Goal: Information Seeking & Learning: Compare options

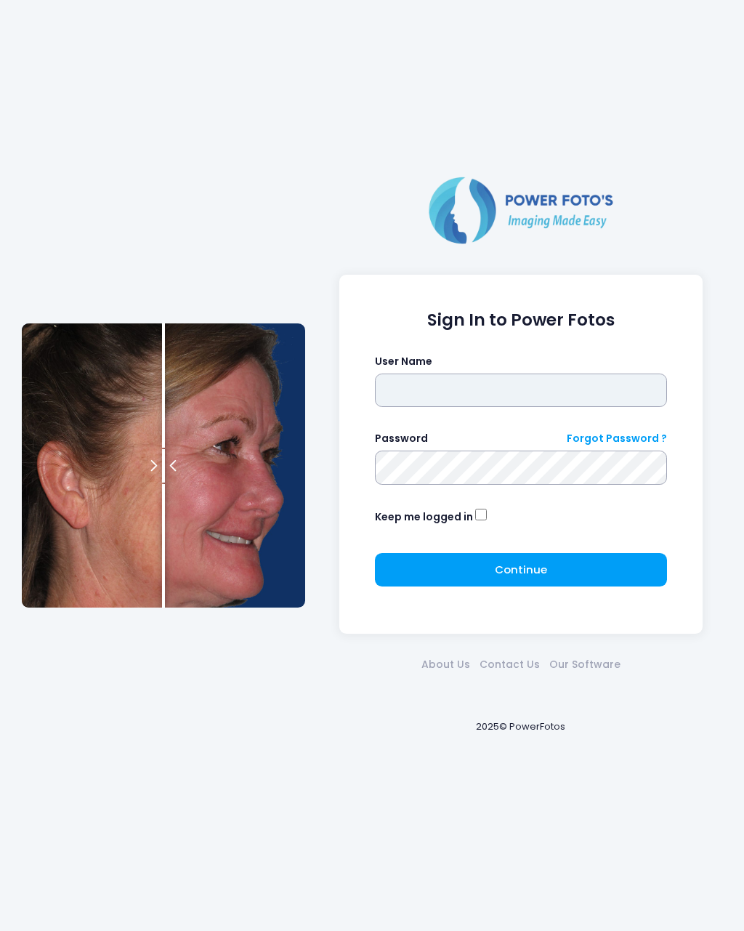
click at [472, 407] on input "text" at bounding box center [521, 389] width 293 height 33
type input "********"
click at [556, 559] on button "Continue Please wait..." at bounding box center [521, 569] width 293 height 33
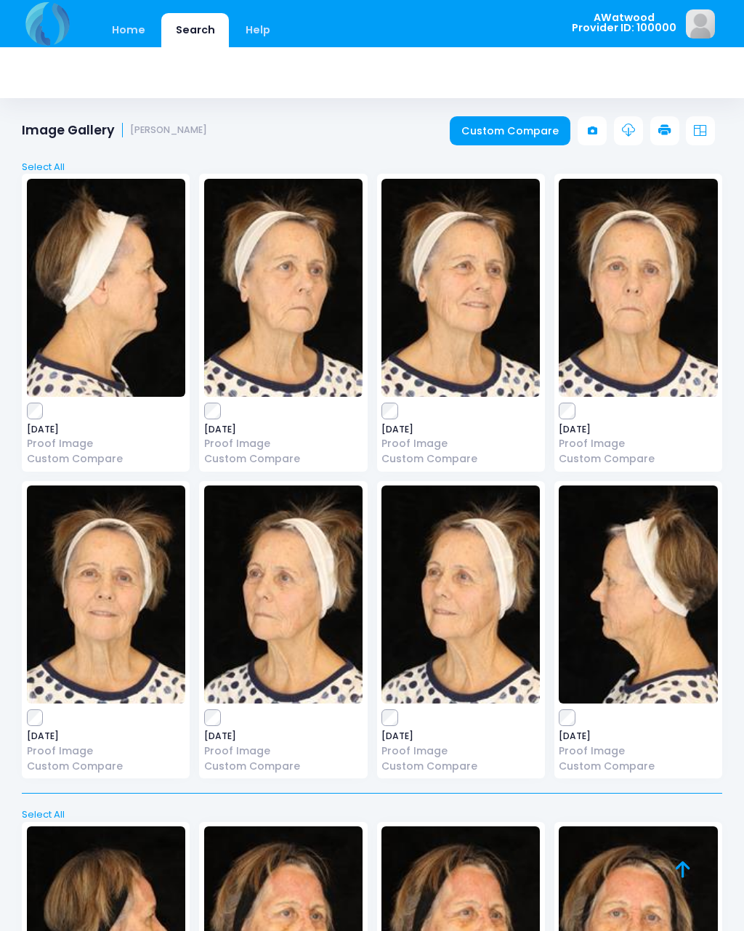
click at [185, 22] on link "Search" at bounding box center [195, 30] width 68 height 34
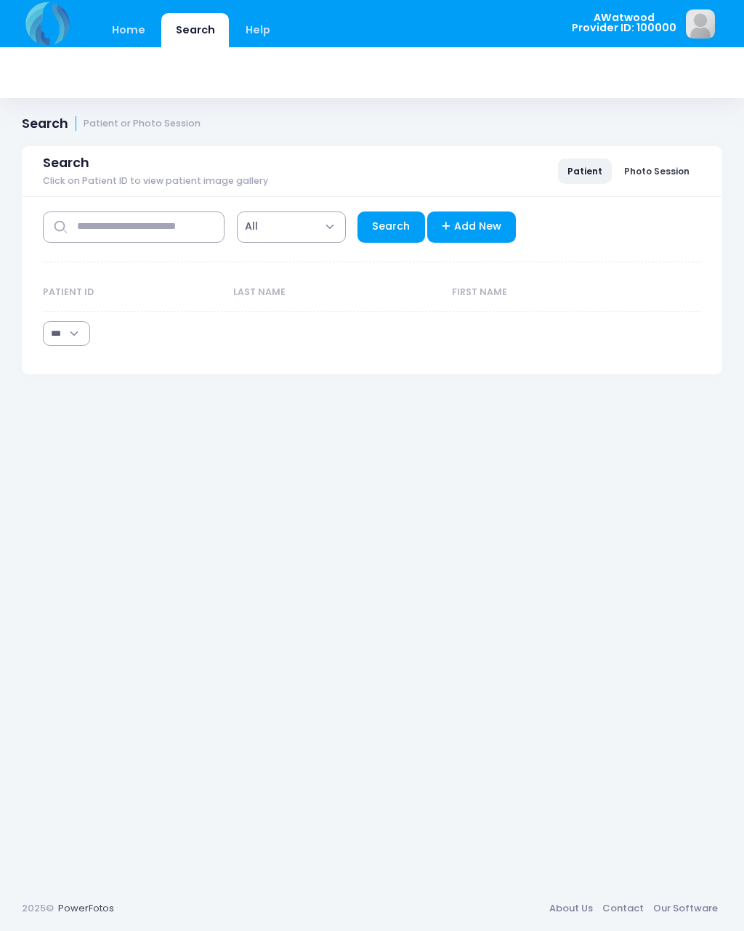
select select "***"
click at [140, 230] on input "text" at bounding box center [134, 226] width 182 height 31
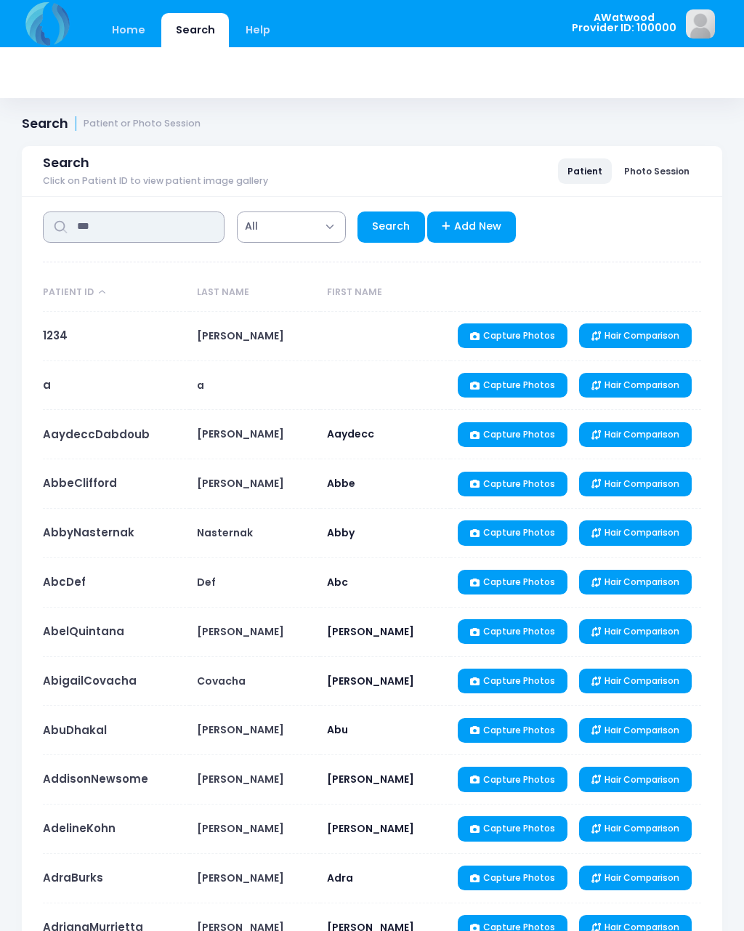
type input "***"
click at [384, 216] on link "Search" at bounding box center [391, 226] width 68 height 31
select select "***"
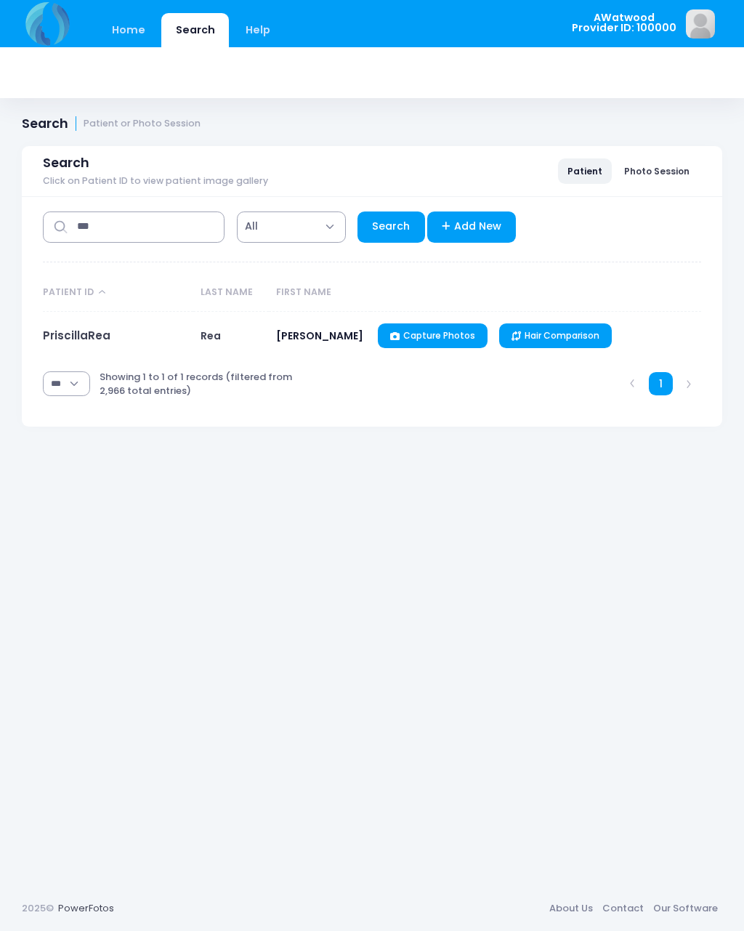
click at [107, 338] on link "PriscillaRea" at bounding box center [77, 335] width 68 height 15
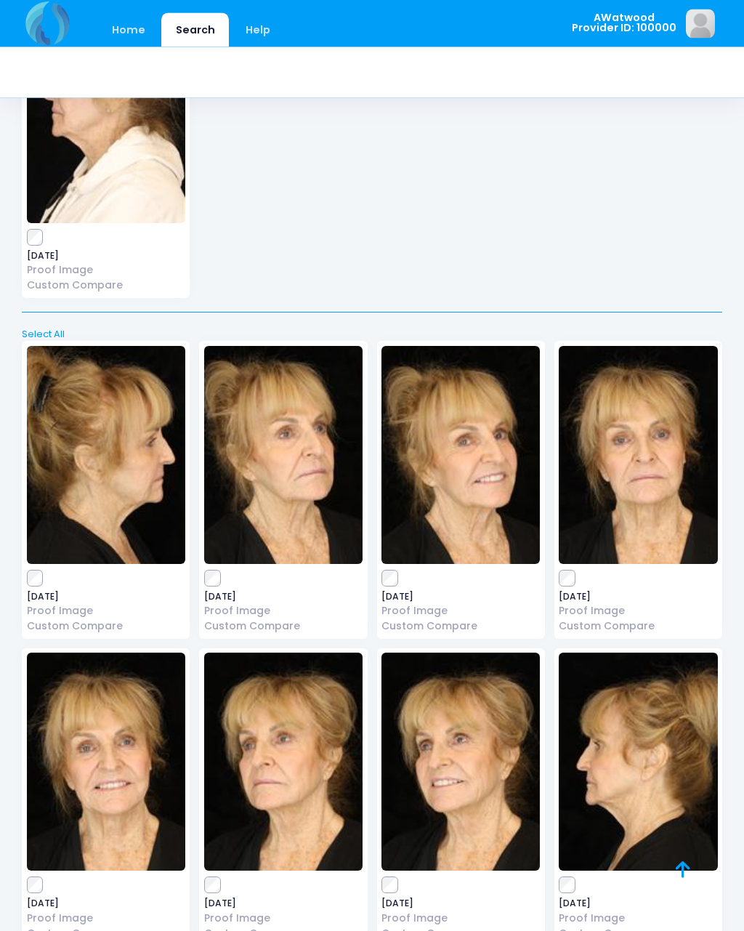
scroll to position [7605, 0]
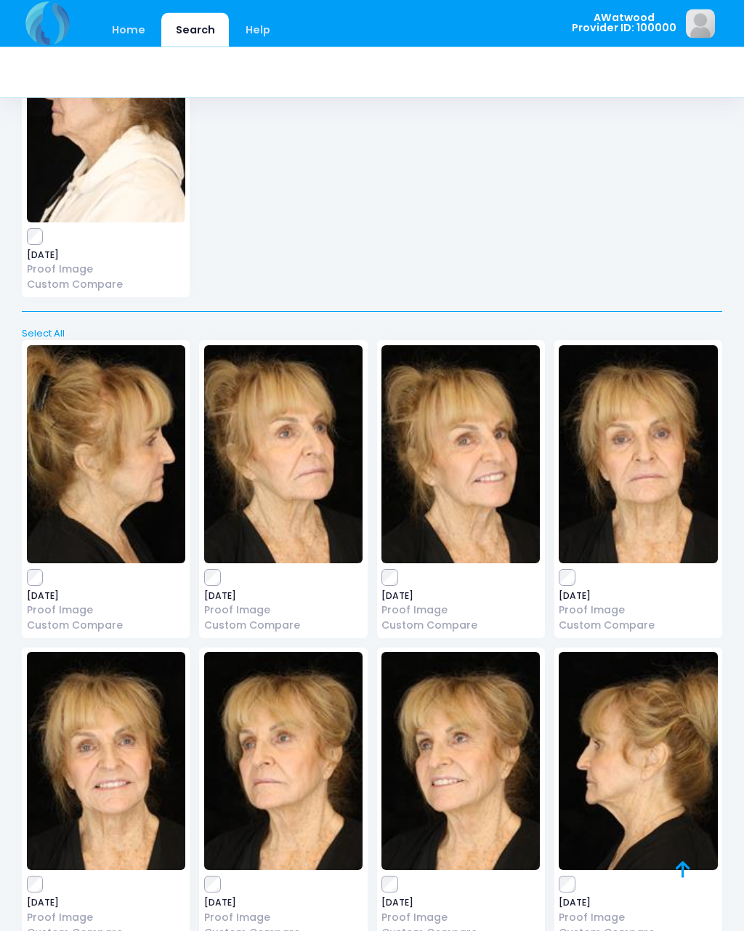
click at [652, 418] on img at bounding box center [638, 455] width 158 height 218
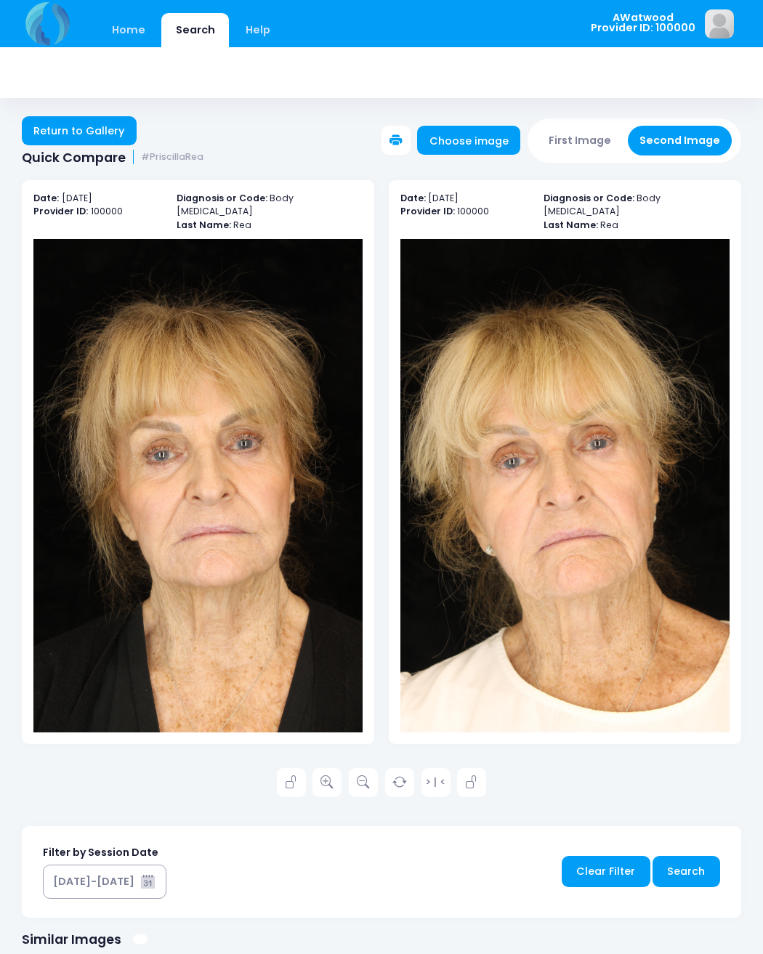
scroll to position [1, 0]
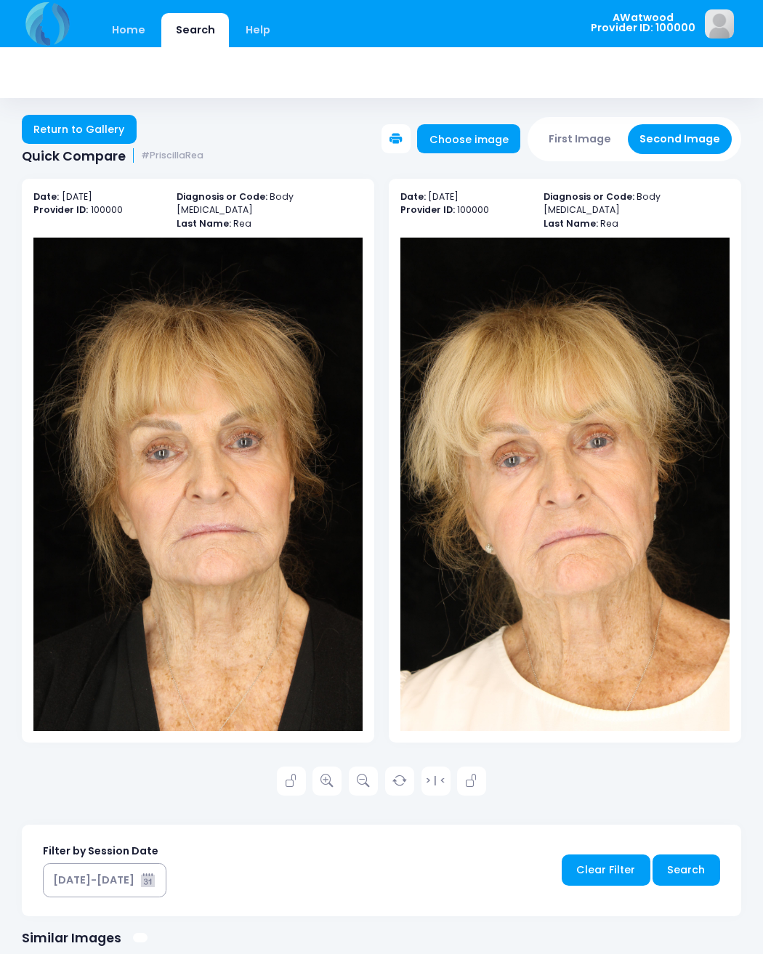
click at [105, 118] on link "Return to Gallery" at bounding box center [79, 129] width 115 height 29
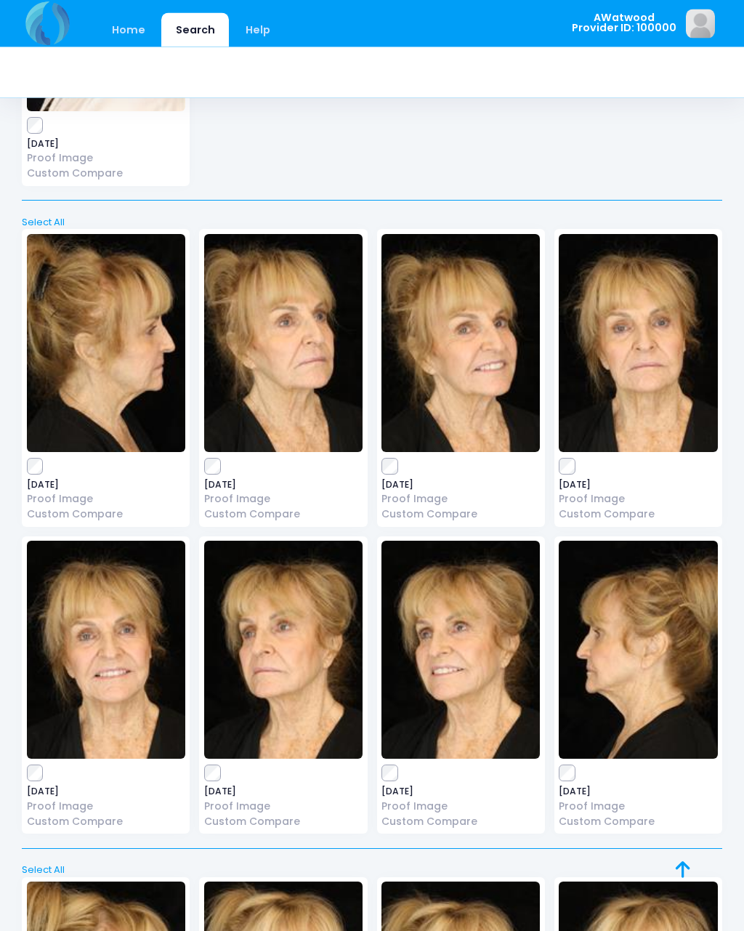
scroll to position [7735, 0]
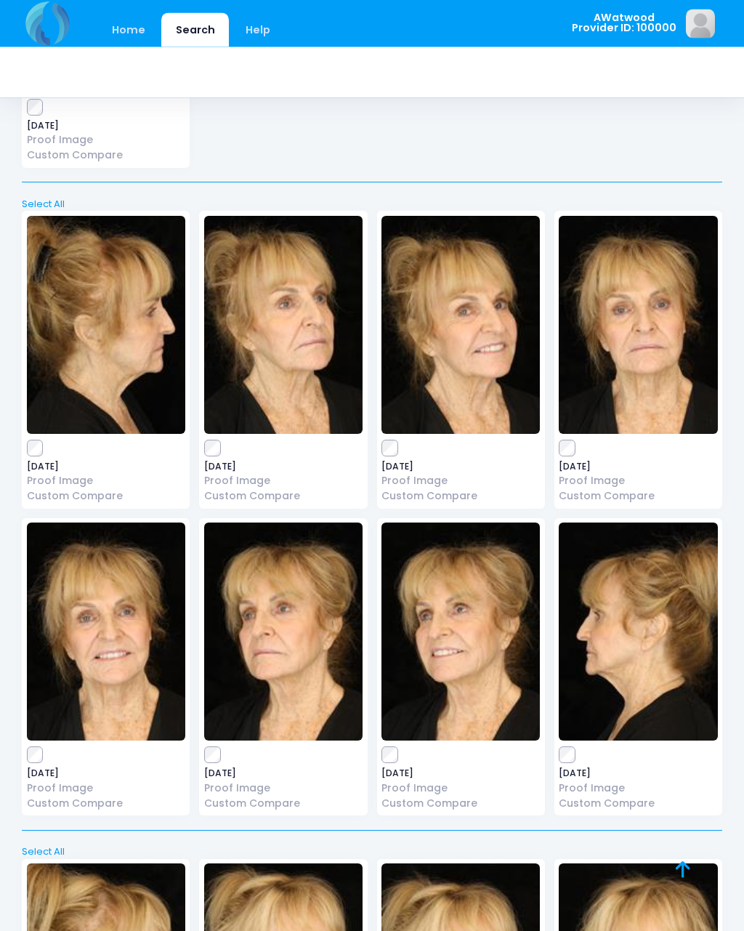
click at [113, 312] on img at bounding box center [106, 326] width 158 height 218
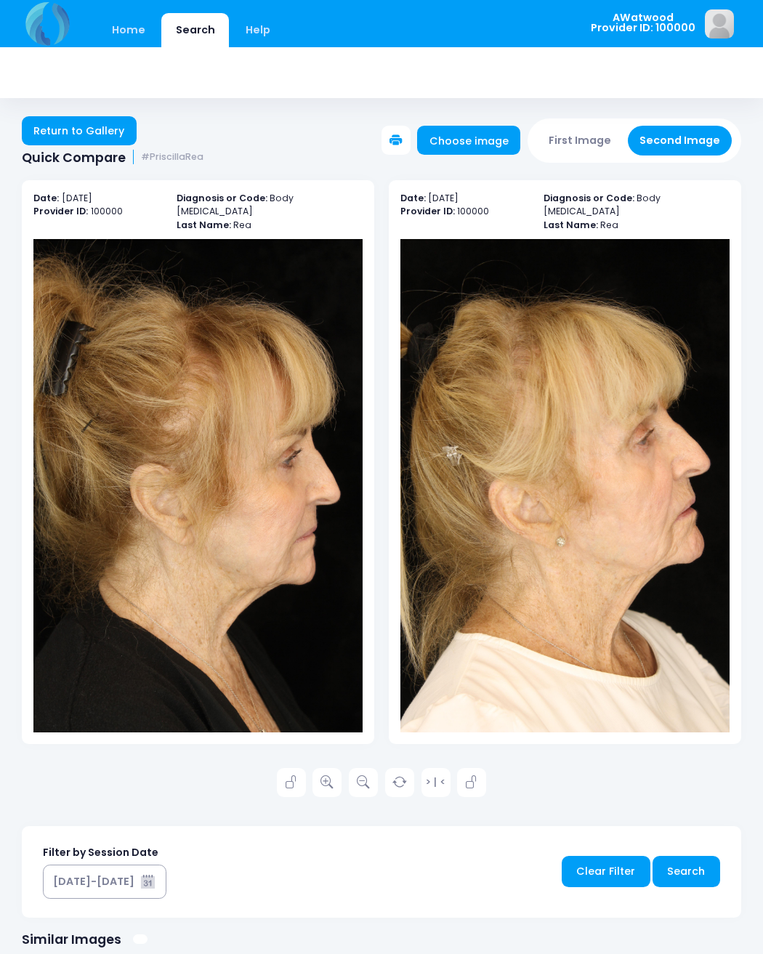
scroll to position [1, 0]
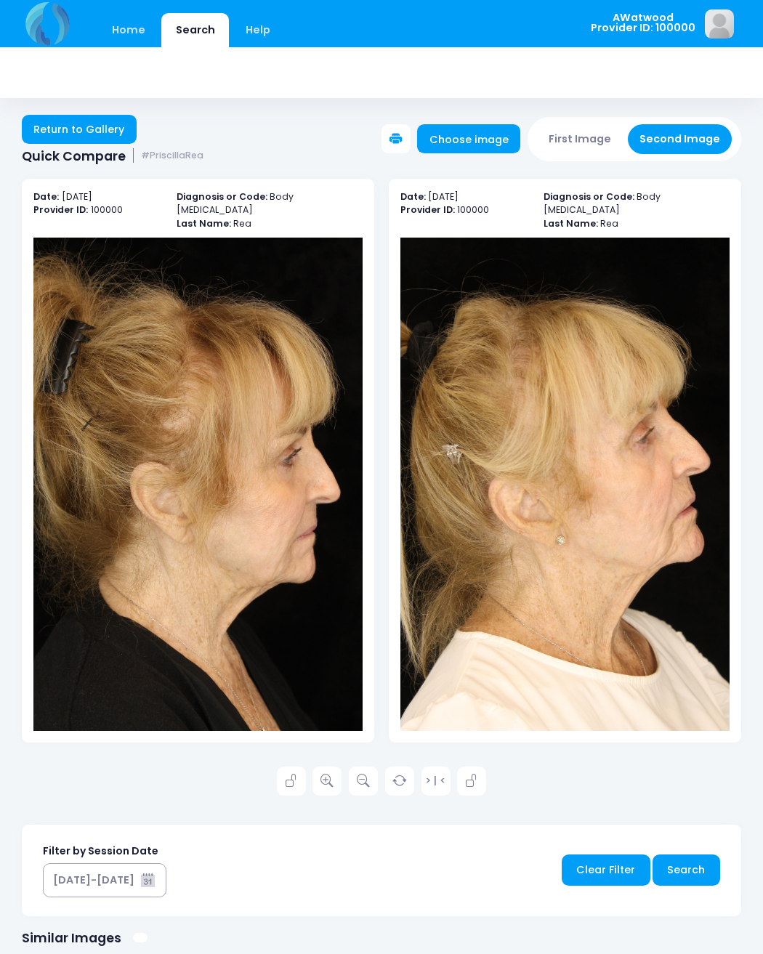
click at [325, 774] on icon at bounding box center [326, 780] width 13 height 13
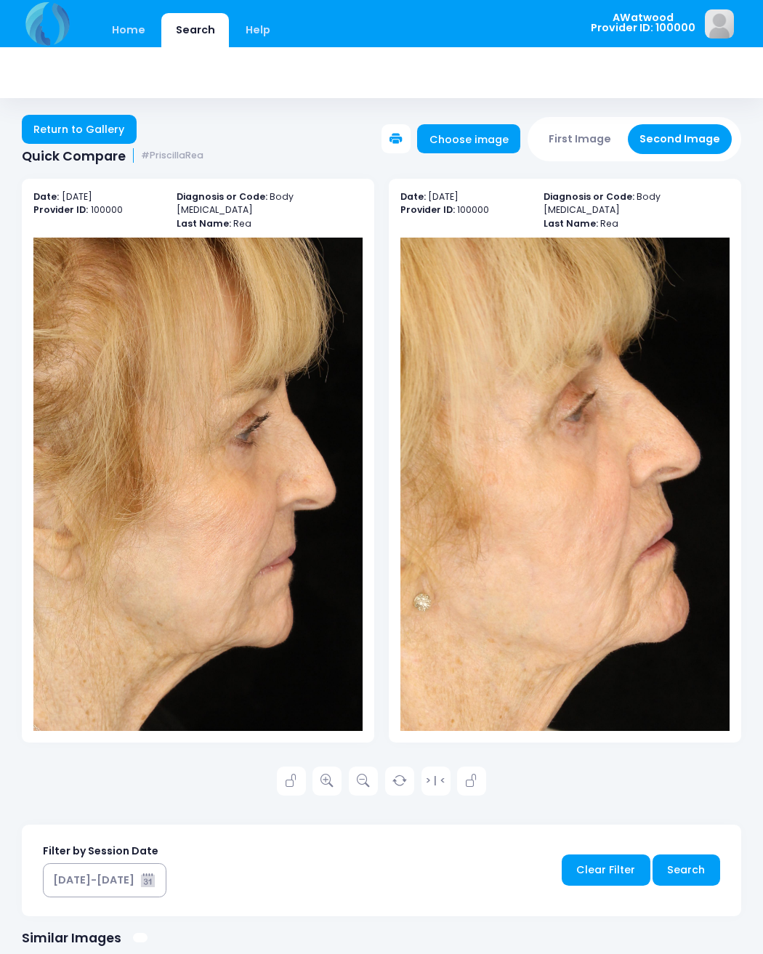
click at [120, 135] on link "Return to Gallery" at bounding box center [79, 129] width 115 height 29
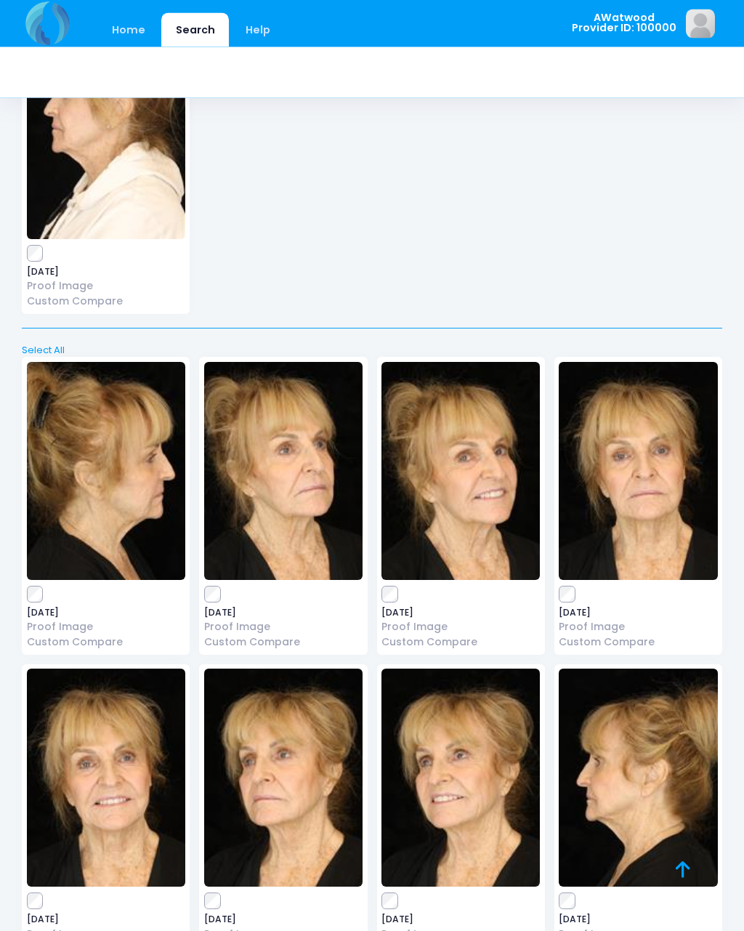
scroll to position [7591, 0]
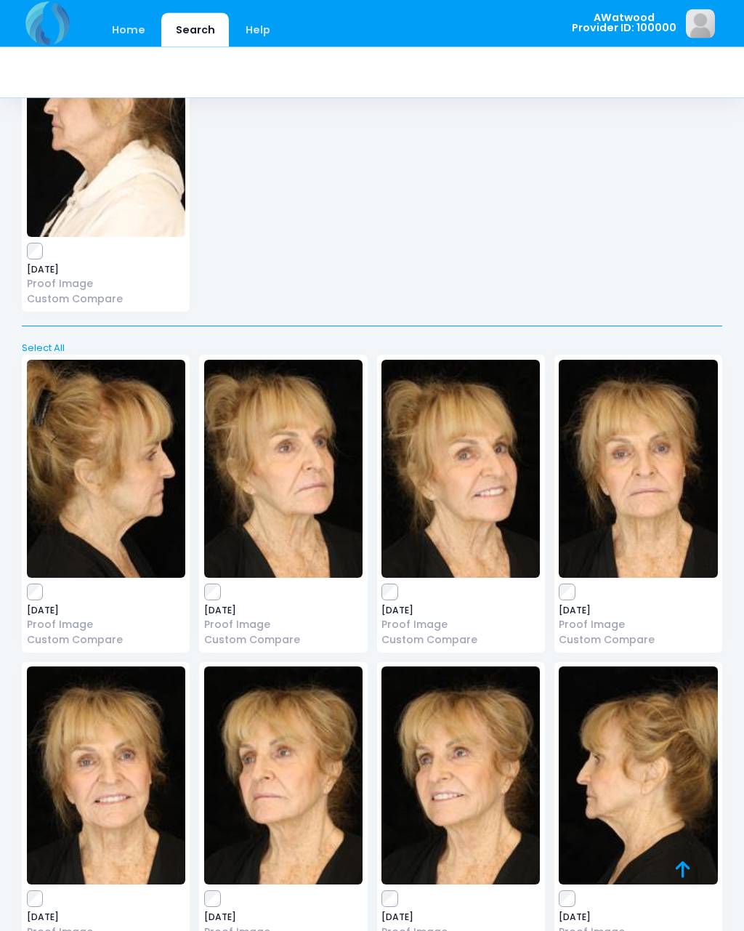
click at [309, 440] on img at bounding box center [283, 469] width 158 height 218
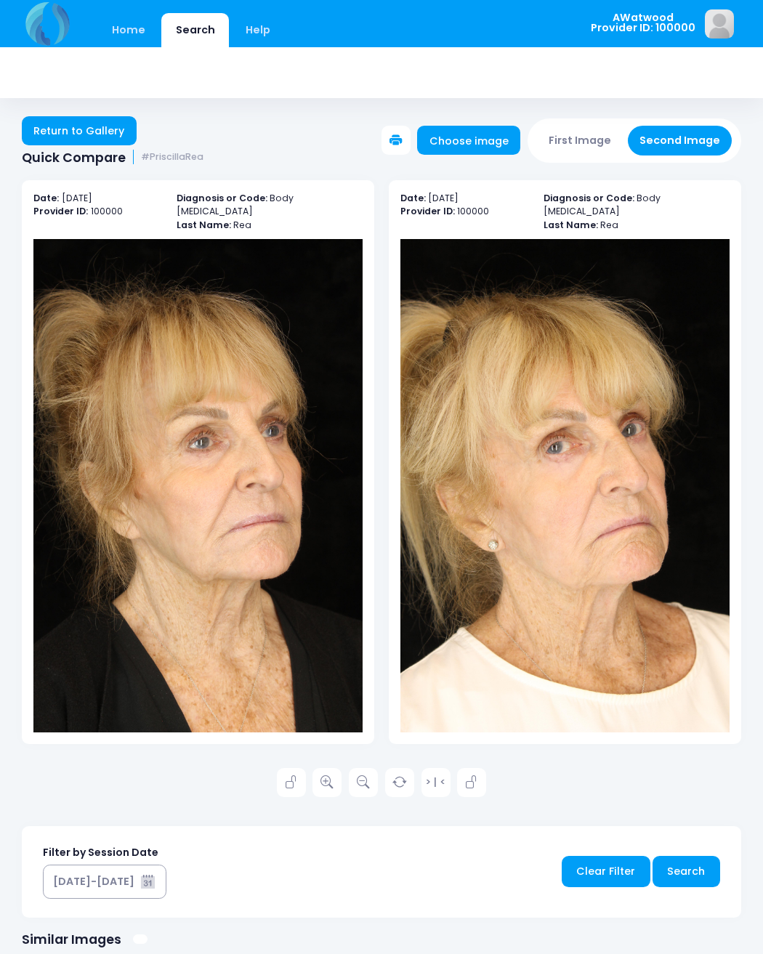
scroll to position [1, 0]
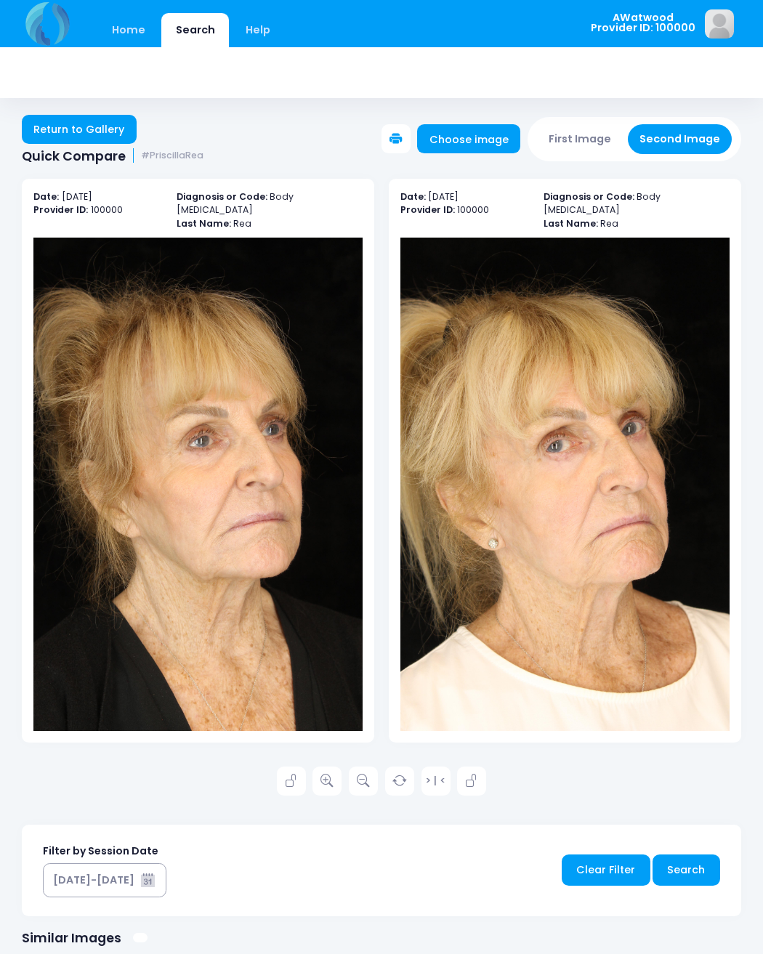
click at [333, 774] on icon at bounding box center [326, 780] width 13 height 13
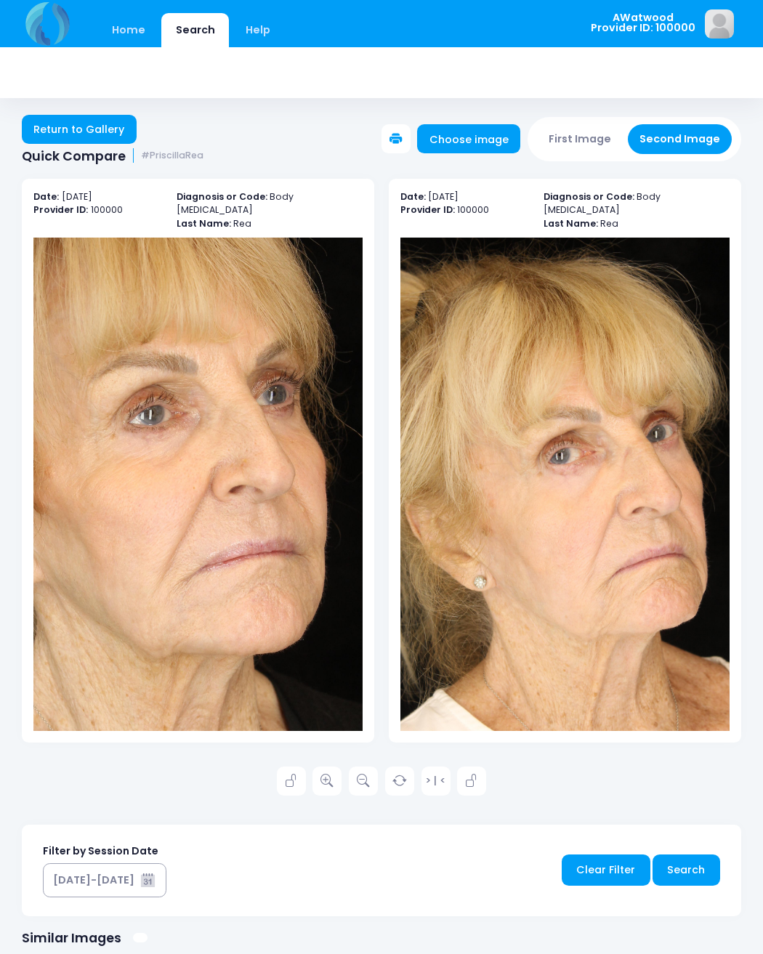
click at [97, 134] on link "Return to Gallery" at bounding box center [79, 129] width 115 height 29
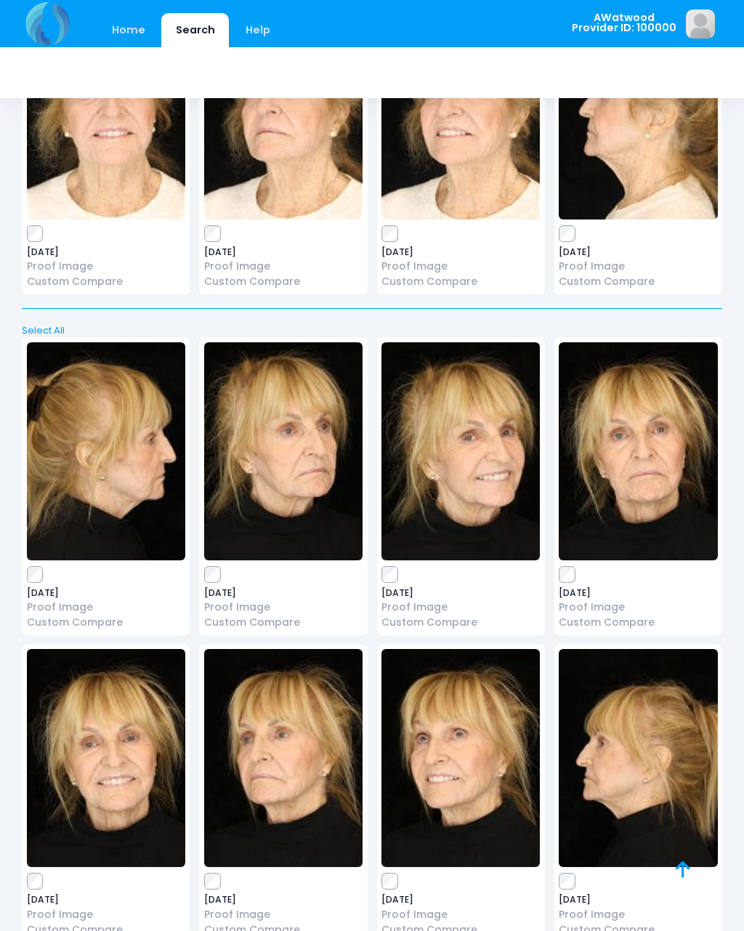
scroll to position [8904, 0]
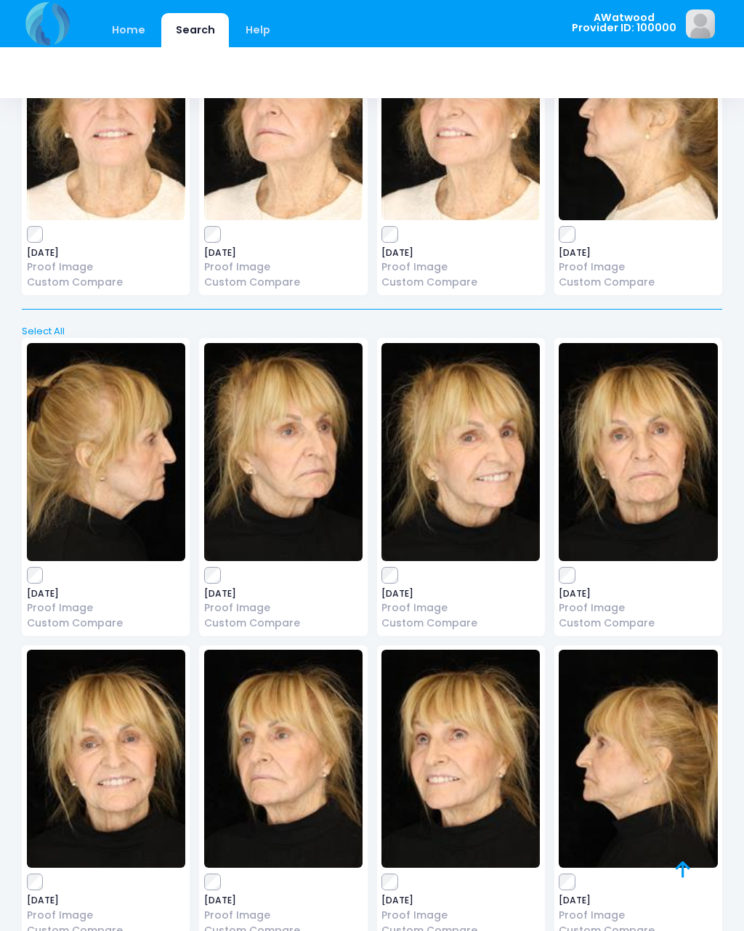
click at [658, 430] on img at bounding box center [638, 452] width 158 height 218
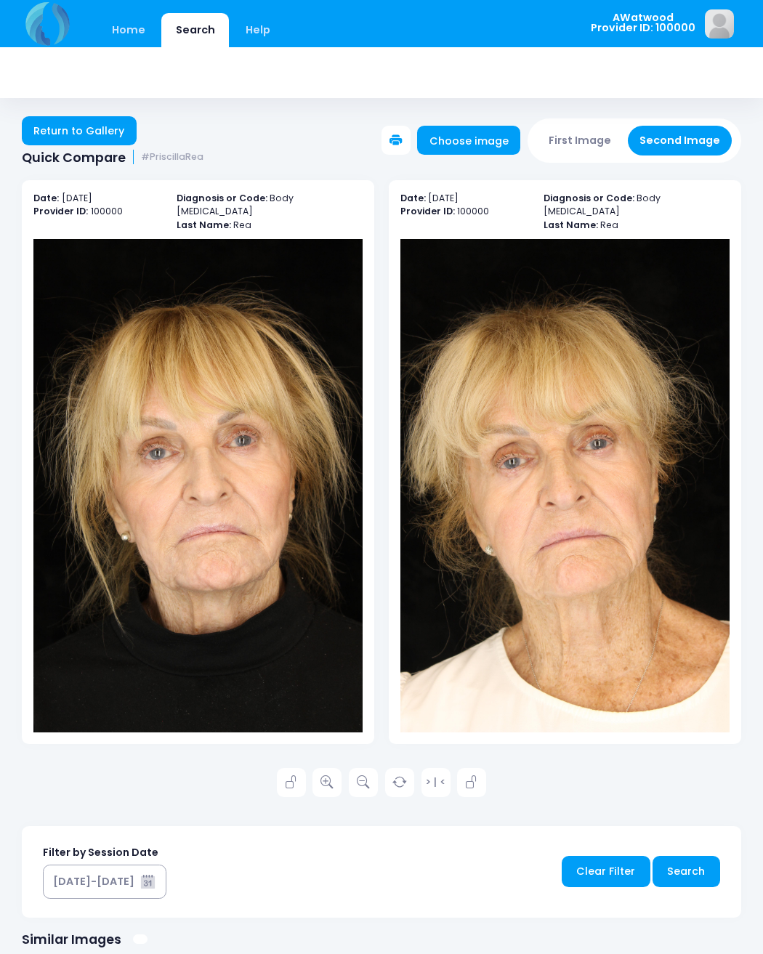
scroll to position [1, 0]
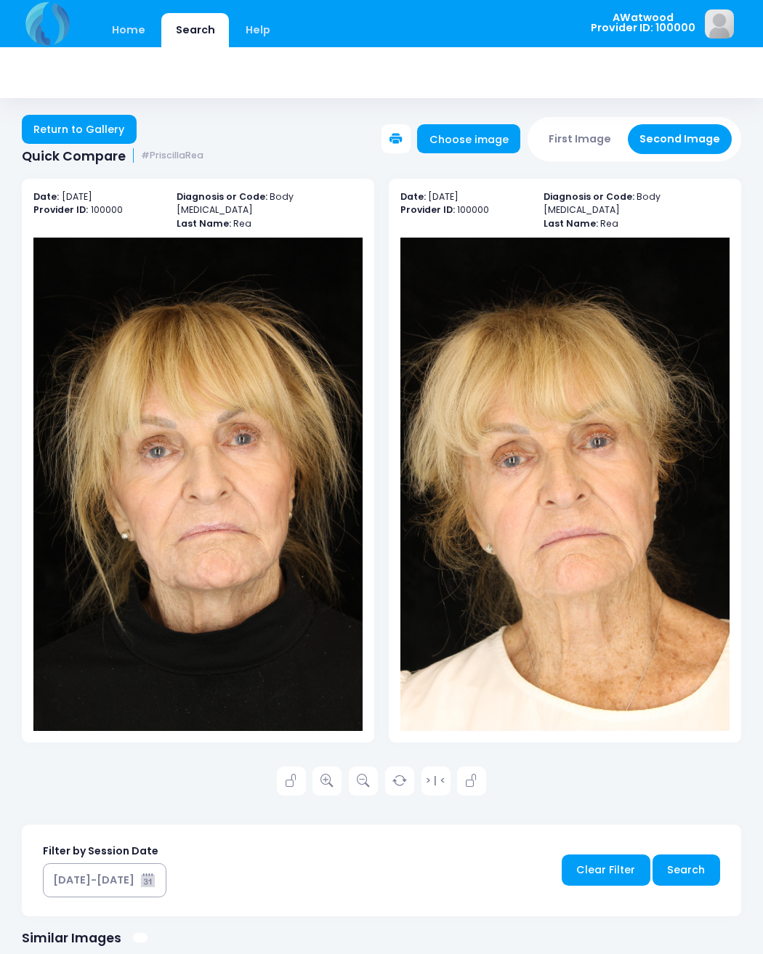
click at [331, 774] on icon at bounding box center [326, 780] width 13 height 13
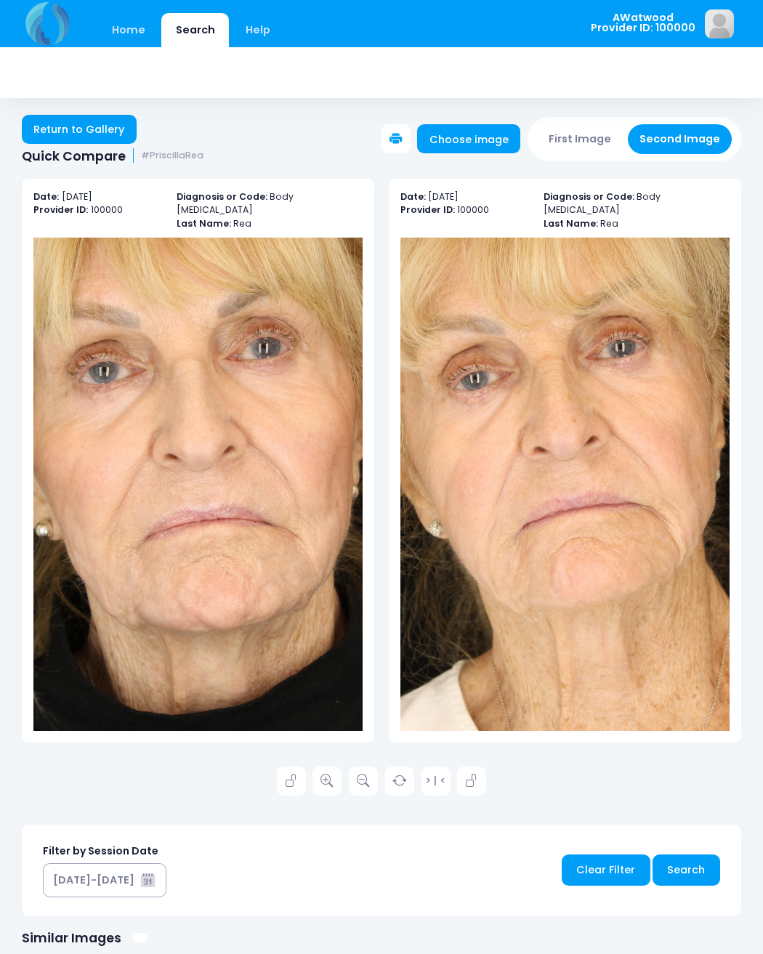
click at [106, 130] on link "Return to Gallery" at bounding box center [79, 129] width 115 height 29
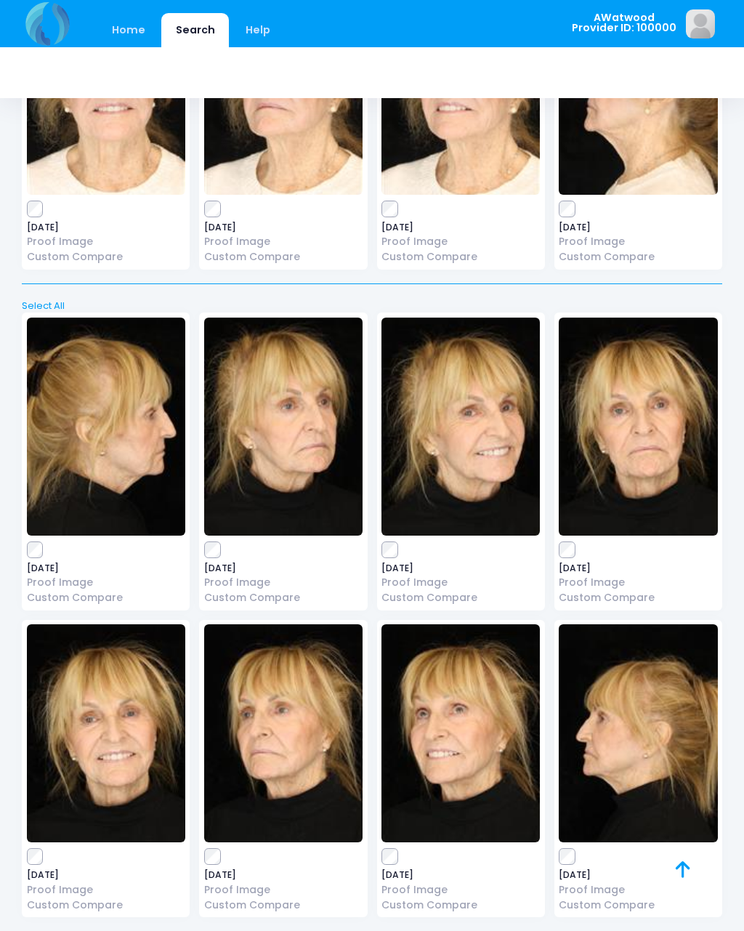
scroll to position [8928, 0]
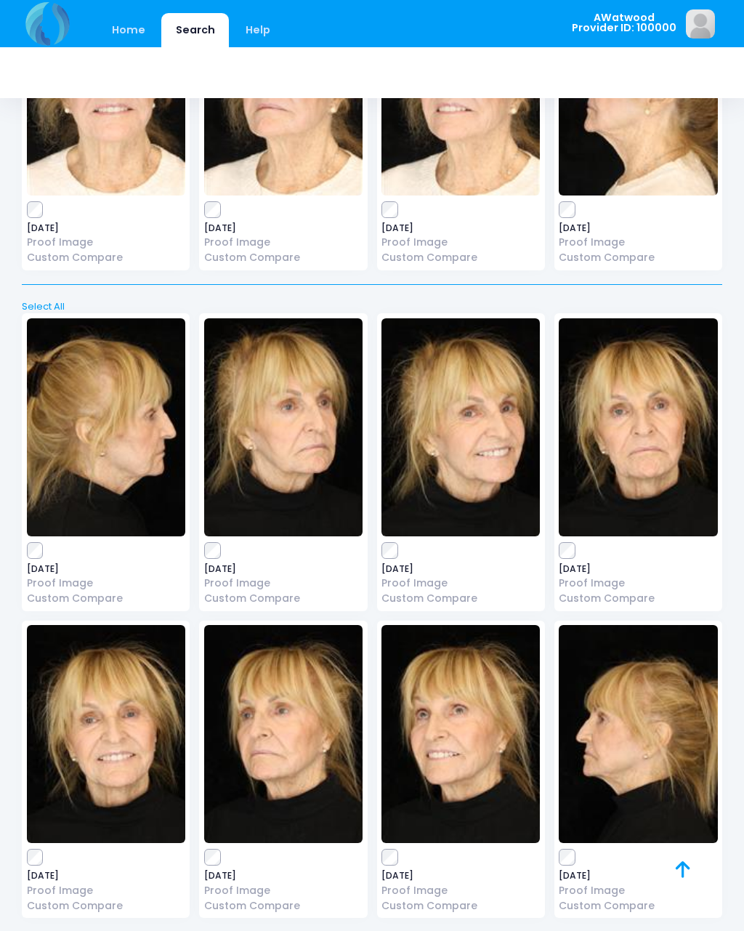
click at [296, 410] on img at bounding box center [283, 427] width 158 height 218
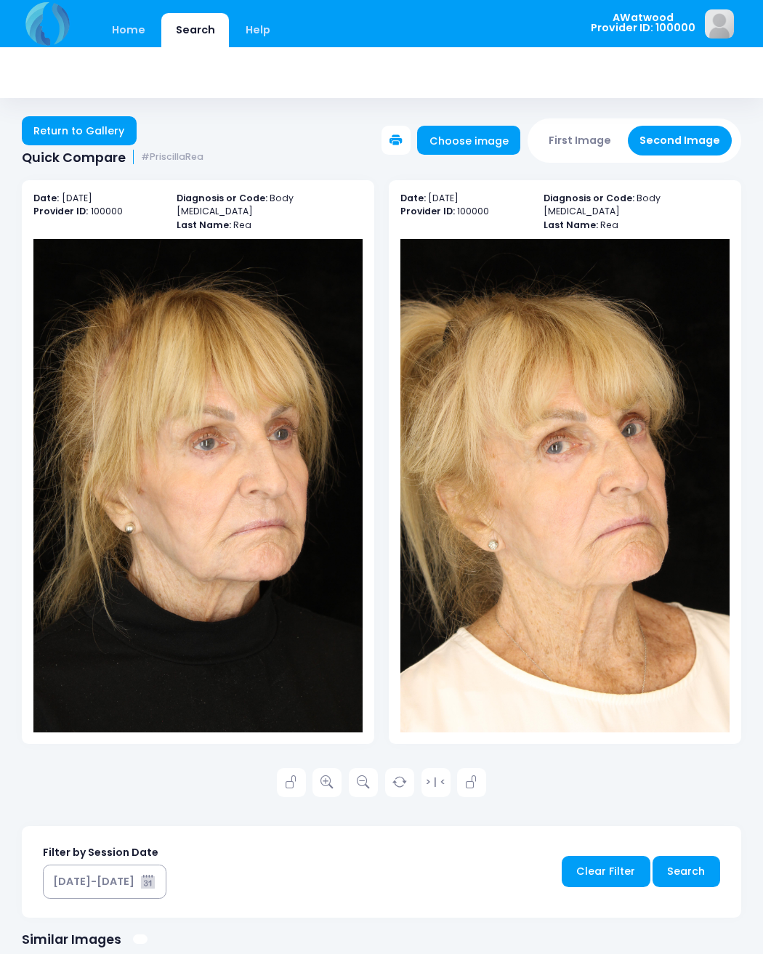
scroll to position [1, 0]
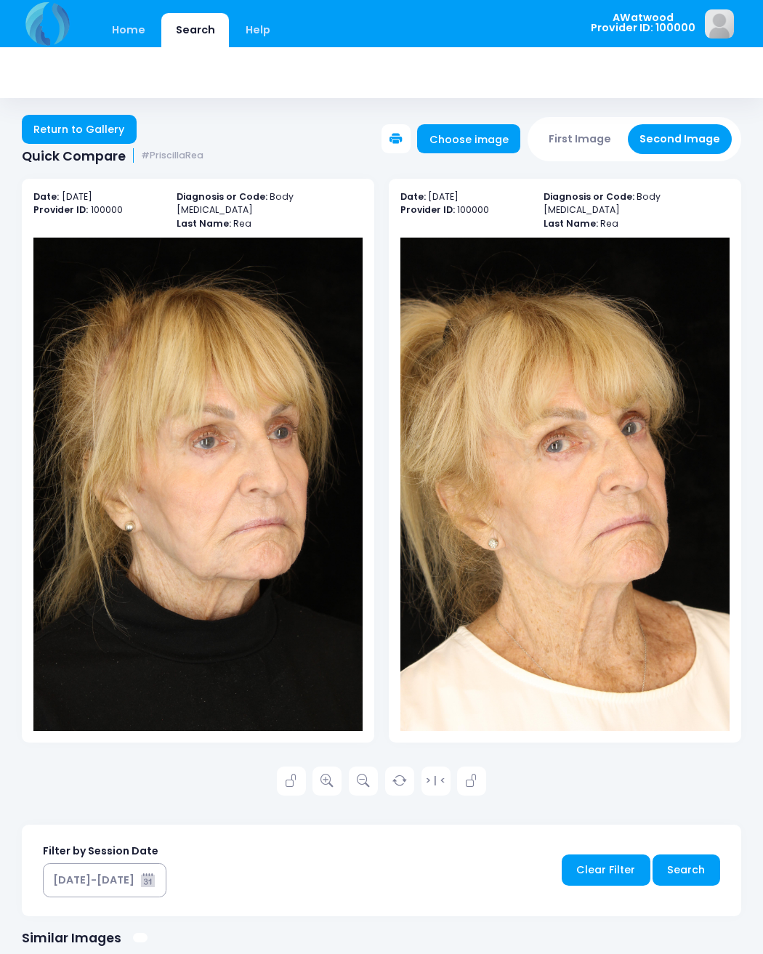
click at [331, 774] on icon at bounding box center [326, 780] width 13 height 13
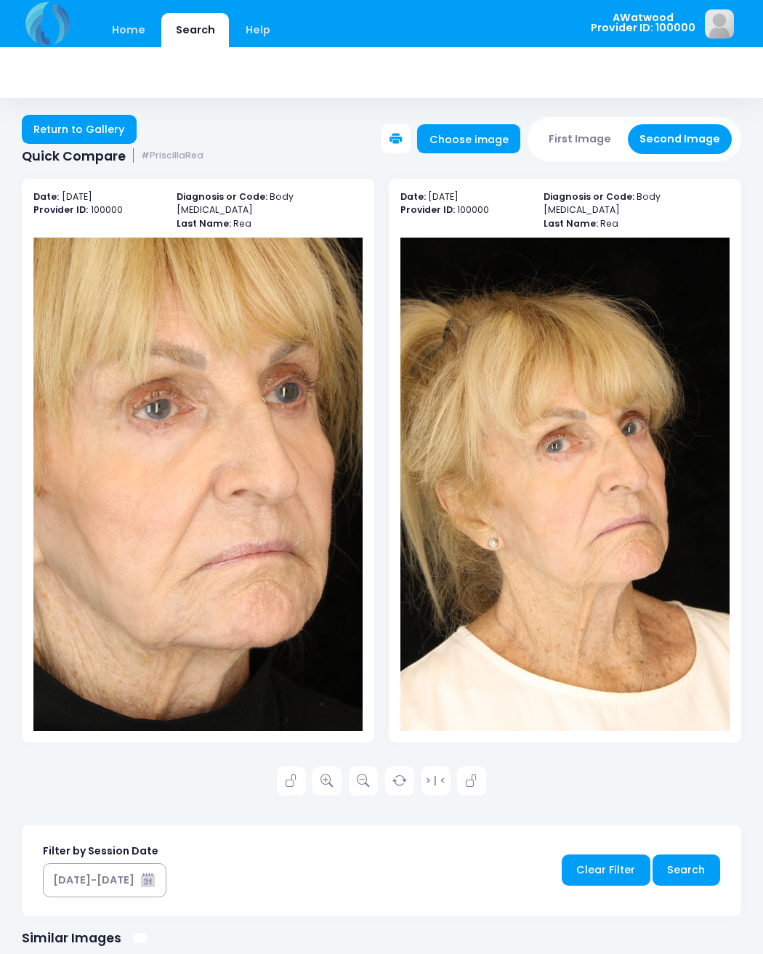
click at [106, 129] on link "Return to Gallery" at bounding box center [79, 129] width 115 height 29
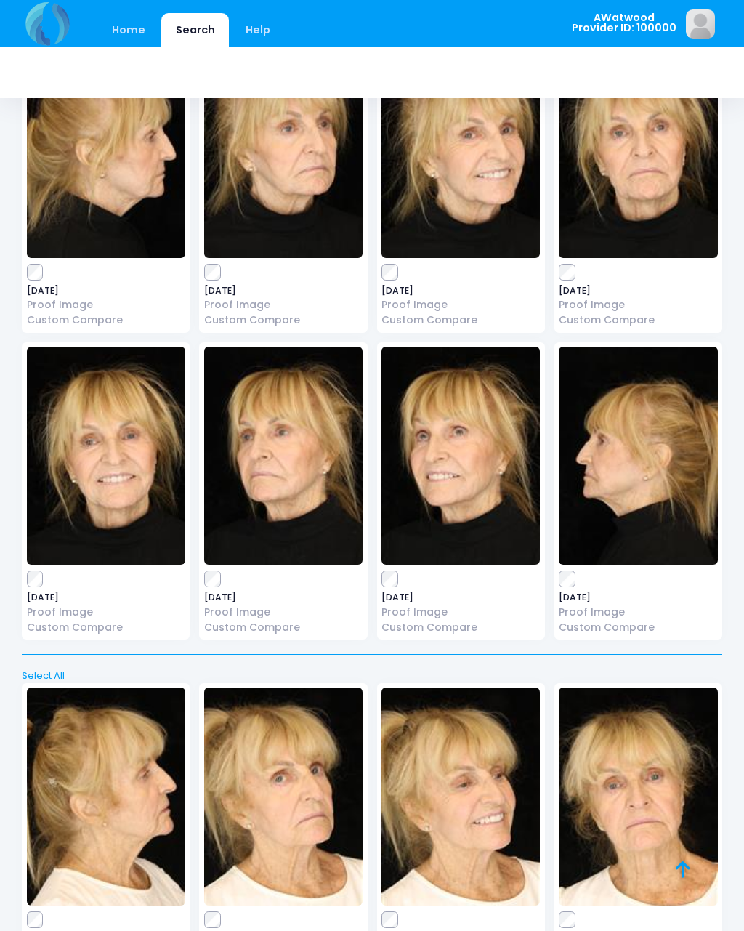
scroll to position [9206, 0]
click at [488, 420] on img at bounding box center [460, 456] width 158 height 218
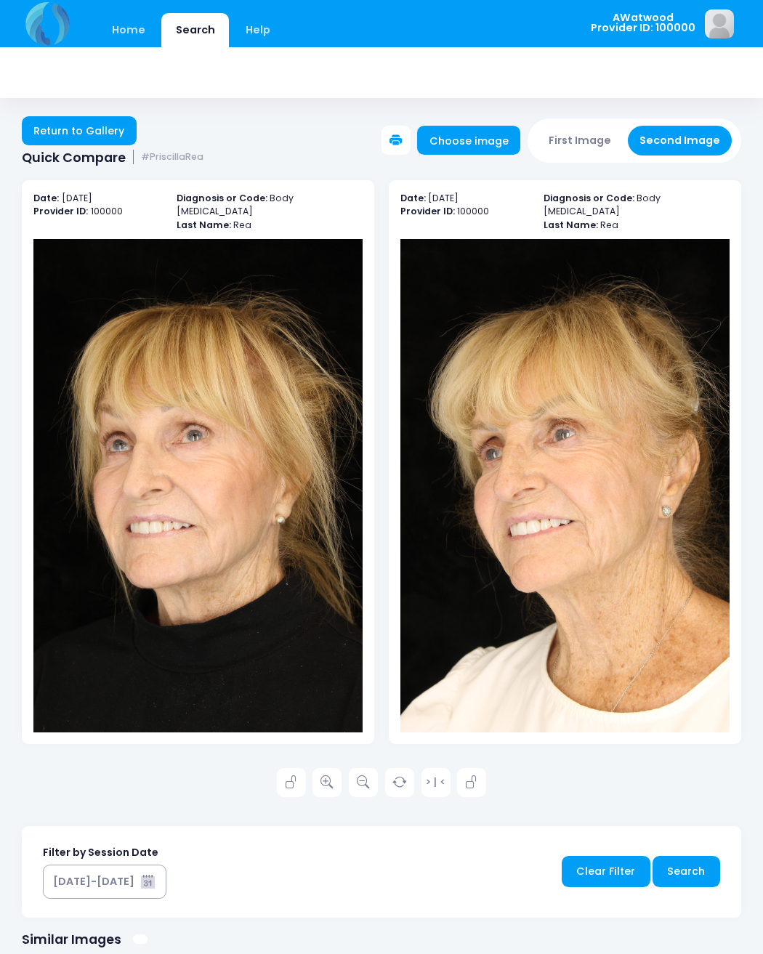
scroll to position [1, 0]
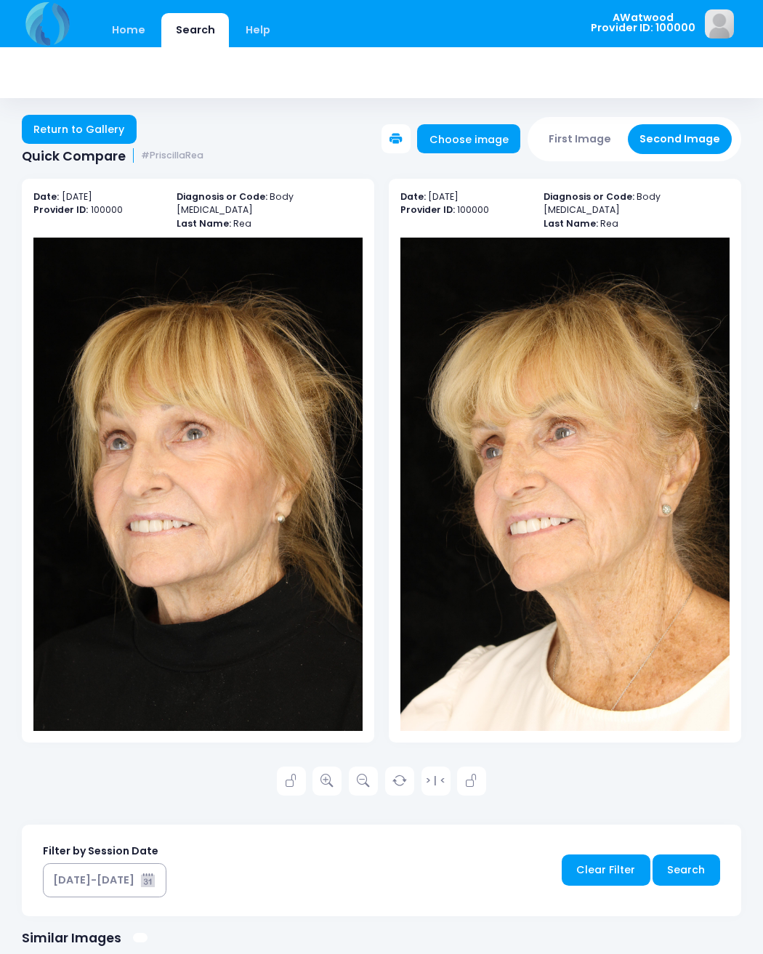
click at [102, 123] on link "Return to Gallery" at bounding box center [79, 129] width 115 height 29
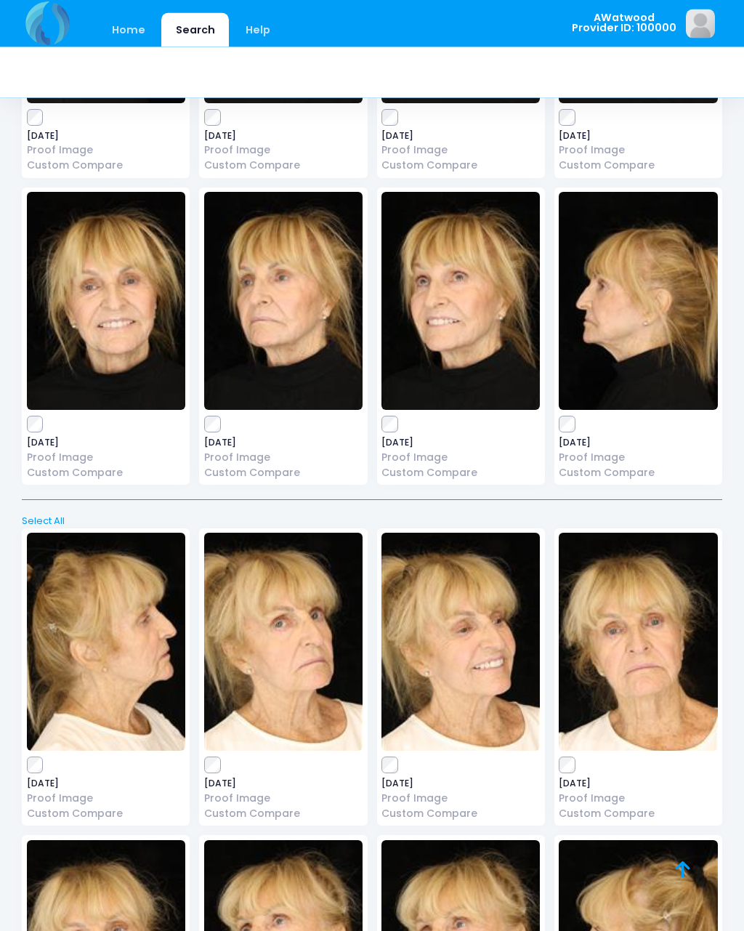
scroll to position [9345, 0]
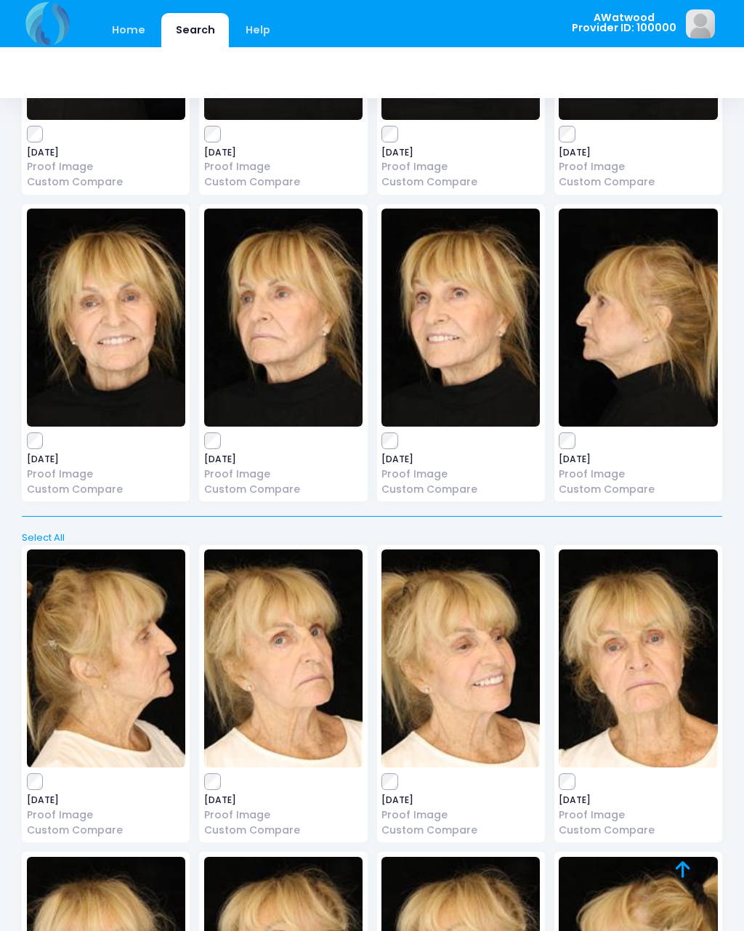
click at [303, 288] on img at bounding box center [283, 318] width 158 height 218
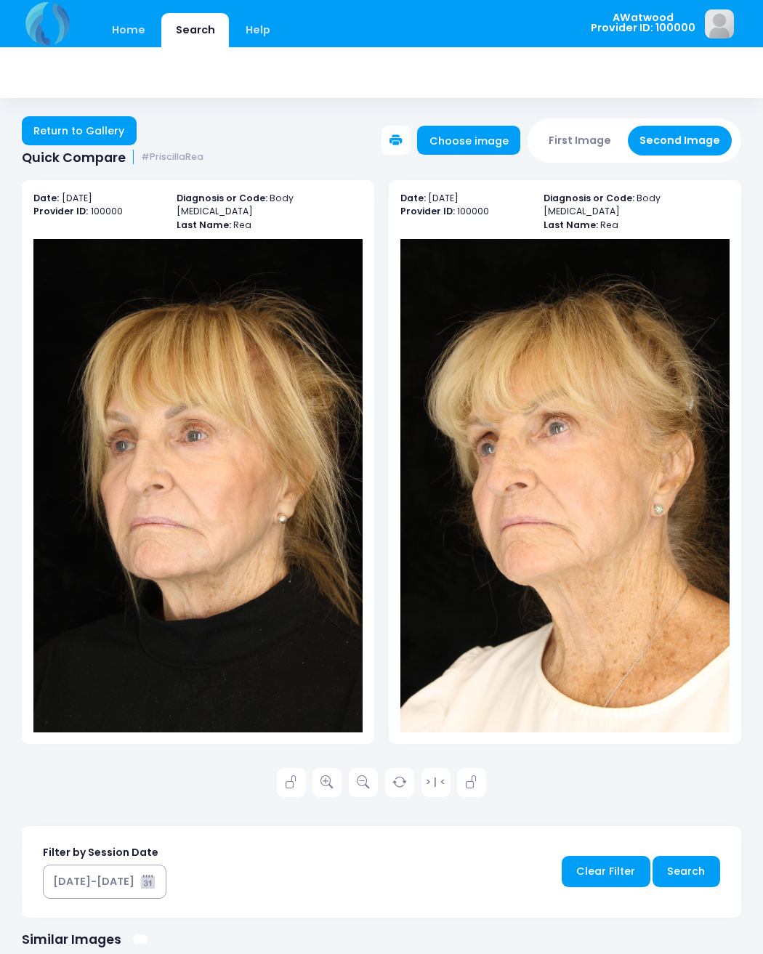
scroll to position [1, 0]
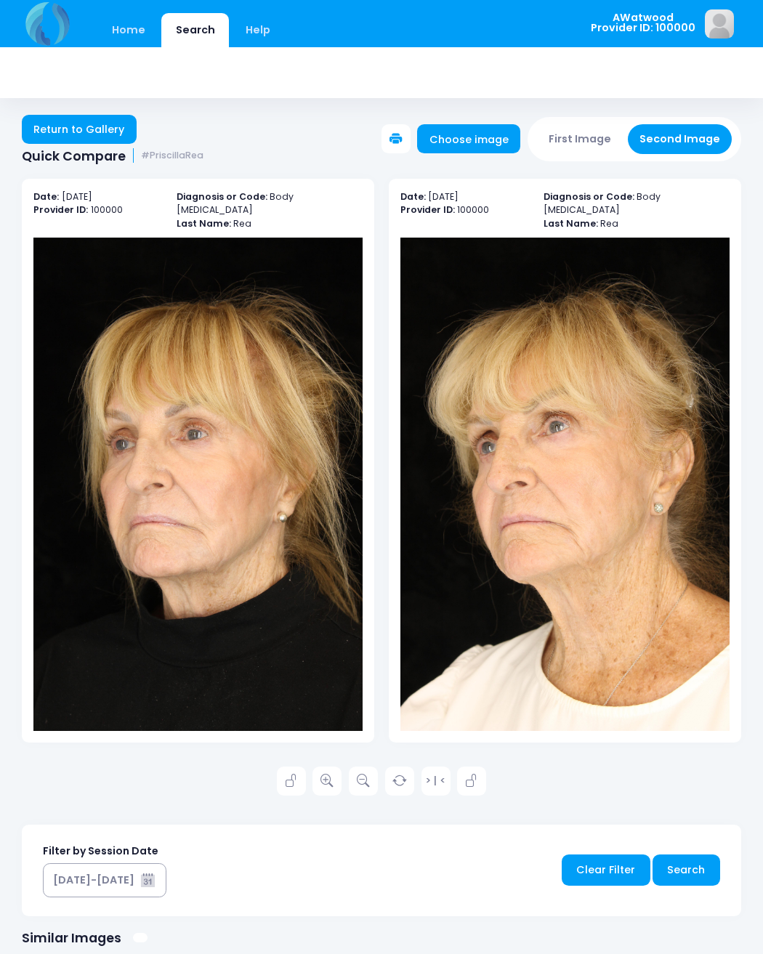
click at [333, 774] on icon at bounding box center [326, 780] width 13 height 13
click at [106, 121] on link "Return to Gallery" at bounding box center [79, 129] width 115 height 29
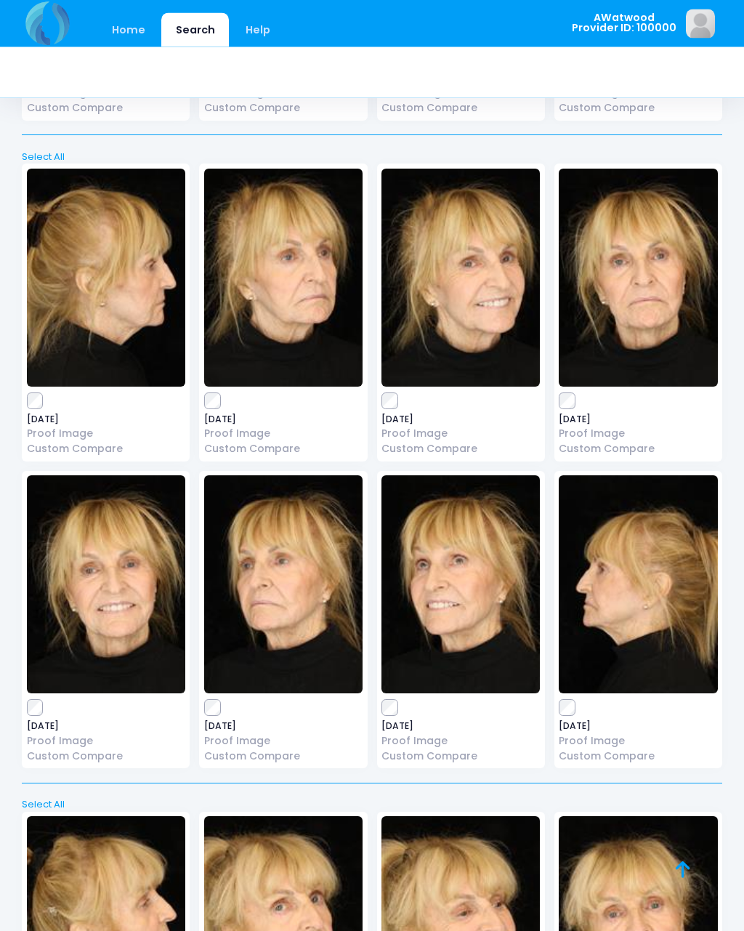
scroll to position [9071, 0]
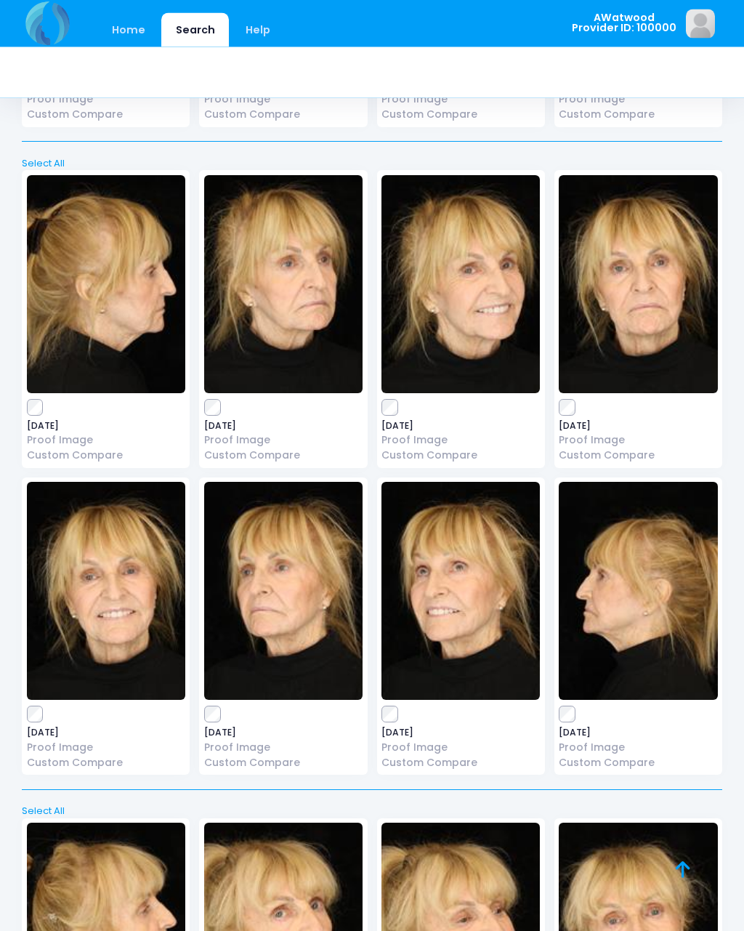
click at [655, 251] on img at bounding box center [638, 285] width 158 height 218
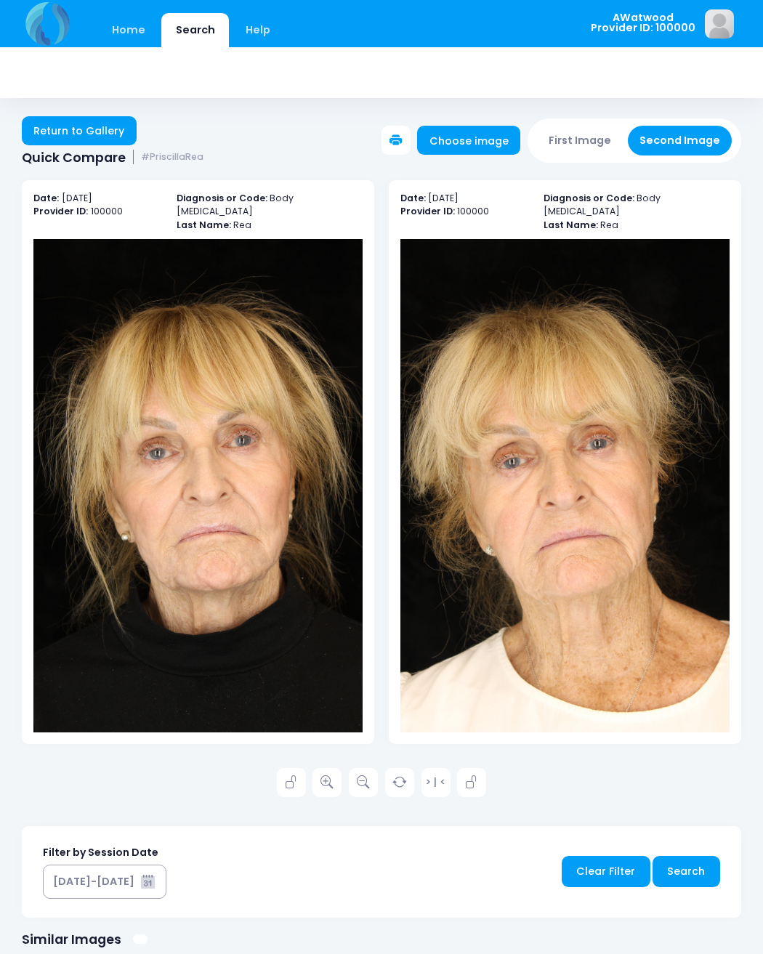
scroll to position [1, 0]
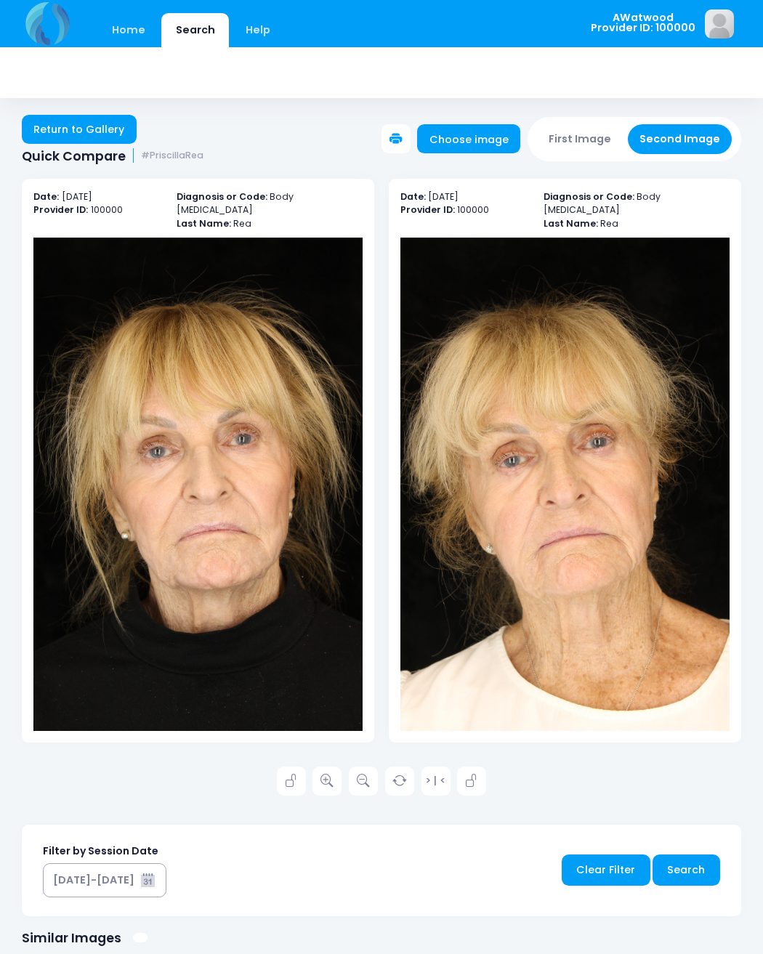
click at [328, 774] on icon at bounding box center [326, 780] width 13 height 13
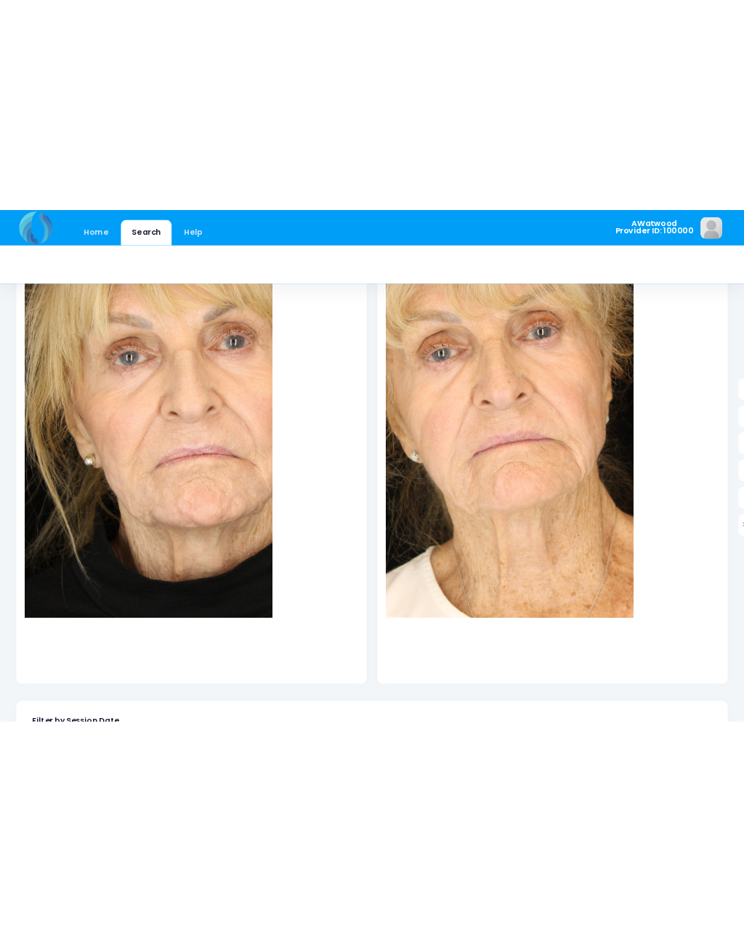
scroll to position [0, 0]
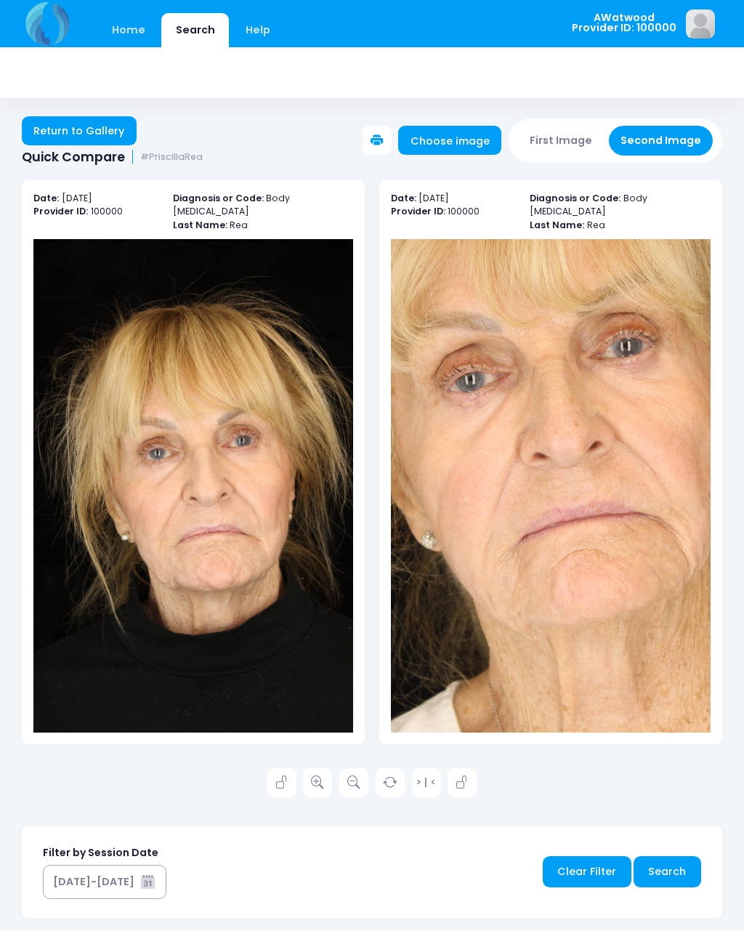
click at [94, 134] on link "Return to Gallery" at bounding box center [79, 130] width 115 height 29
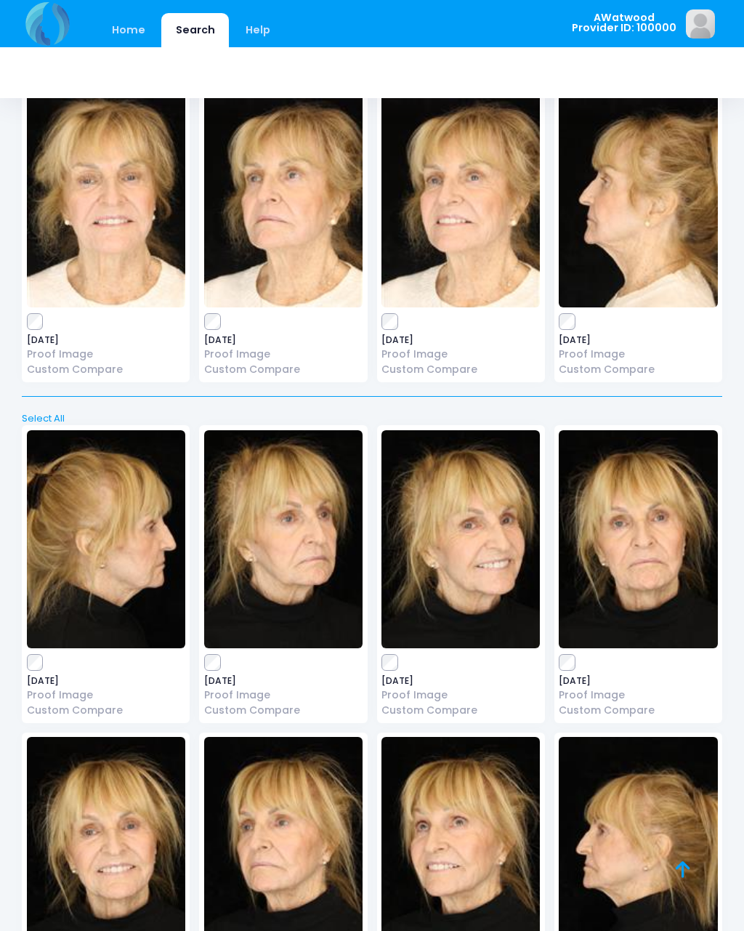
scroll to position [8816, 0]
click at [689, 869] on icon at bounding box center [683, 869] width 15 height 1
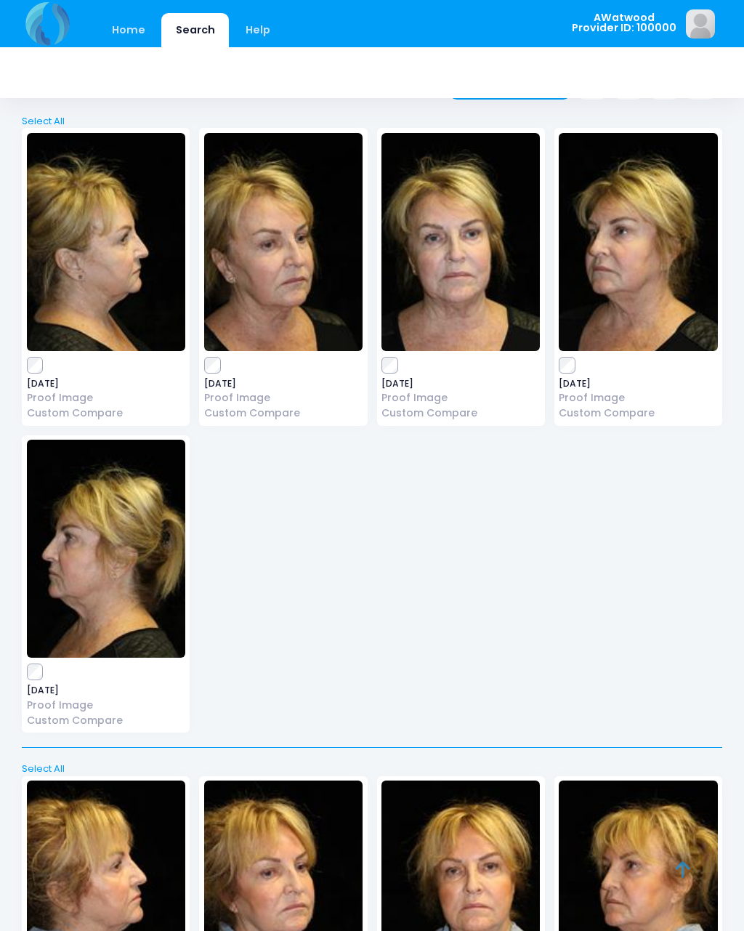
scroll to position [0, 0]
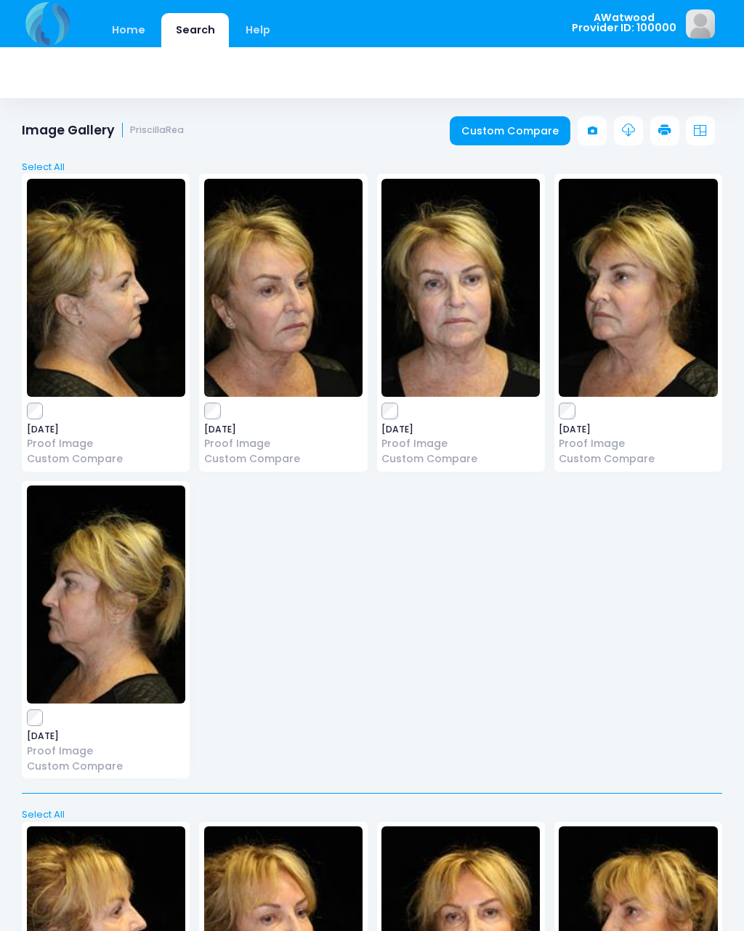
click at [533, 118] on link "Custom Compare" at bounding box center [510, 130] width 121 height 29
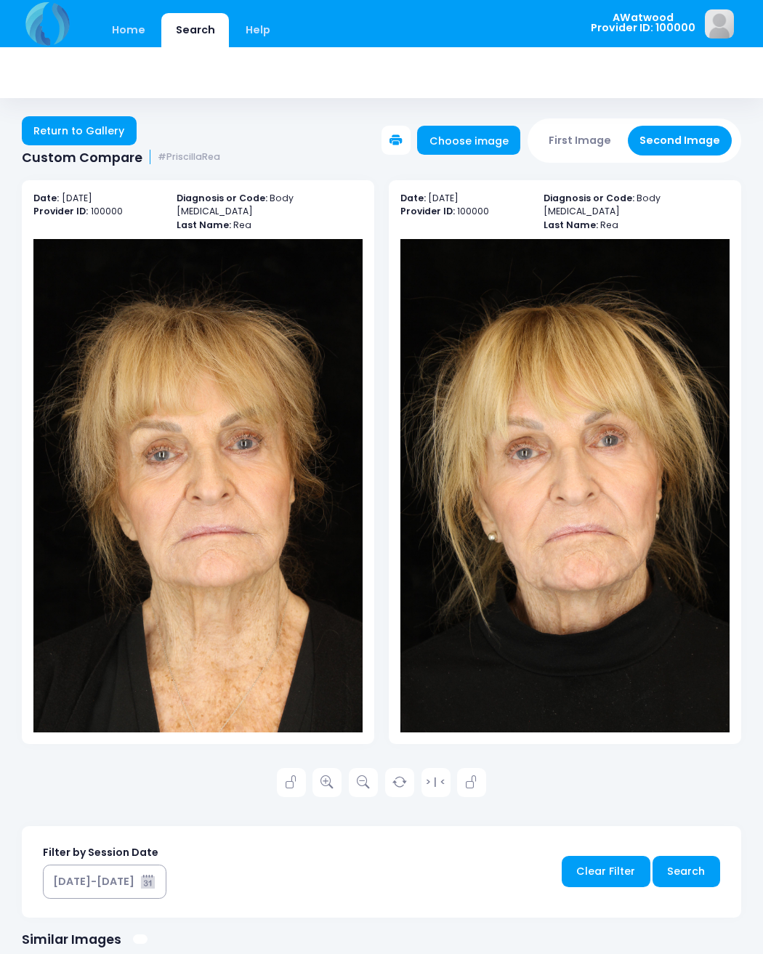
scroll to position [1, 0]
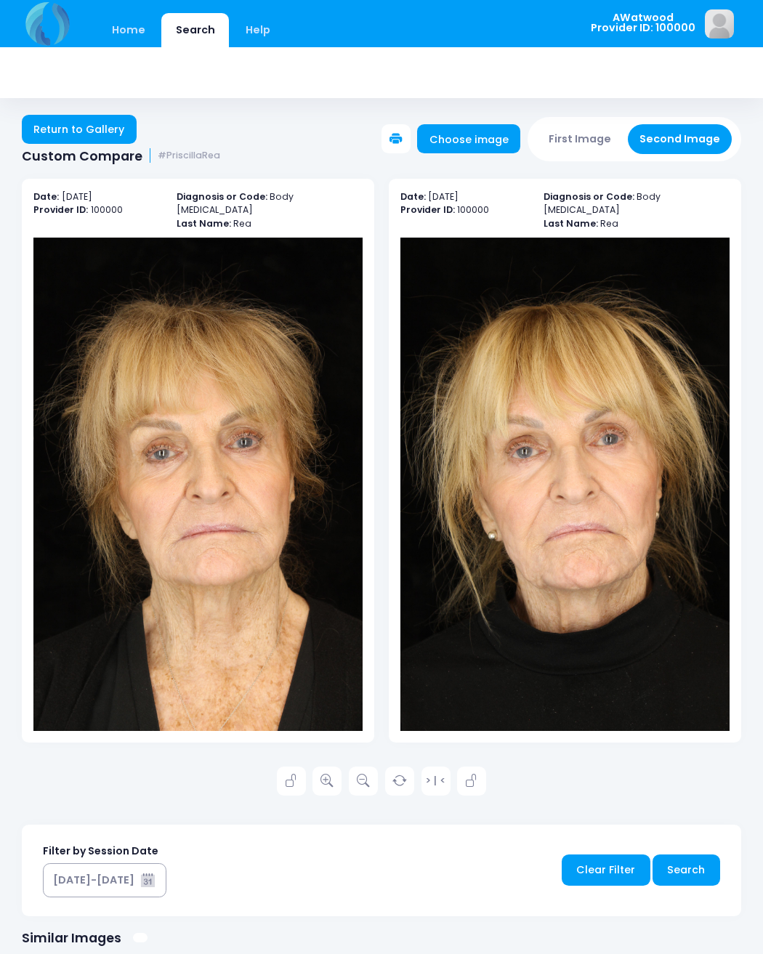
click at [330, 774] on icon at bounding box center [326, 780] width 13 height 13
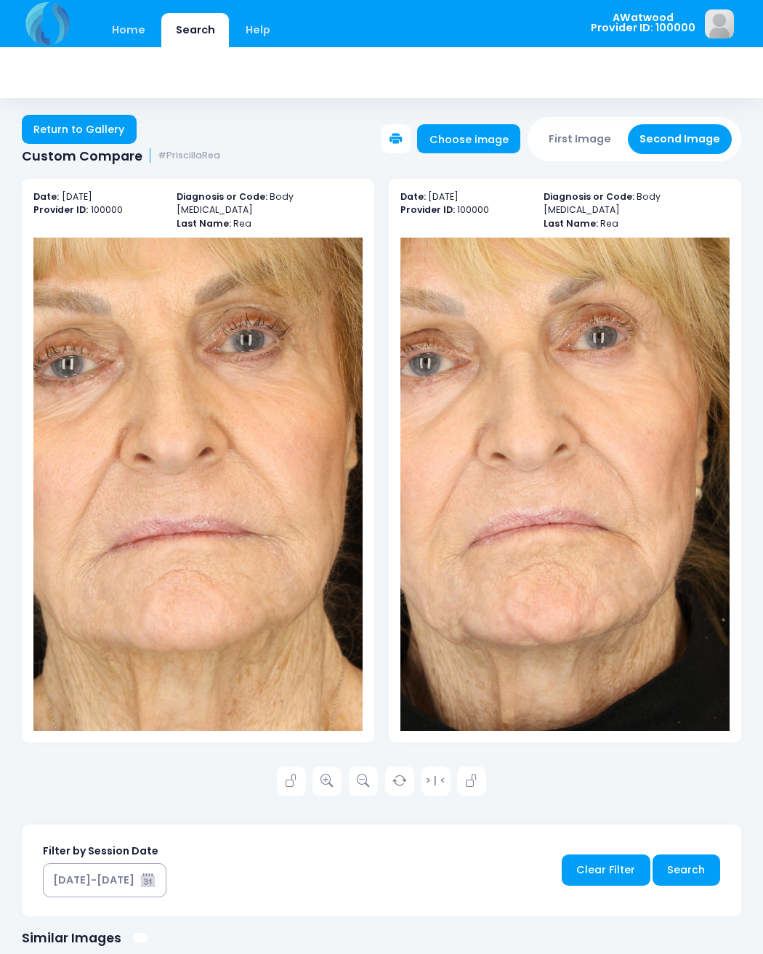
click at [104, 136] on link "Return to Gallery" at bounding box center [79, 129] width 115 height 29
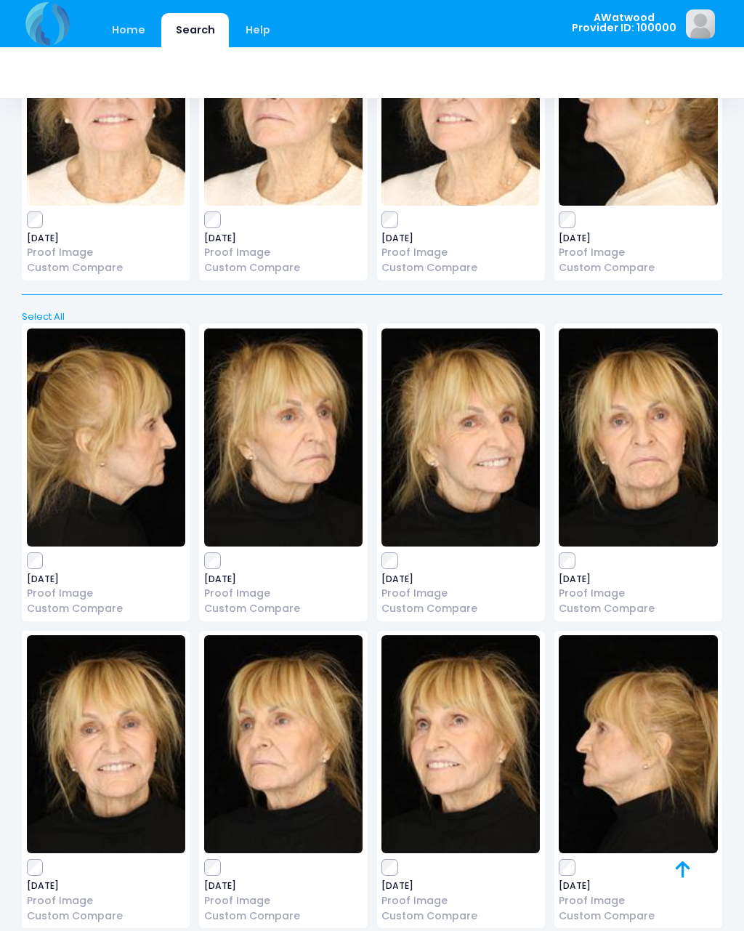
scroll to position [8909, 0]
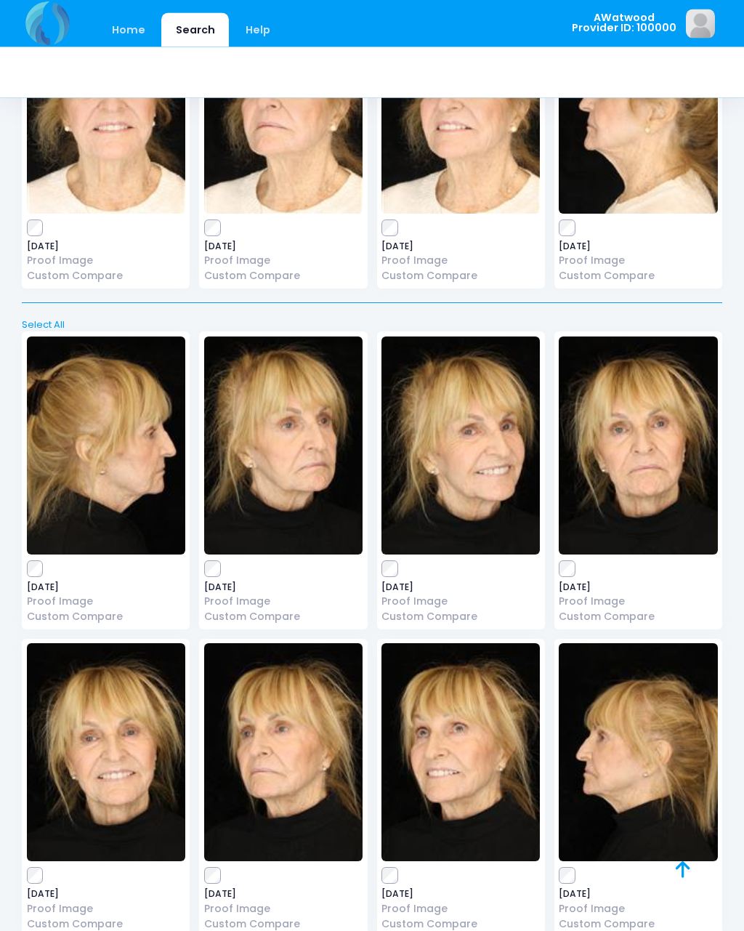
click at [657, 414] on img at bounding box center [638, 446] width 158 height 218
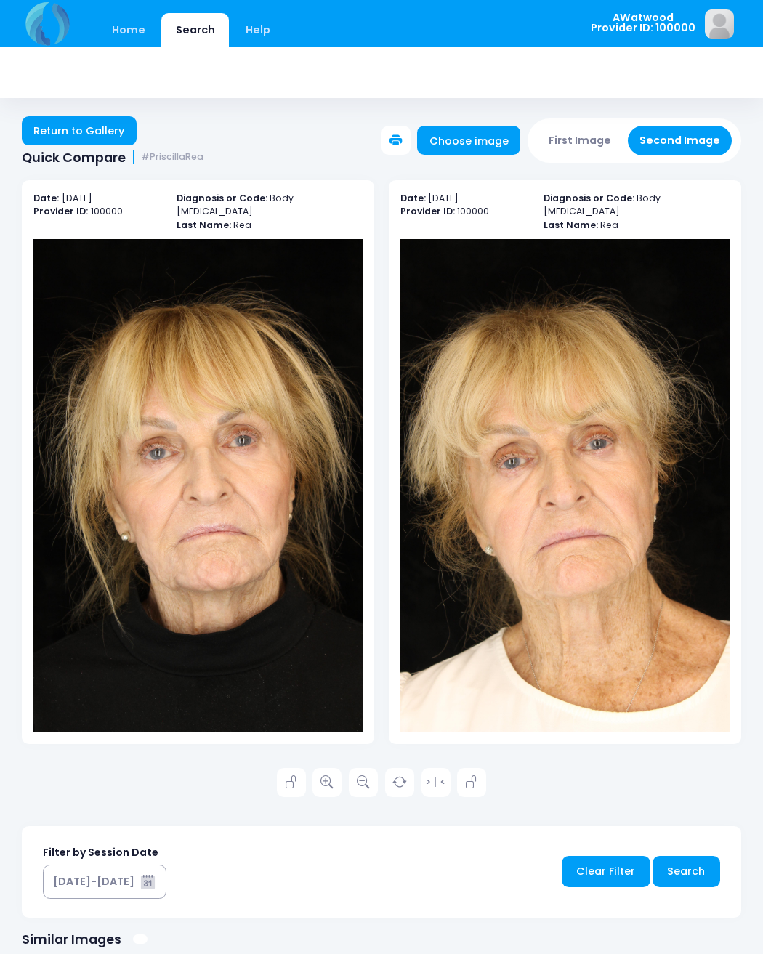
scroll to position [1, 0]
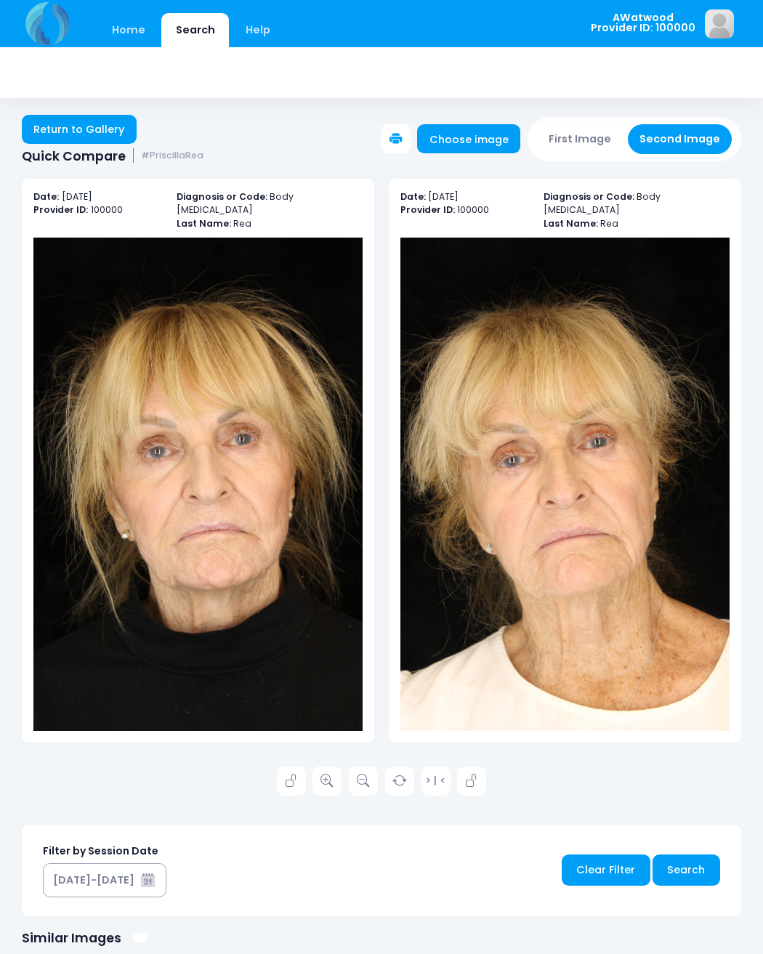
click at [339, 772] on link at bounding box center [326, 780] width 29 height 29
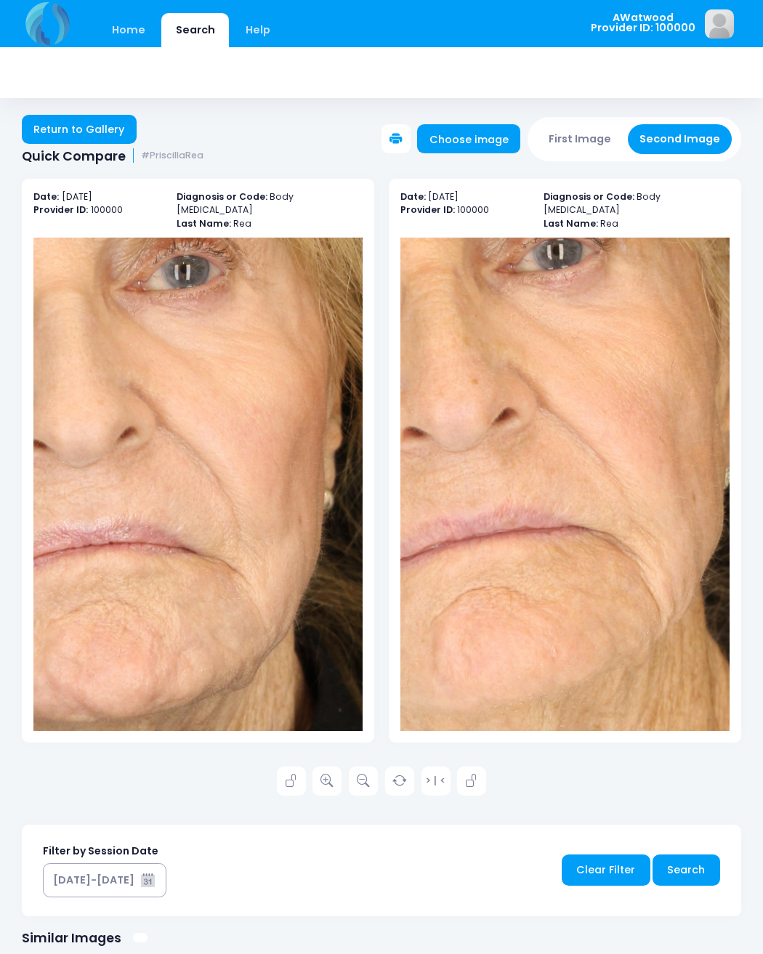
click at [106, 123] on link "Return to Gallery" at bounding box center [79, 129] width 115 height 29
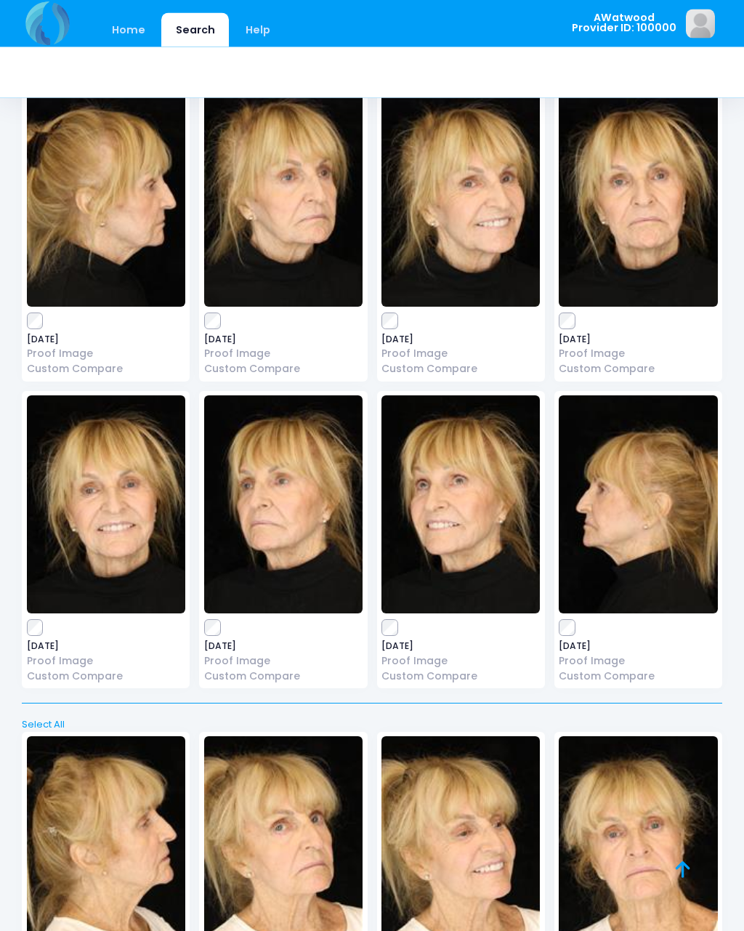
scroll to position [9159, 0]
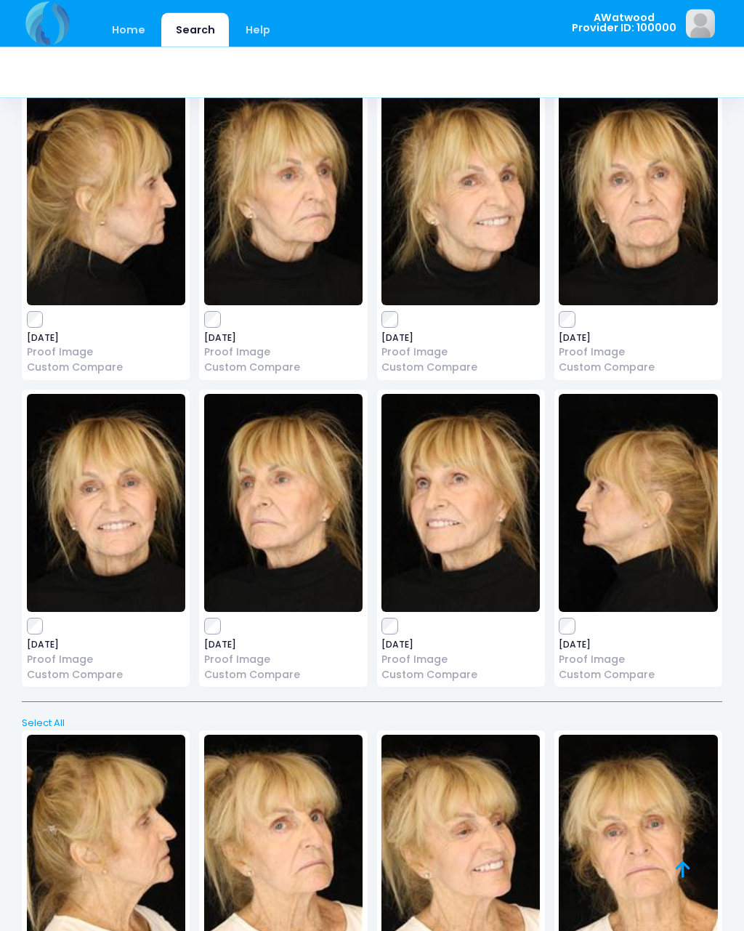
click at [642, 452] on img at bounding box center [638, 504] width 158 height 218
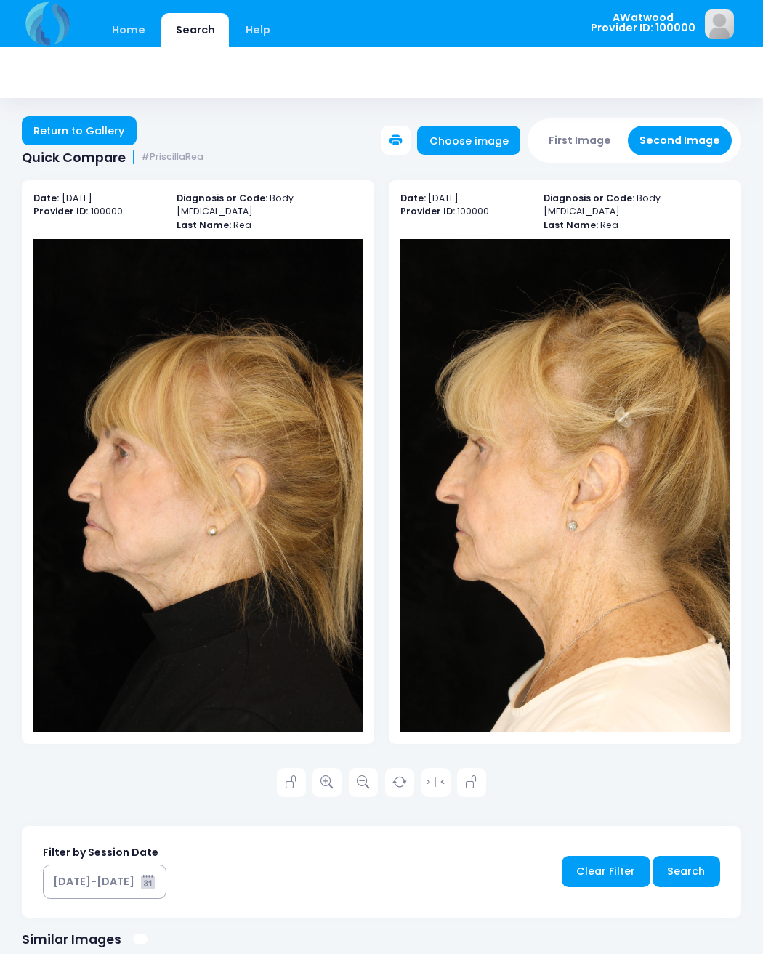
scroll to position [1, 0]
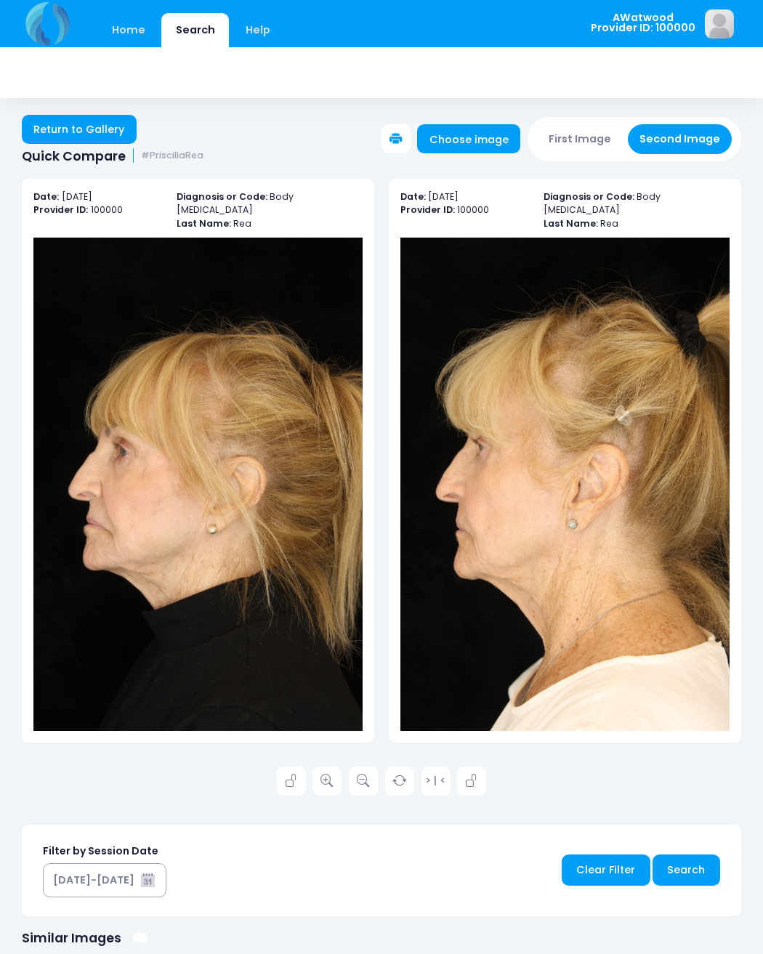
click at [331, 774] on icon at bounding box center [326, 780] width 13 height 13
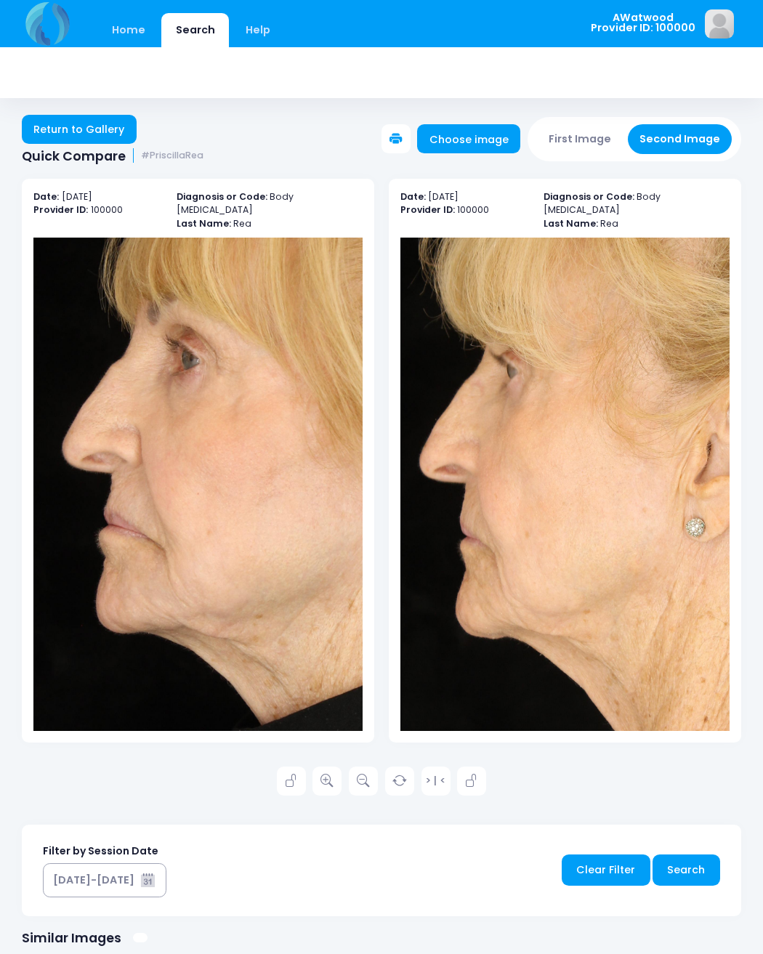
click at [92, 121] on link "Return to Gallery" at bounding box center [79, 129] width 115 height 29
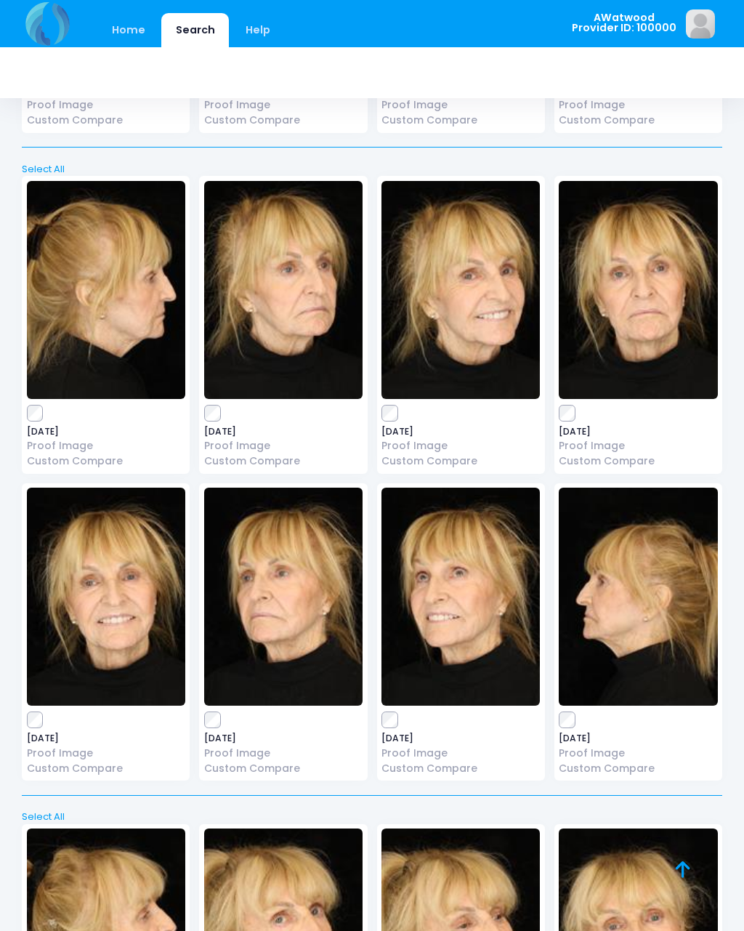
scroll to position [9058, 0]
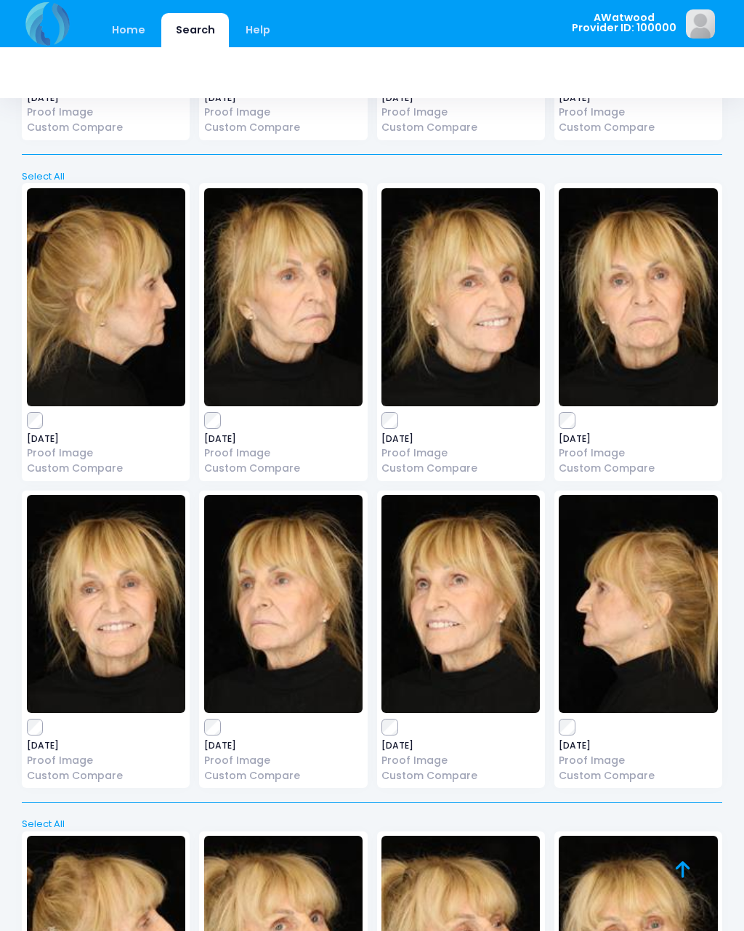
click at [125, 271] on img at bounding box center [106, 297] width 158 height 218
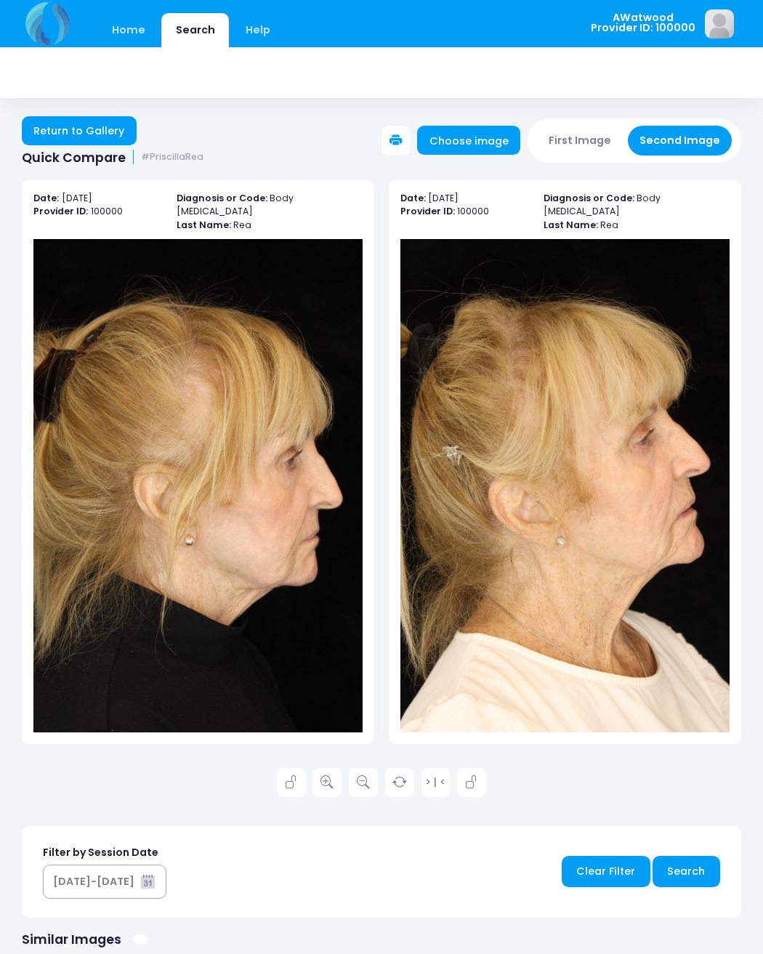
scroll to position [1, 0]
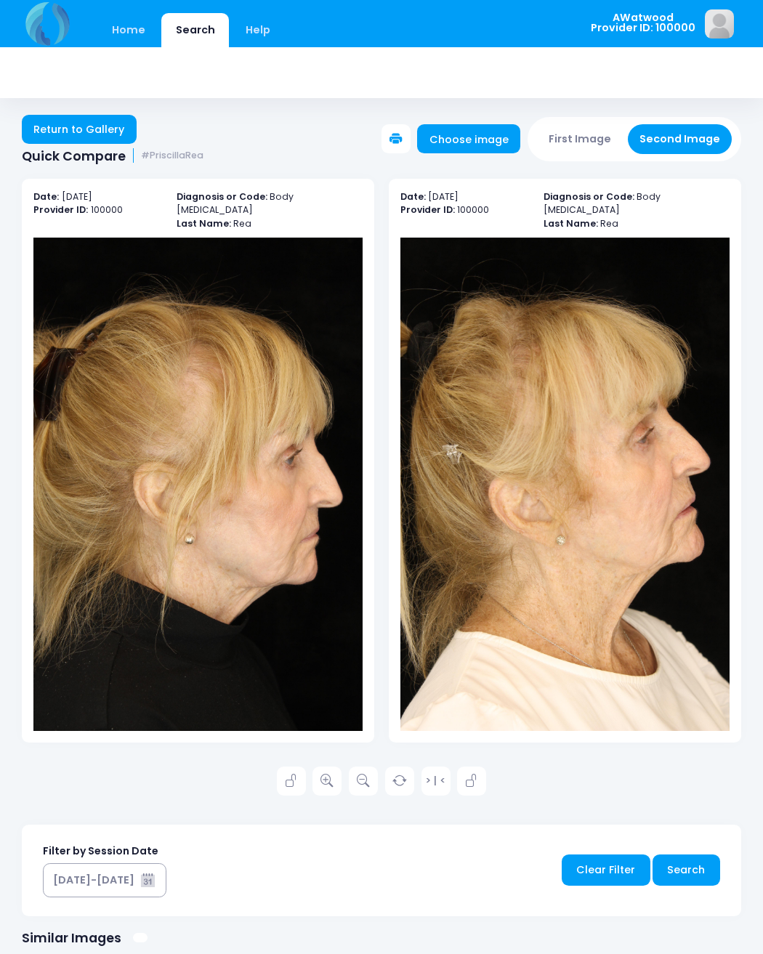
click at [331, 774] on icon at bounding box center [326, 780] width 13 height 13
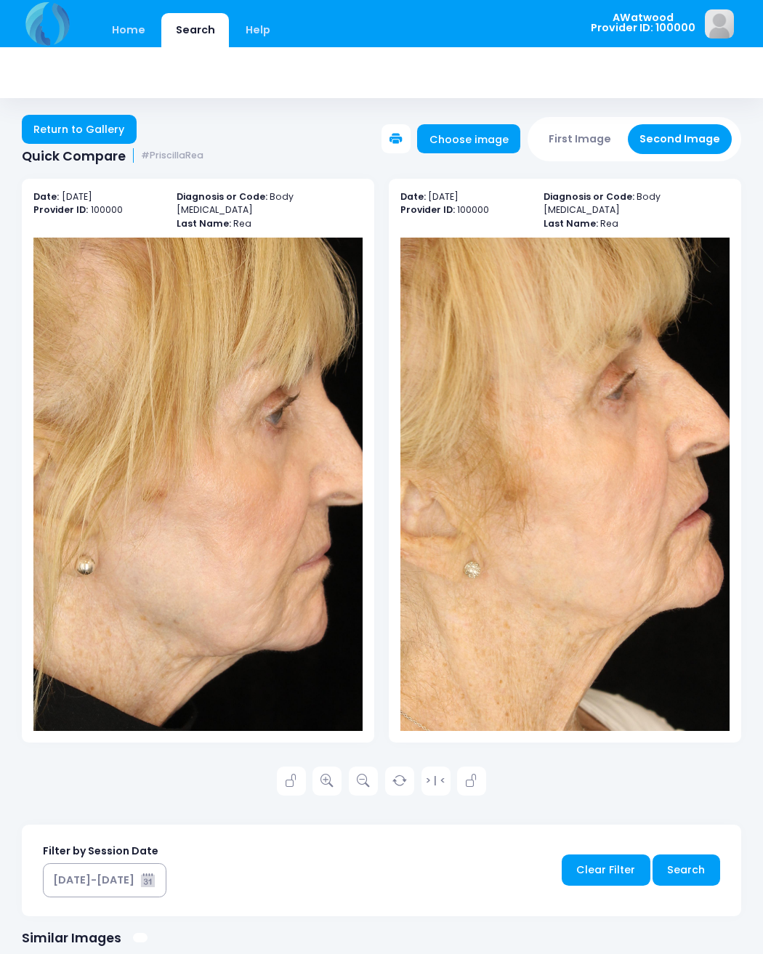
click at [90, 121] on link "Return to Gallery" at bounding box center [79, 129] width 115 height 29
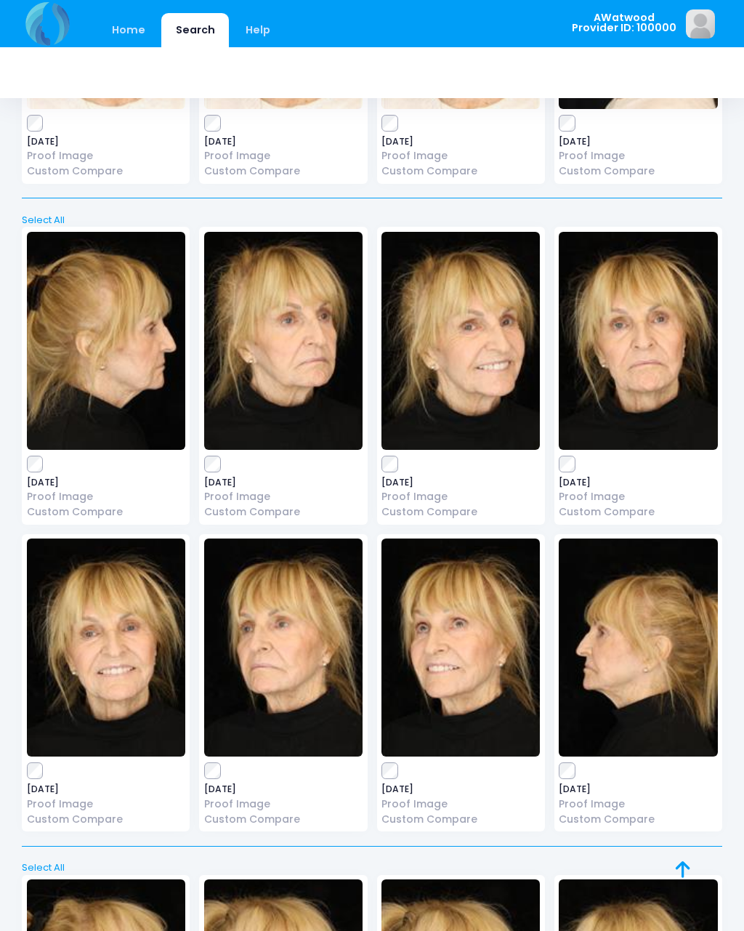
scroll to position [9014, 0]
click at [659, 288] on img at bounding box center [638, 341] width 158 height 218
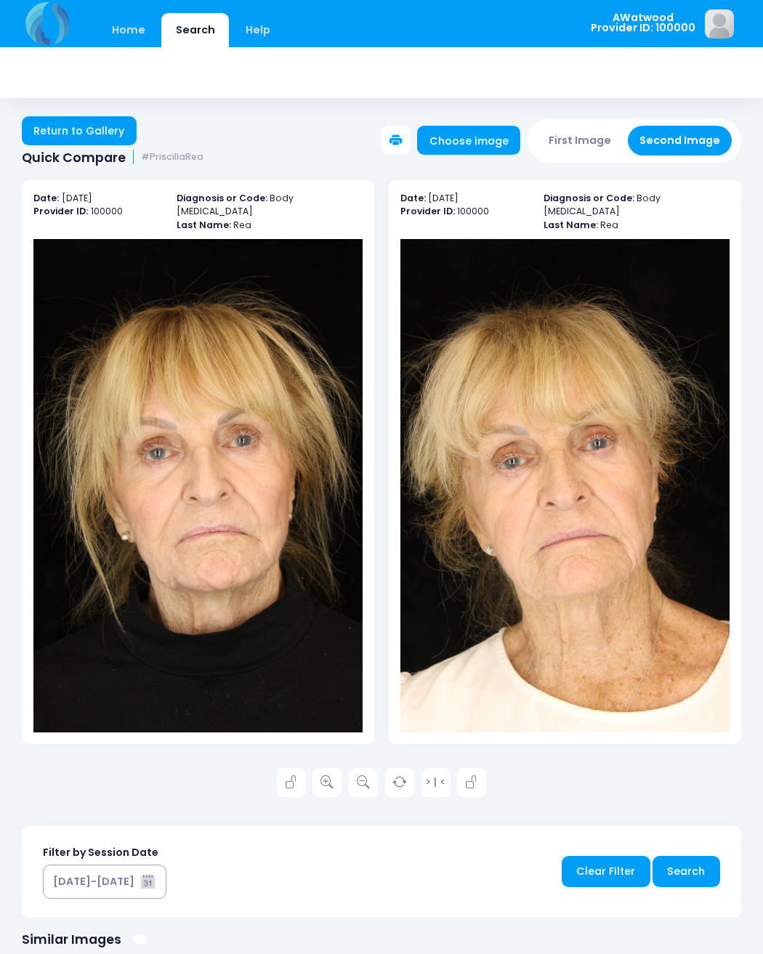
scroll to position [1, 0]
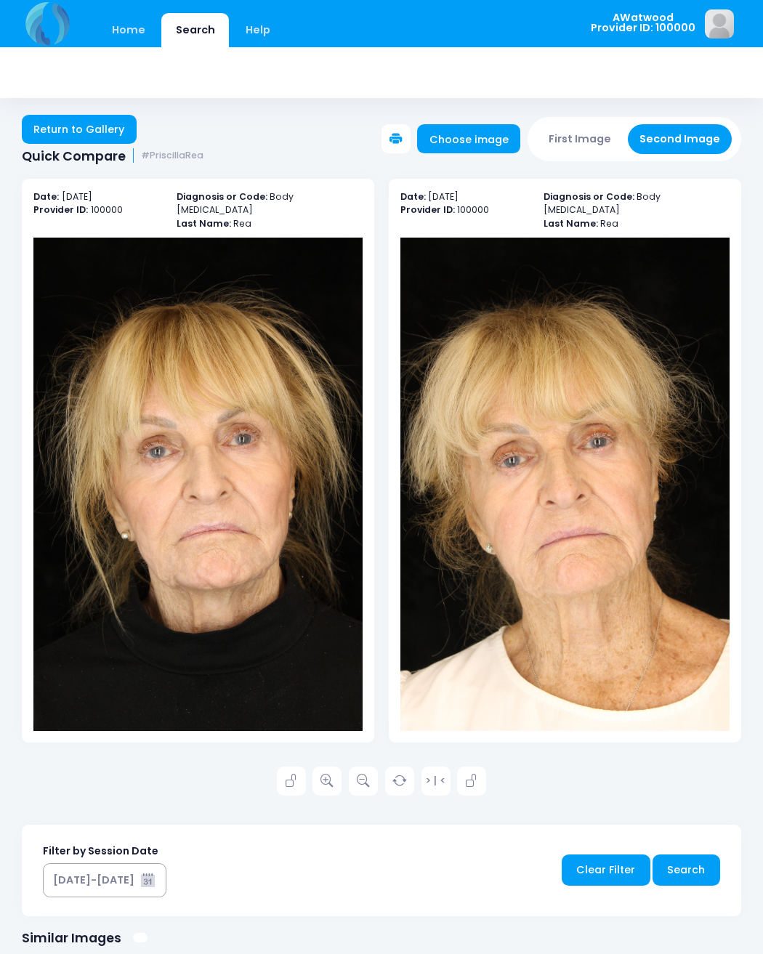
click at [330, 774] on icon at bounding box center [326, 780] width 13 height 13
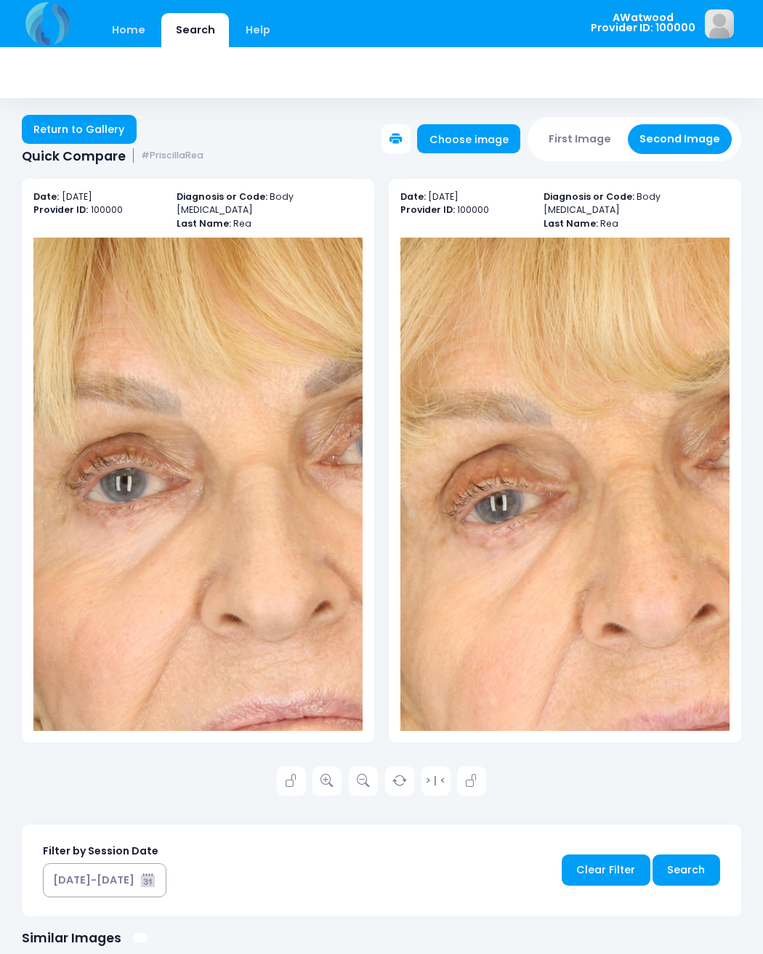
click at [96, 132] on link "Return to Gallery" at bounding box center [79, 129] width 115 height 29
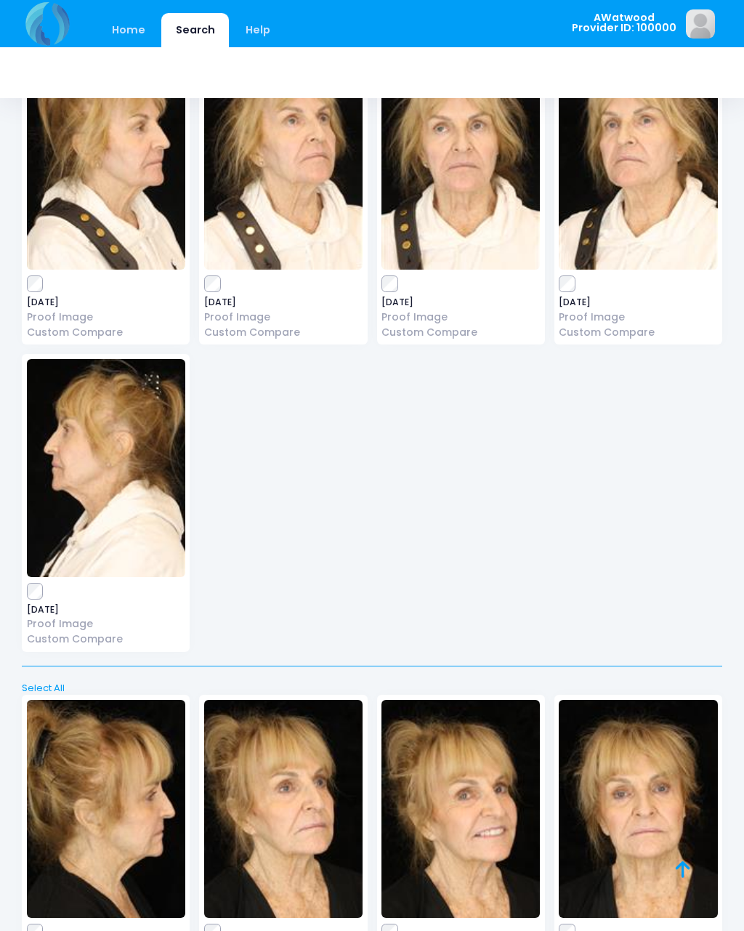
scroll to position [7456, 0]
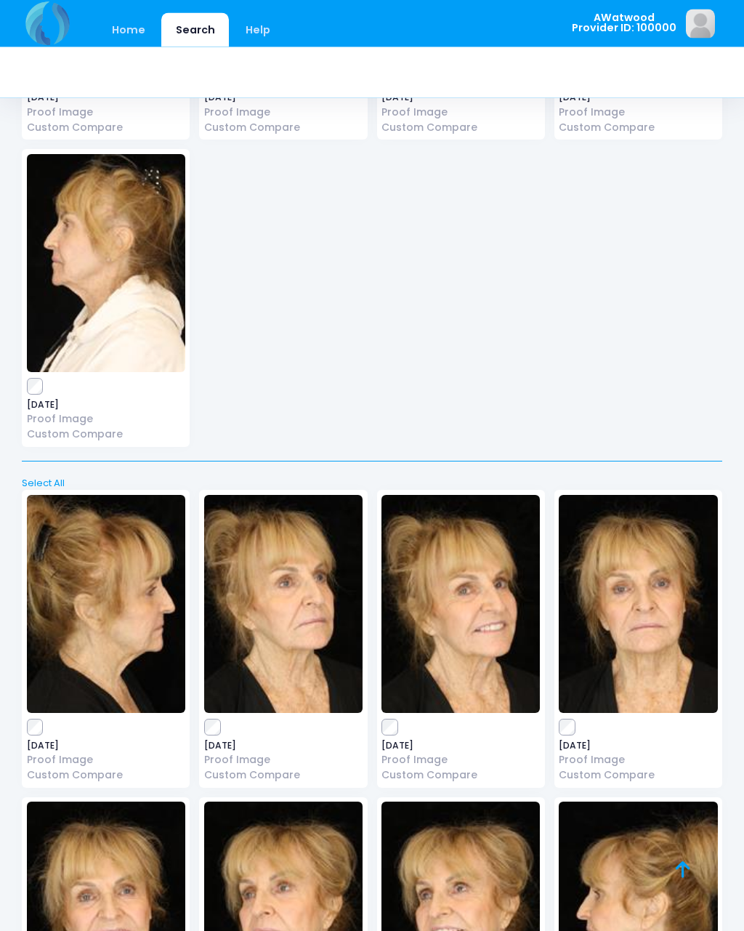
click at [655, 576] on img at bounding box center [638, 604] width 158 height 218
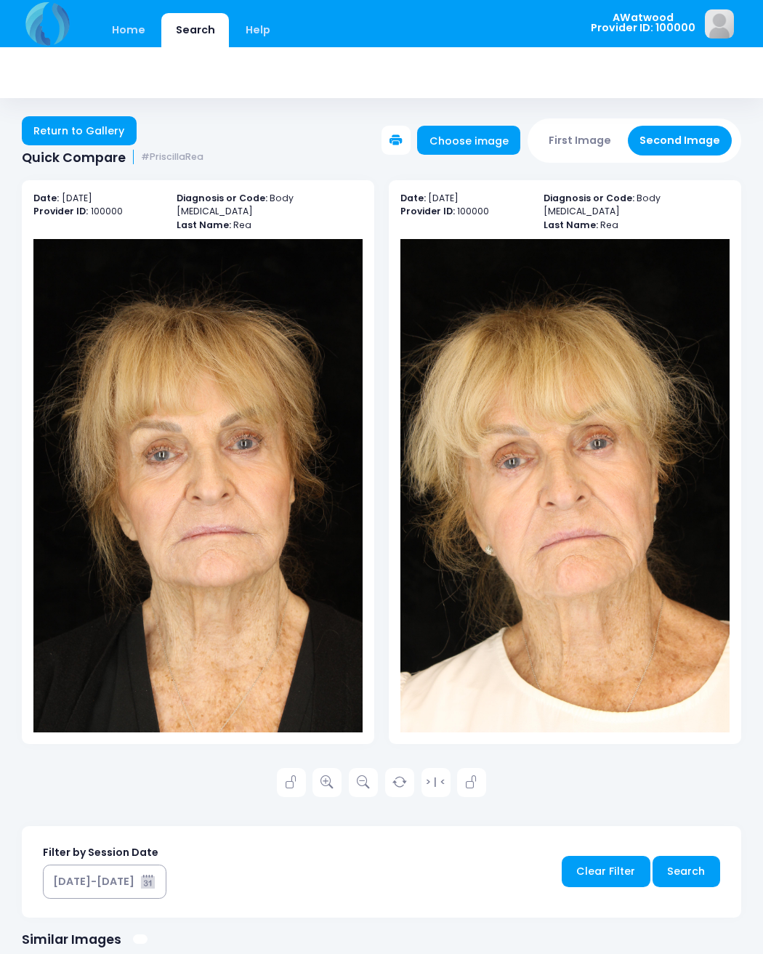
scroll to position [1, 0]
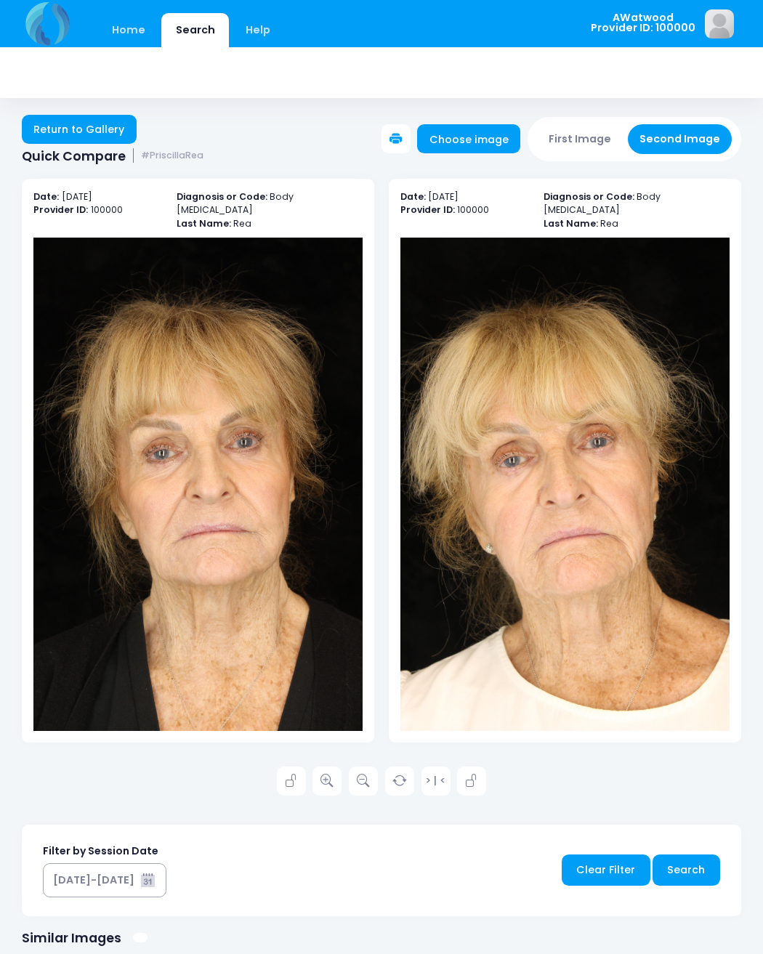
click at [331, 774] on icon at bounding box center [326, 780] width 13 height 13
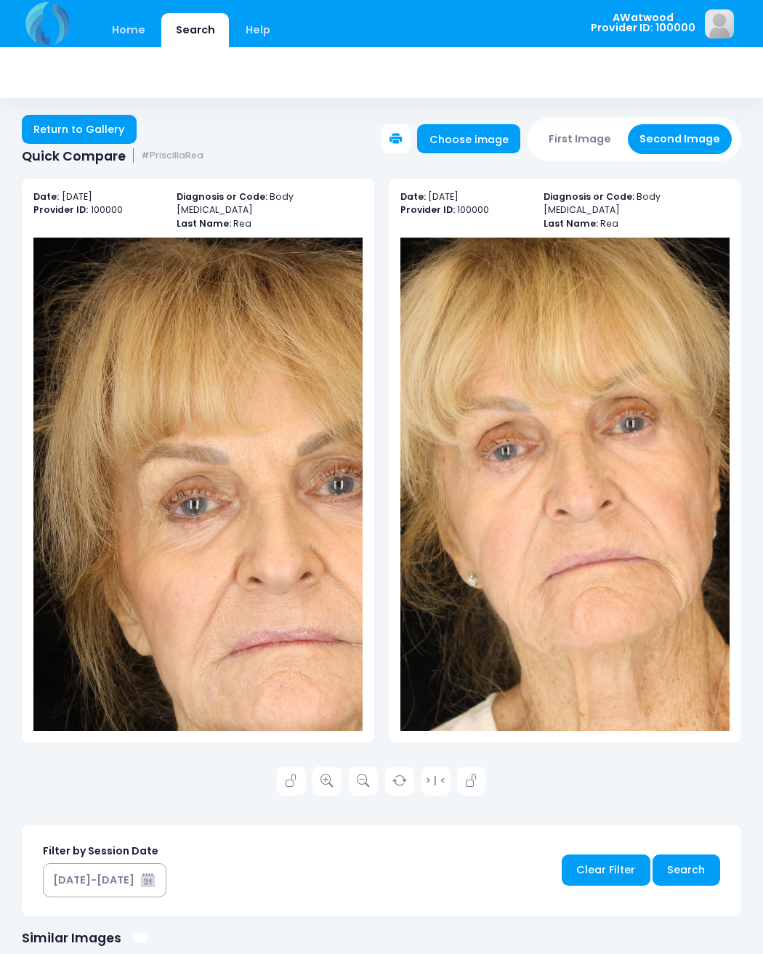
click at [107, 138] on link "Return to Gallery" at bounding box center [79, 129] width 115 height 29
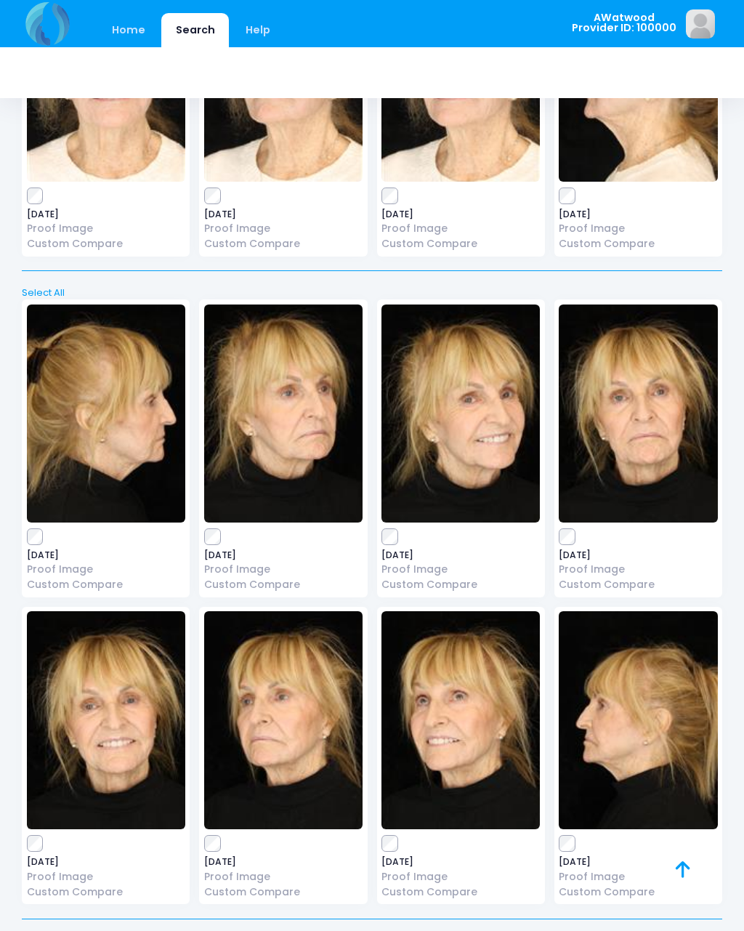
scroll to position [8943, 0]
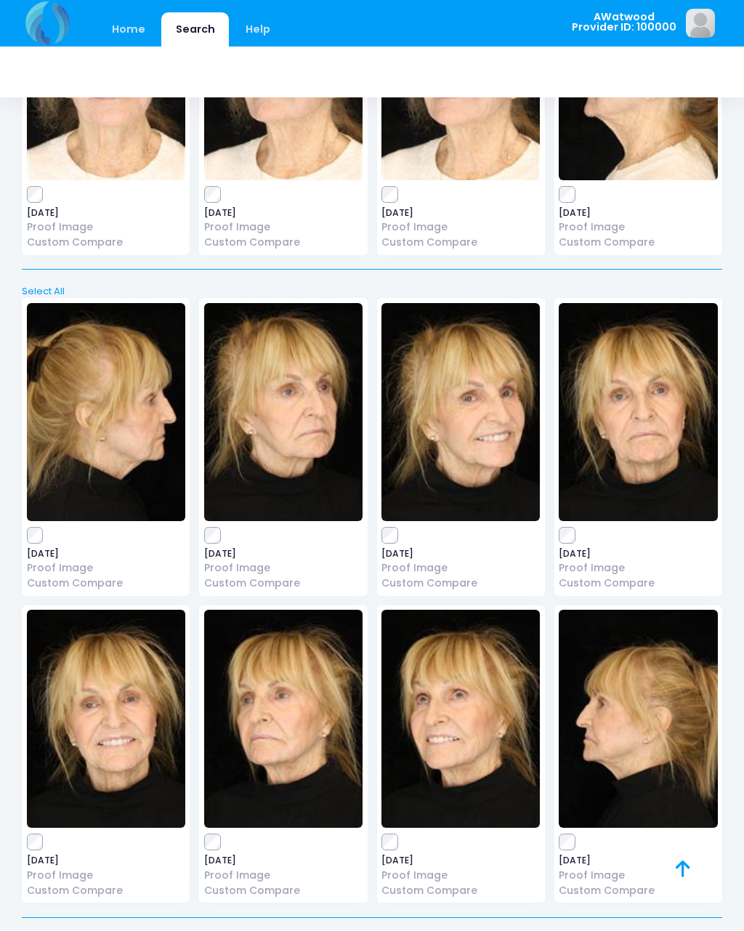
click at [646, 365] on img at bounding box center [638, 413] width 158 height 218
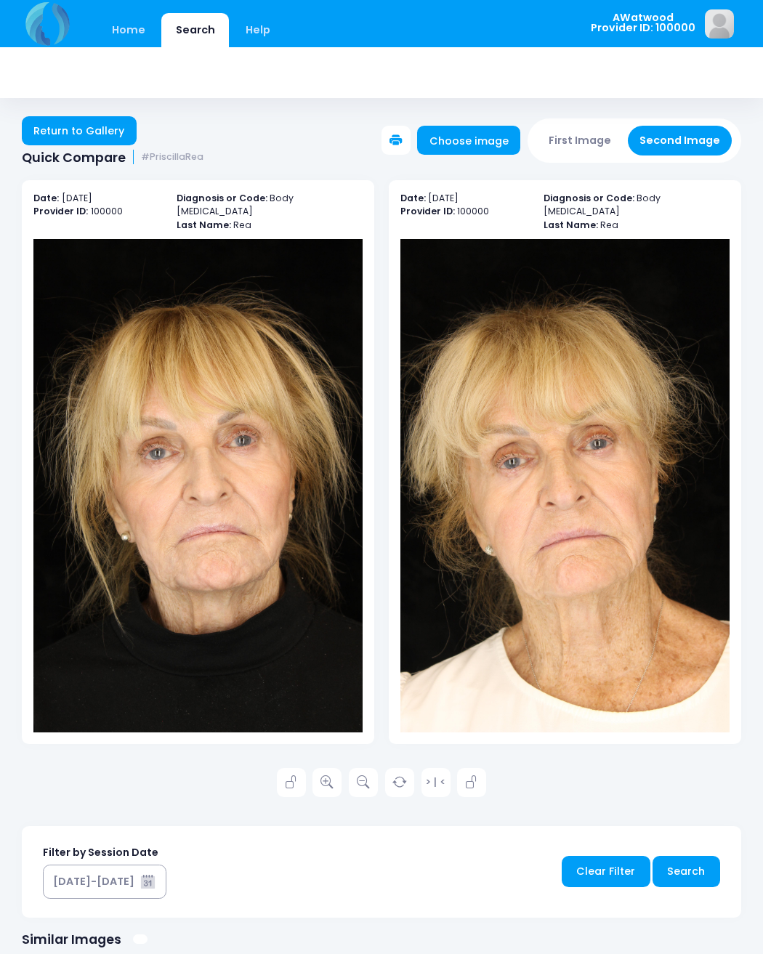
scroll to position [1, 0]
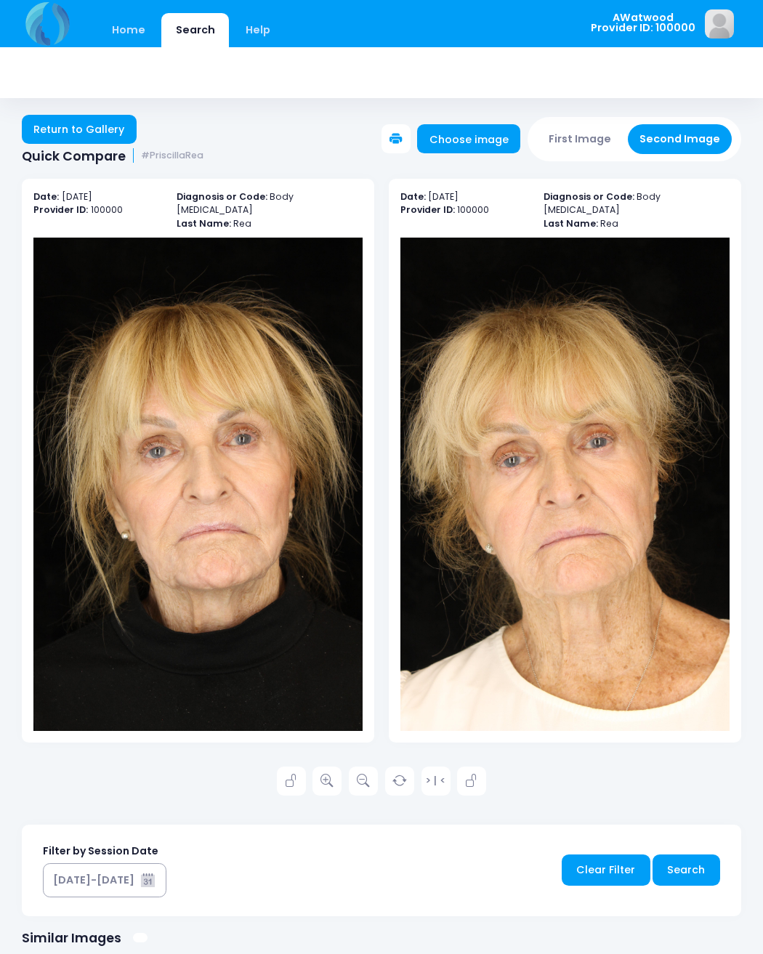
click at [329, 774] on icon at bounding box center [326, 780] width 13 height 13
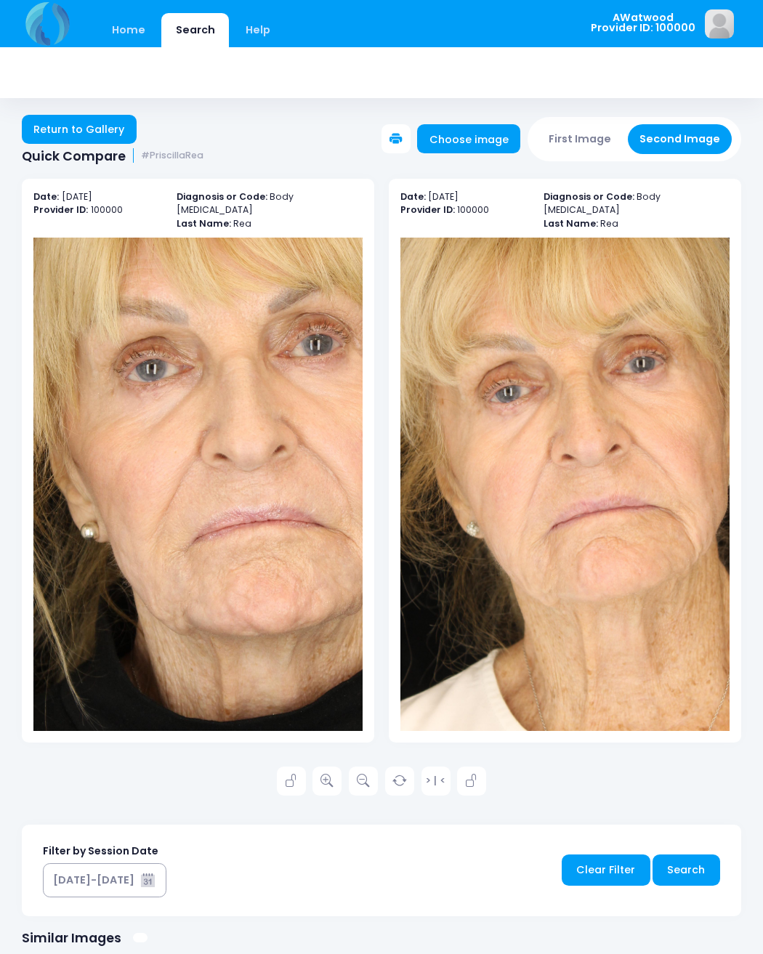
click at [89, 131] on link "Return to Gallery" at bounding box center [79, 129] width 115 height 29
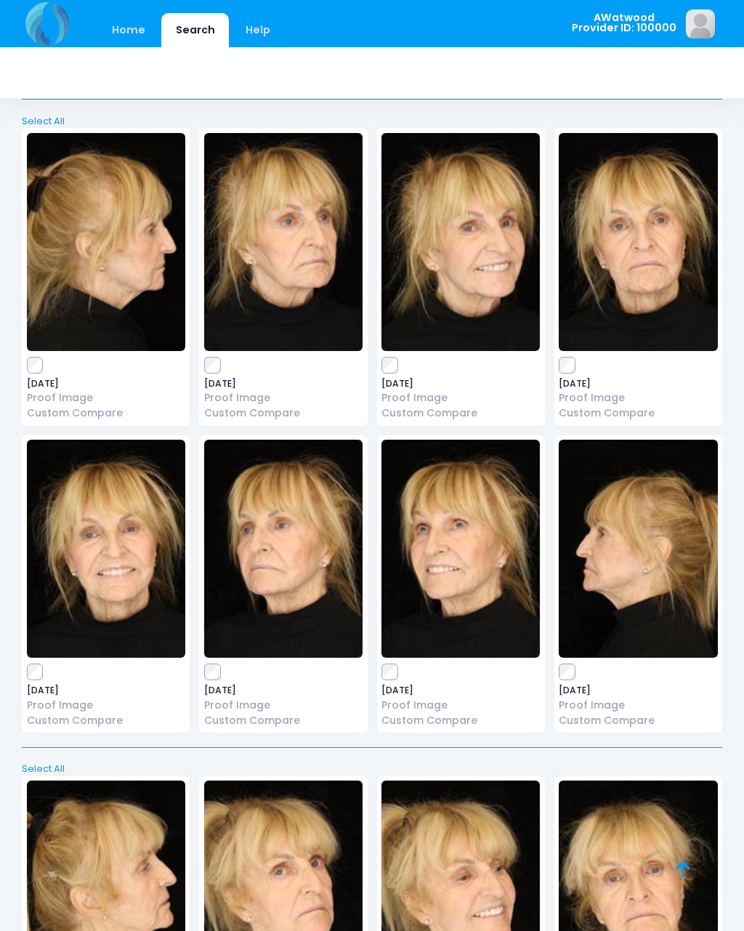
scroll to position [9113, 0]
click at [299, 227] on img at bounding box center [283, 243] width 158 height 218
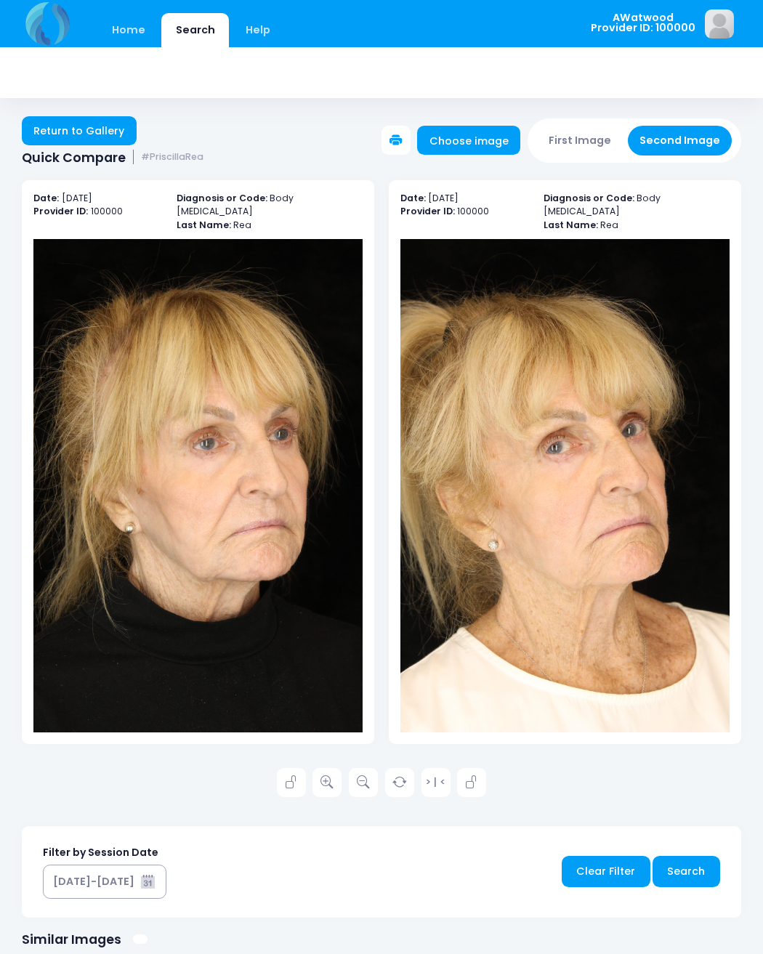
scroll to position [1, 0]
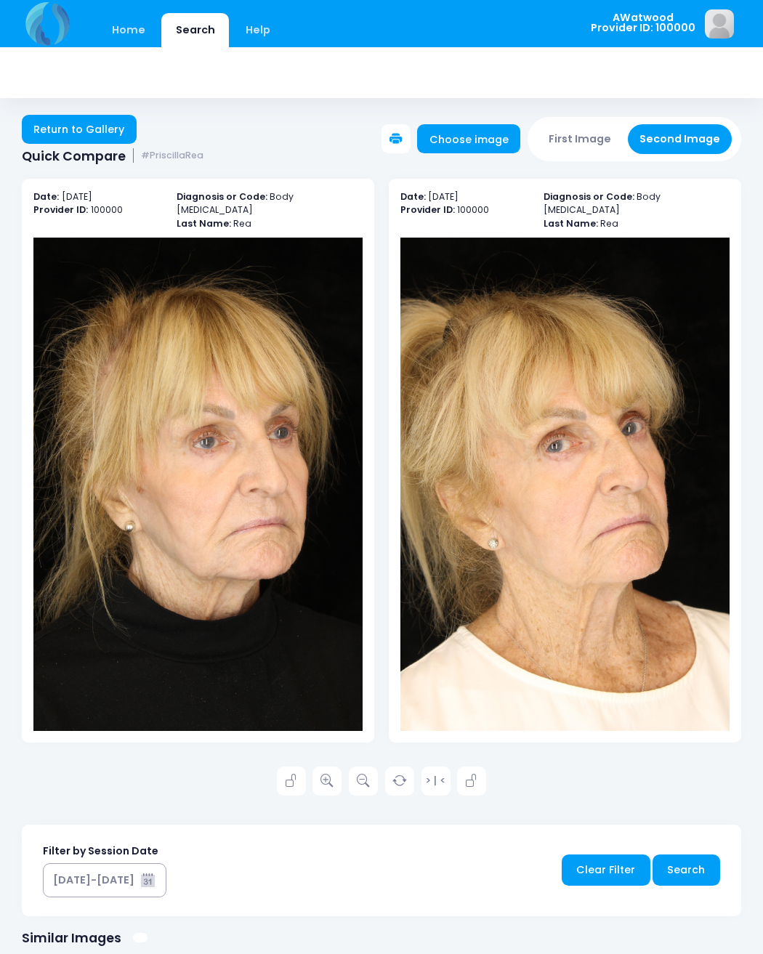
click at [336, 766] on link at bounding box center [326, 780] width 29 height 29
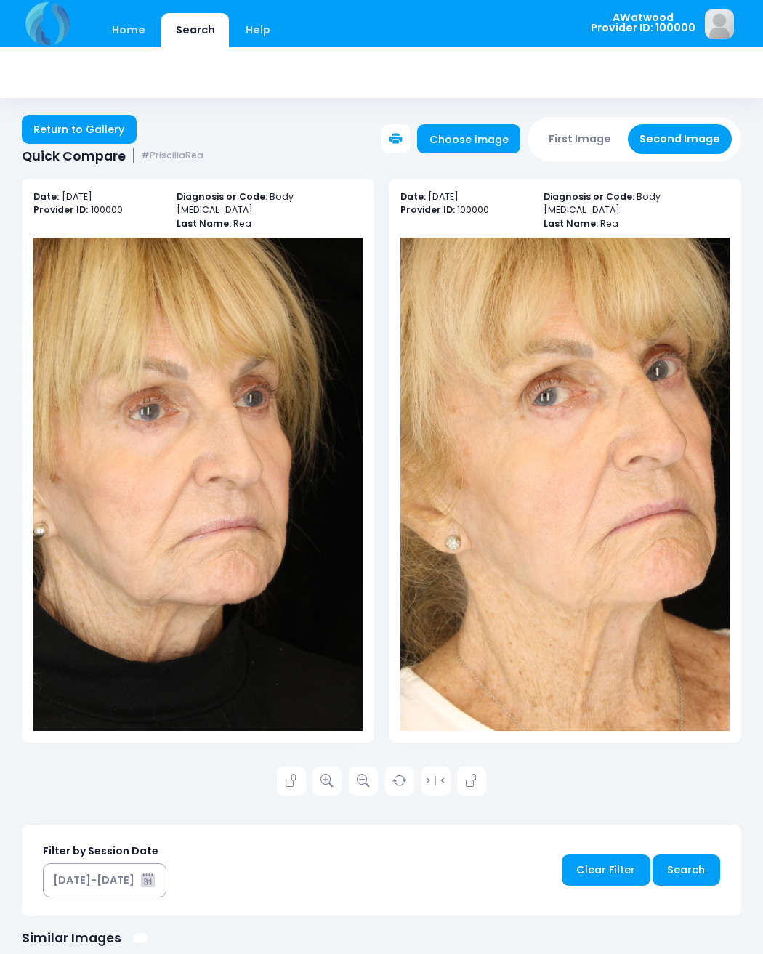
click at [102, 128] on link "Return to Gallery" at bounding box center [79, 129] width 115 height 29
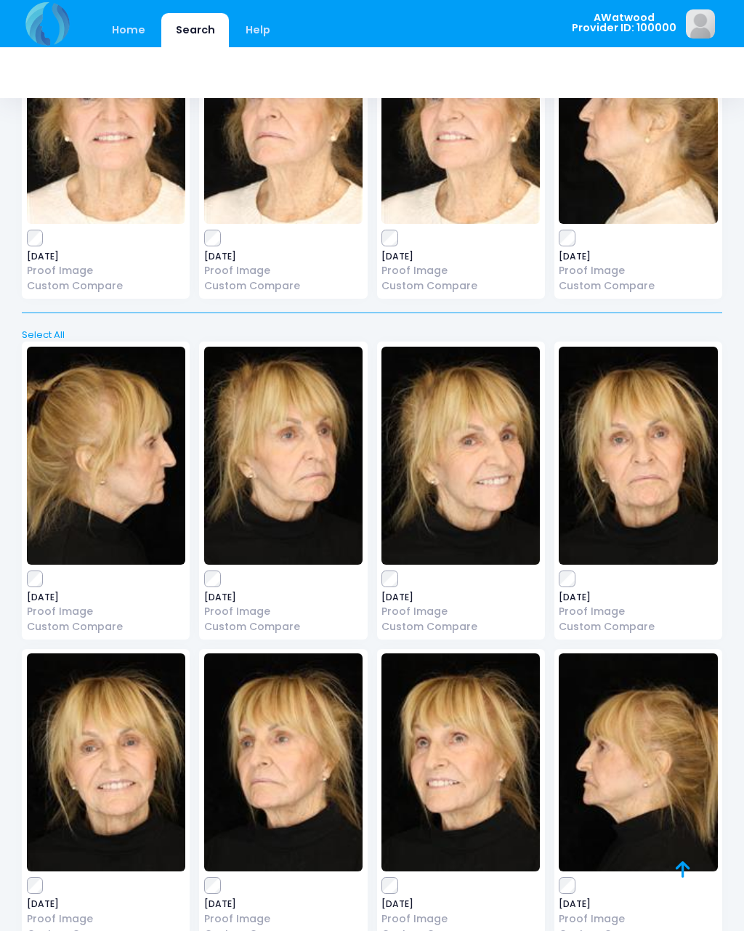
scroll to position [8917, 0]
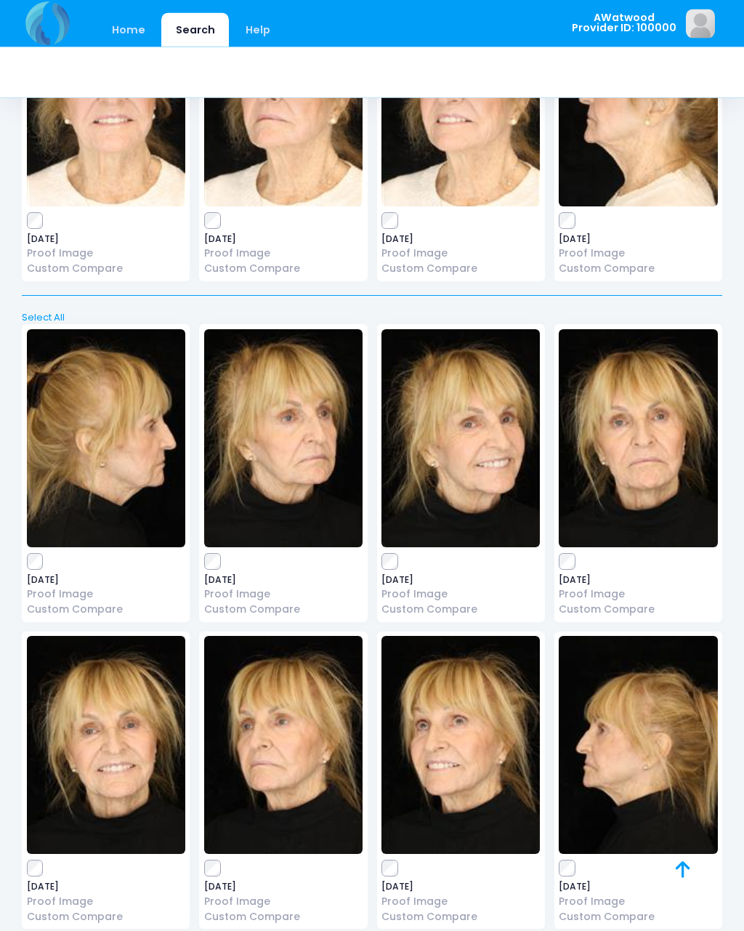
click at [291, 689] on img at bounding box center [283, 745] width 158 height 218
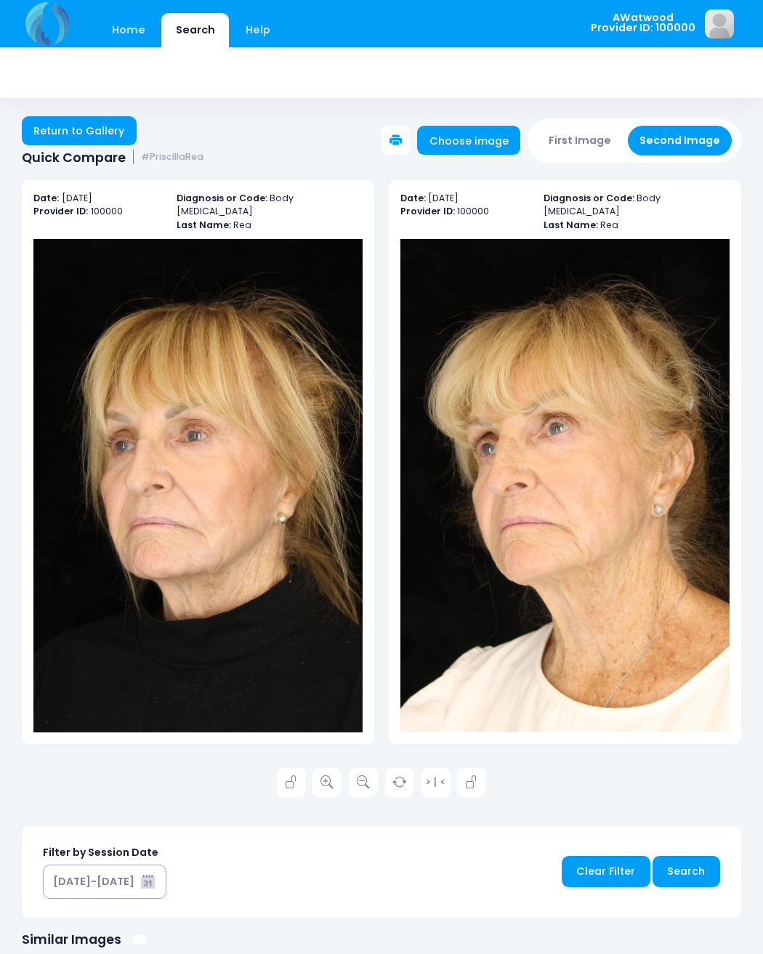
scroll to position [1, 0]
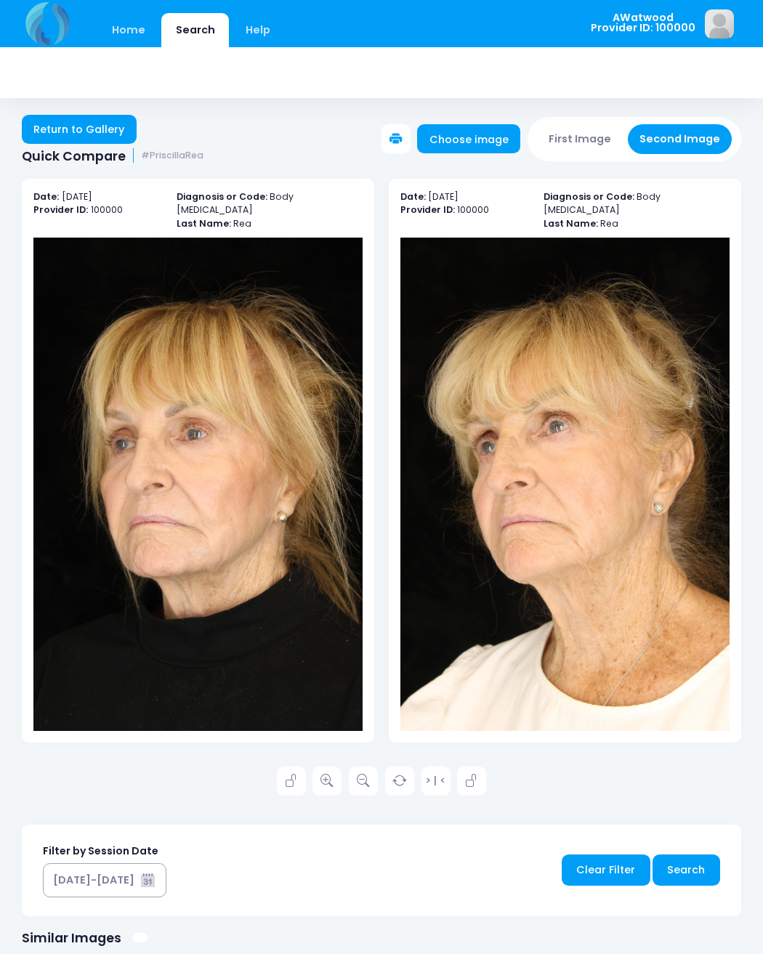
click at [330, 774] on icon at bounding box center [326, 780] width 13 height 13
click at [100, 122] on link "Return to Gallery" at bounding box center [79, 129] width 115 height 29
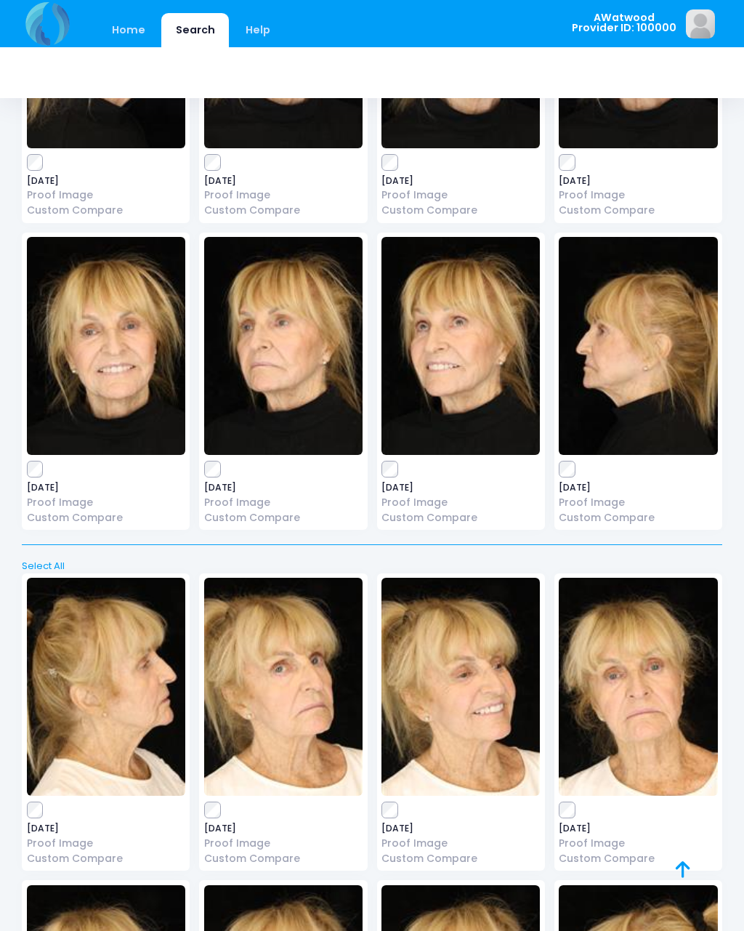
scroll to position [9315, 0]
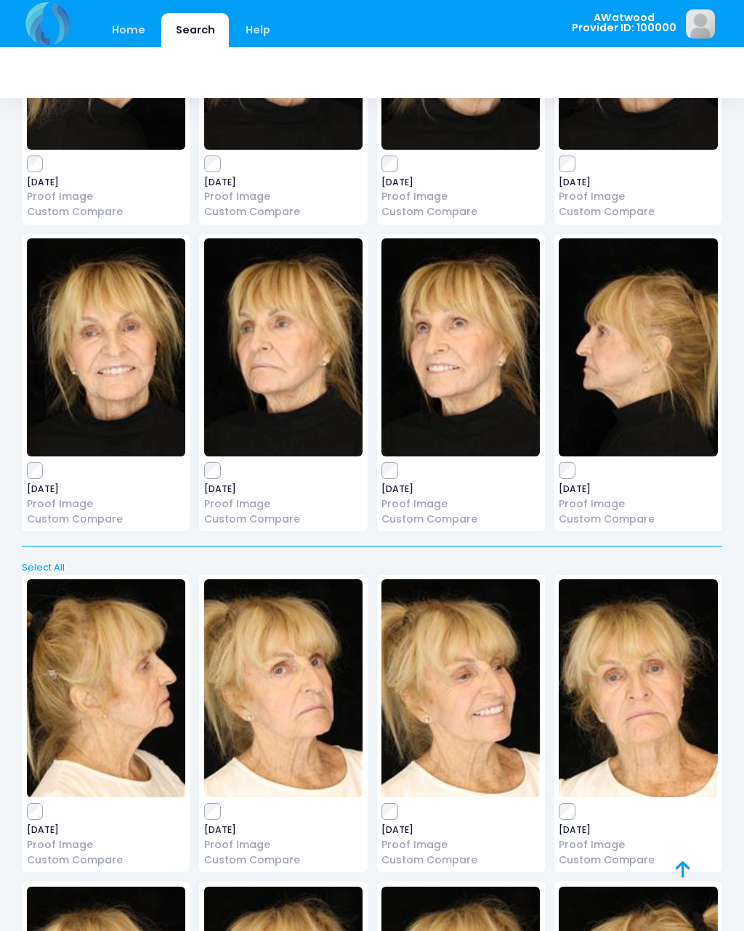
click at [645, 314] on img at bounding box center [638, 347] width 158 height 218
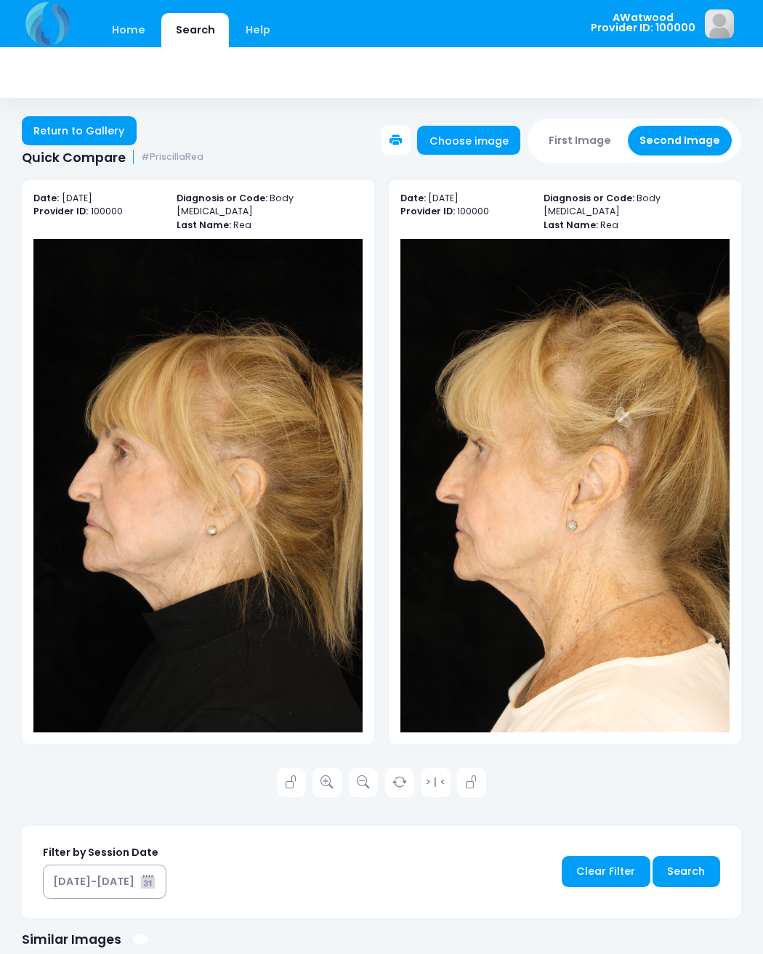
scroll to position [1, 0]
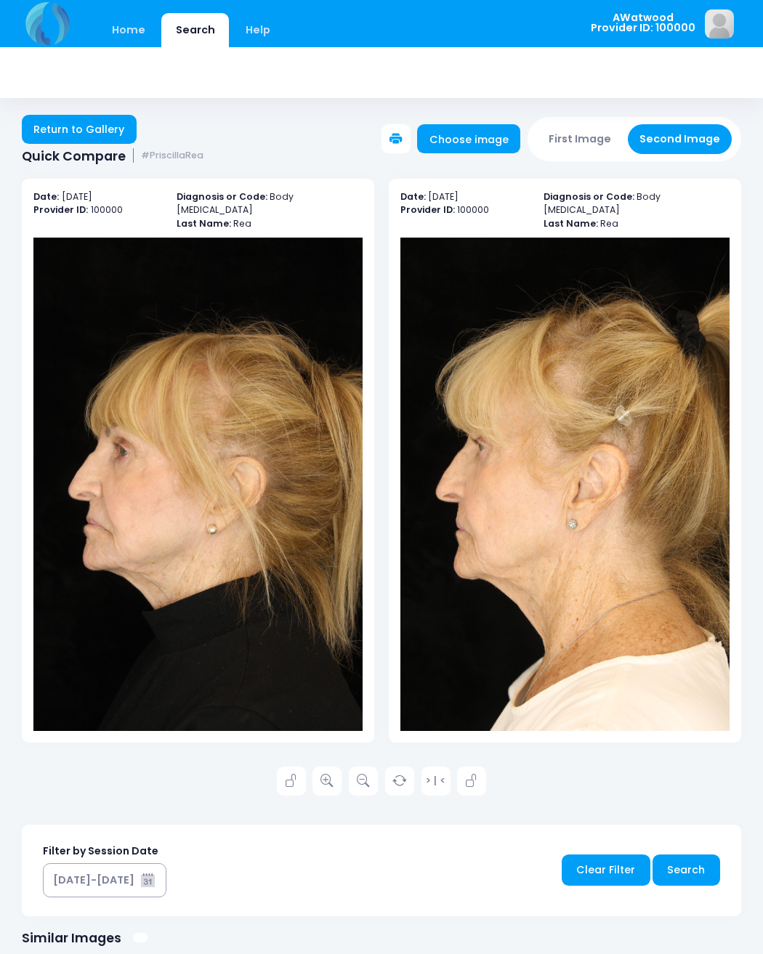
click at [332, 774] on icon at bounding box center [326, 780] width 13 height 13
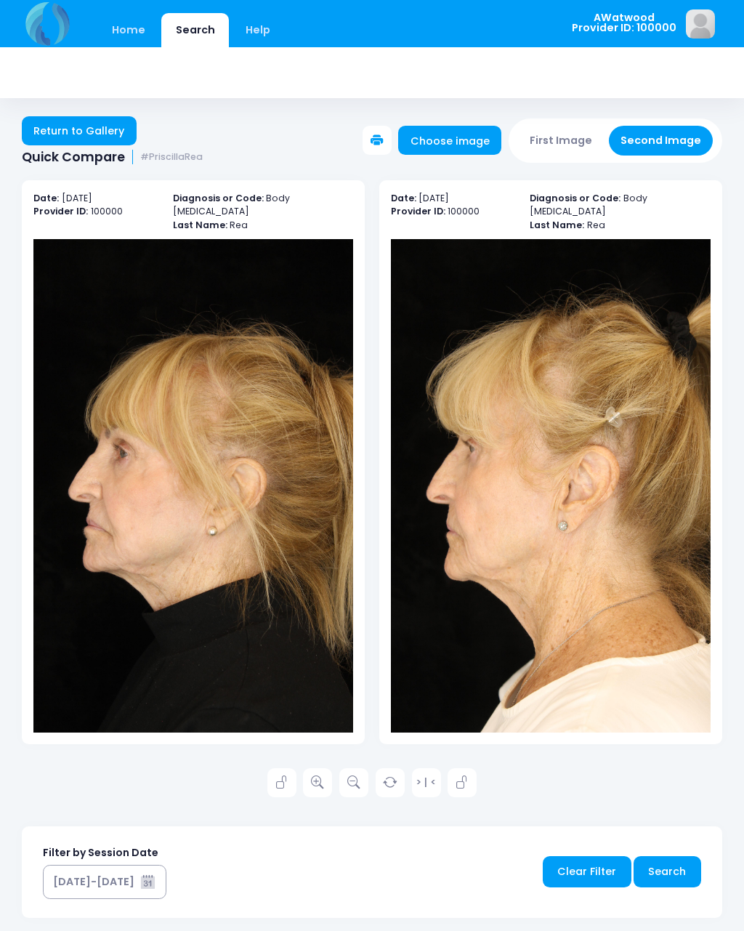
click at [84, 125] on link "Return to Gallery" at bounding box center [79, 130] width 115 height 29
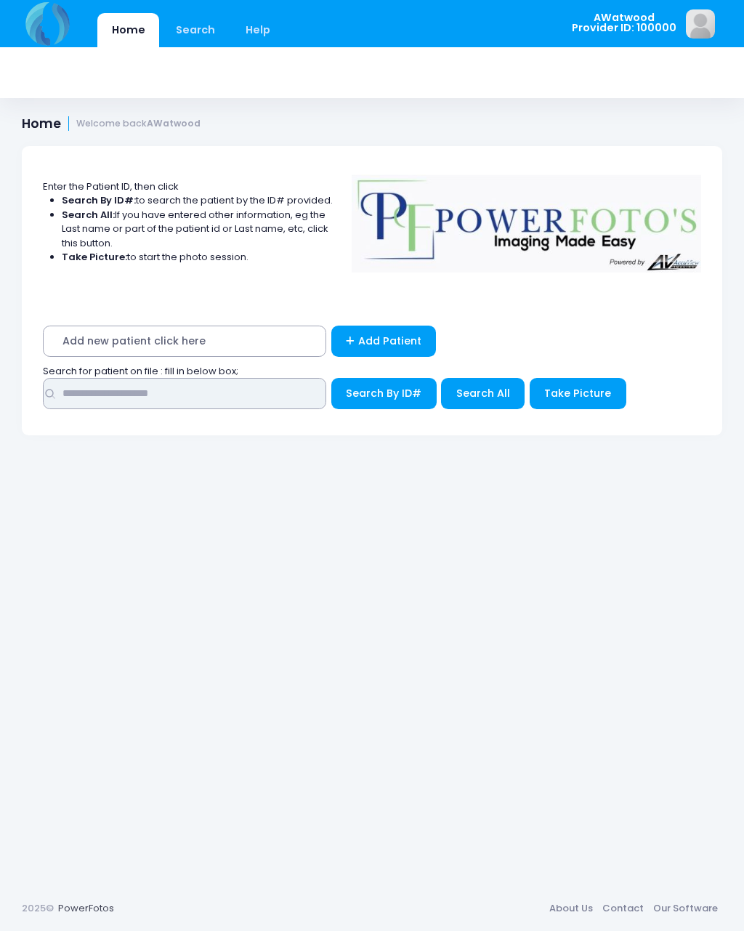
click at [110, 395] on input "text" at bounding box center [184, 393] width 283 height 31
type input "****"
click at [467, 395] on span "Search All" at bounding box center [483, 393] width 54 height 15
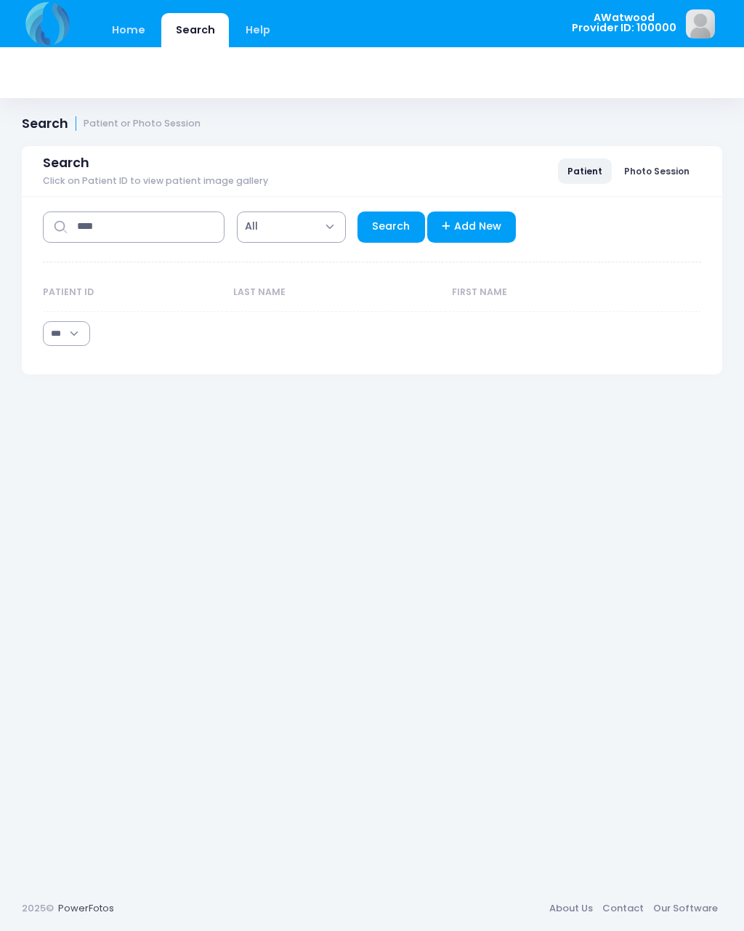
select select "***"
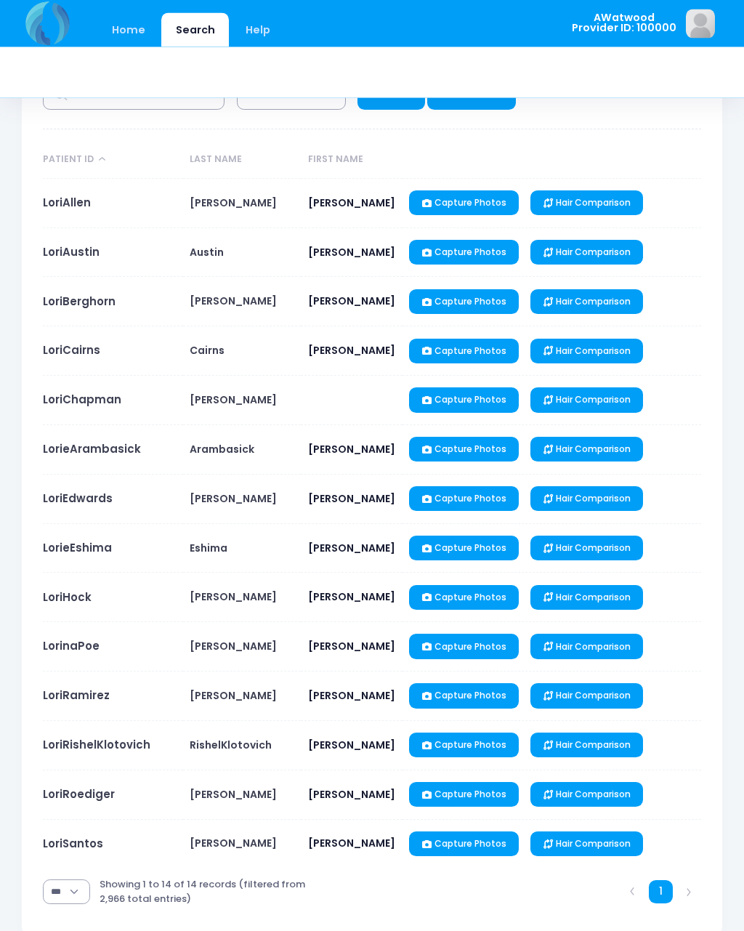
scroll to position [155, 0]
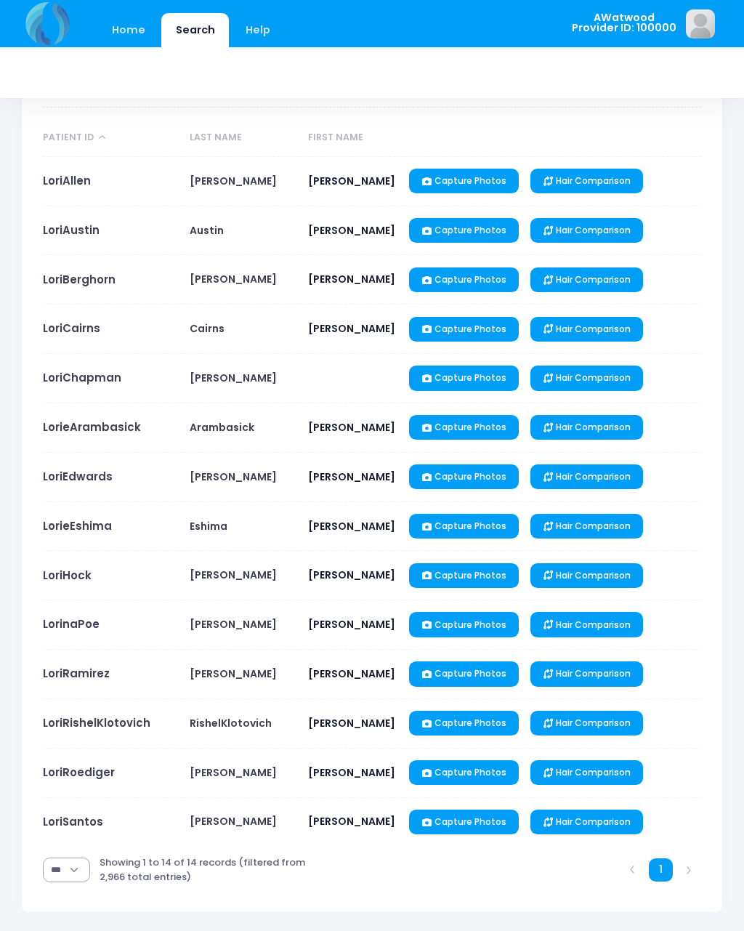
click at [82, 829] on link "LoriSantos" at bounding box center [73, 821] width 60 height 15
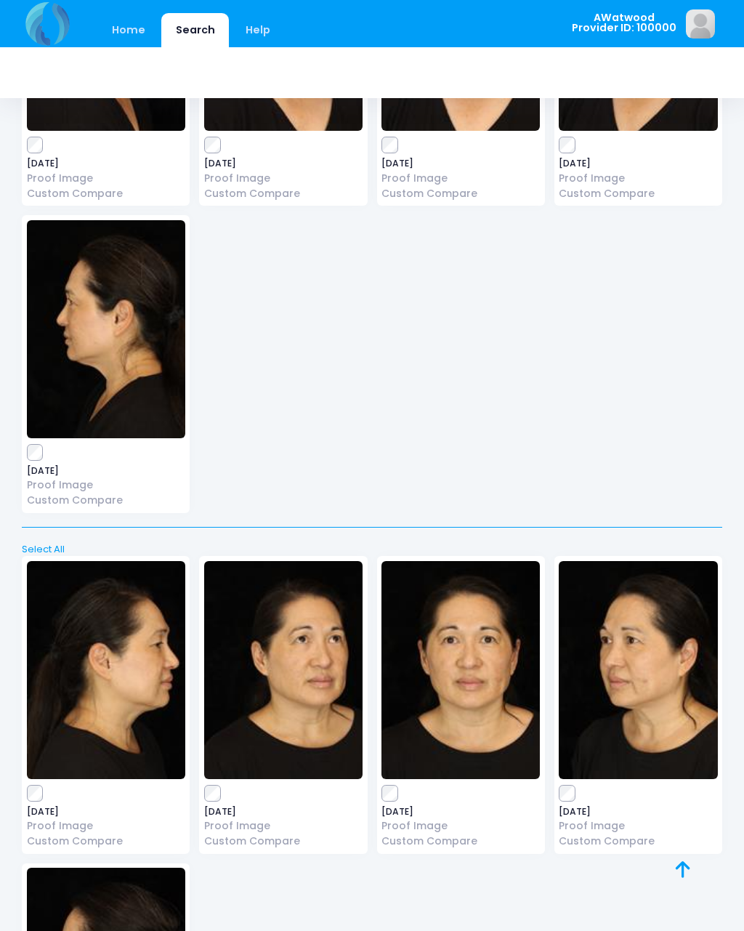
scroll to position [2209, 0]
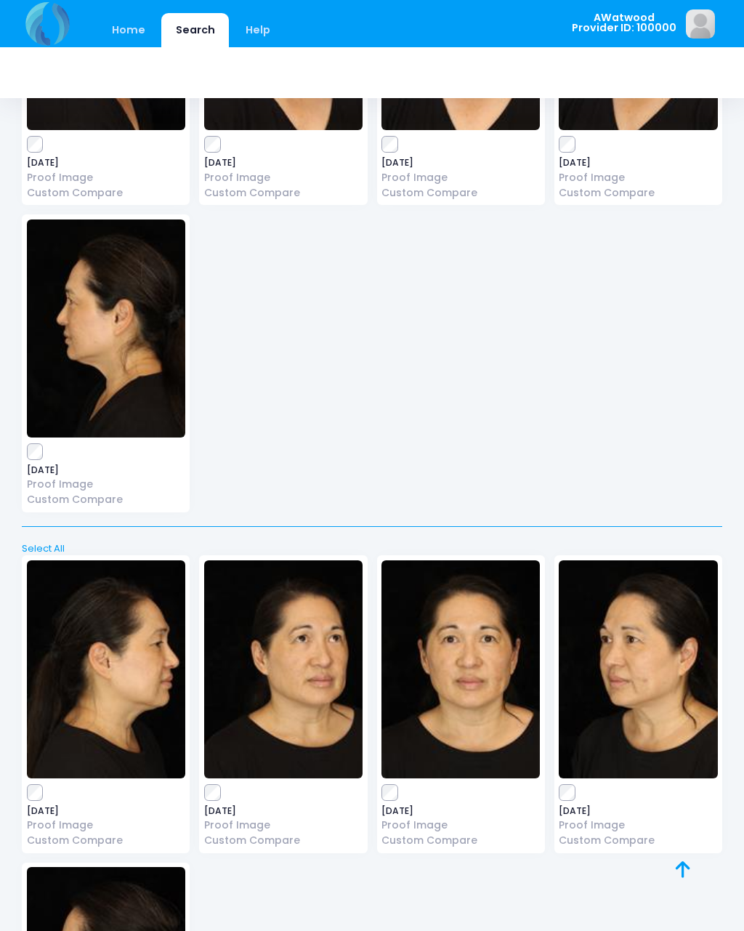
click at [216, 833] on link "Custom Compare" at bounding box center [283, 840] width 158 height 15
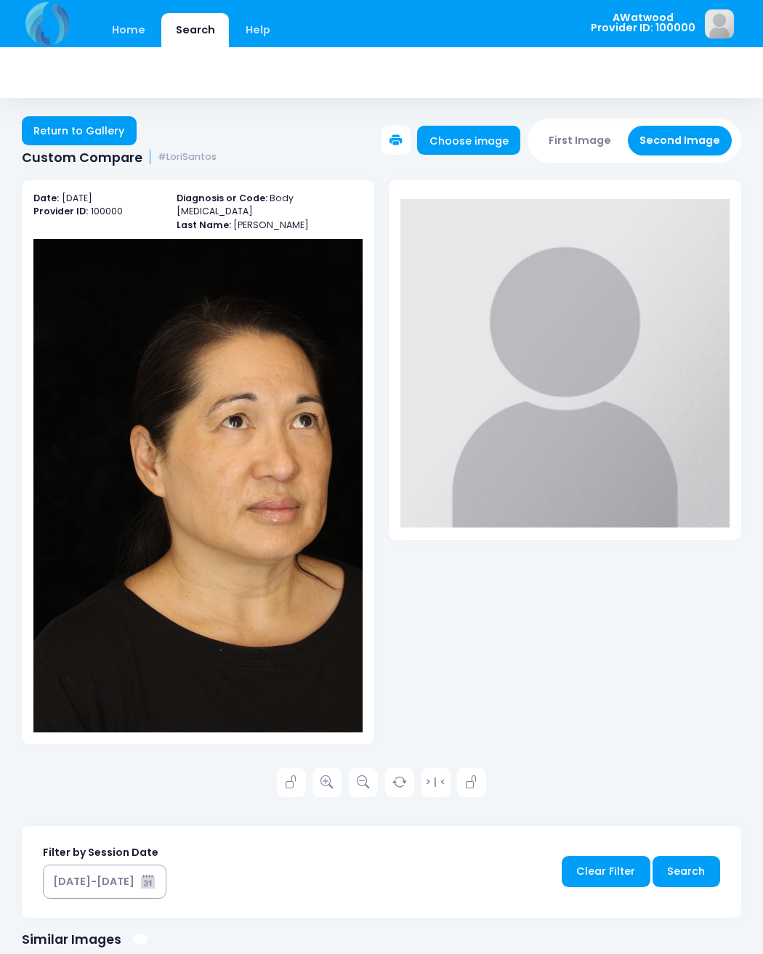
scroll to position [1, 0]
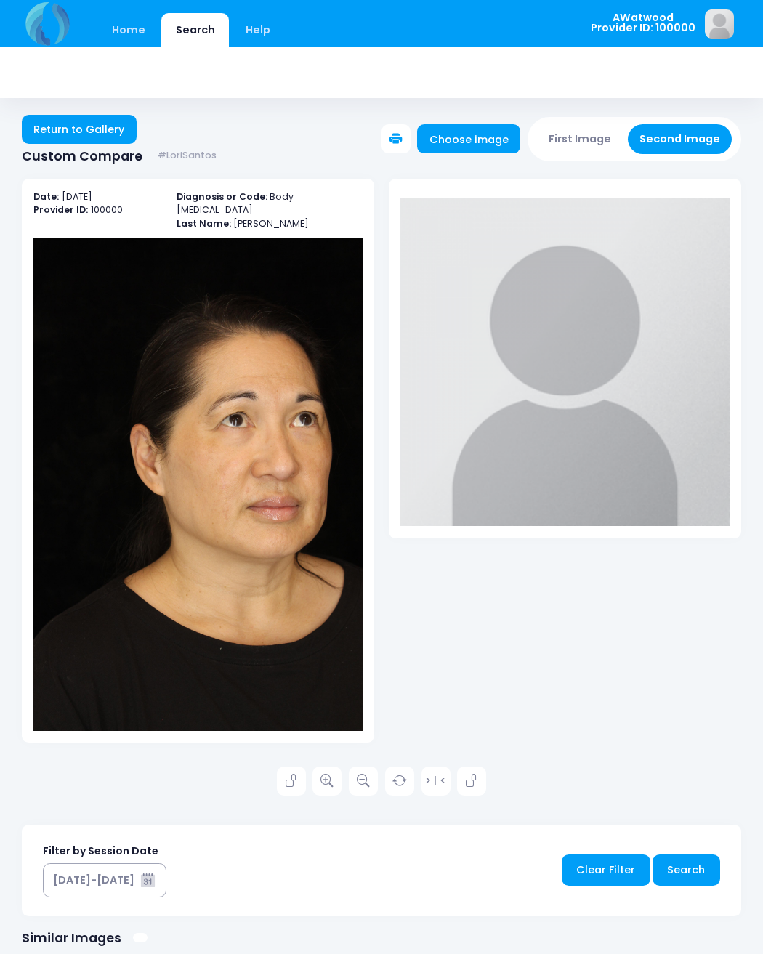
click at [44, 143] on link "Return to Gallery" at bounding box center [79, 129] width 115 height 29
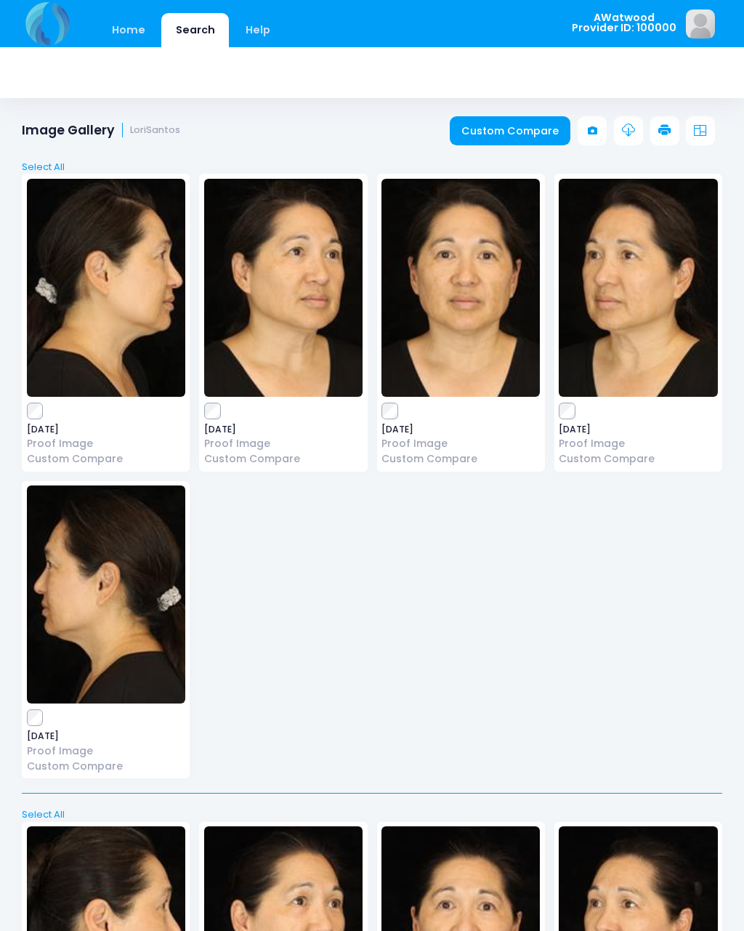
click at [480, 132] on link "Custom Compare" at bounding box center [510, 130] width 121 height 29
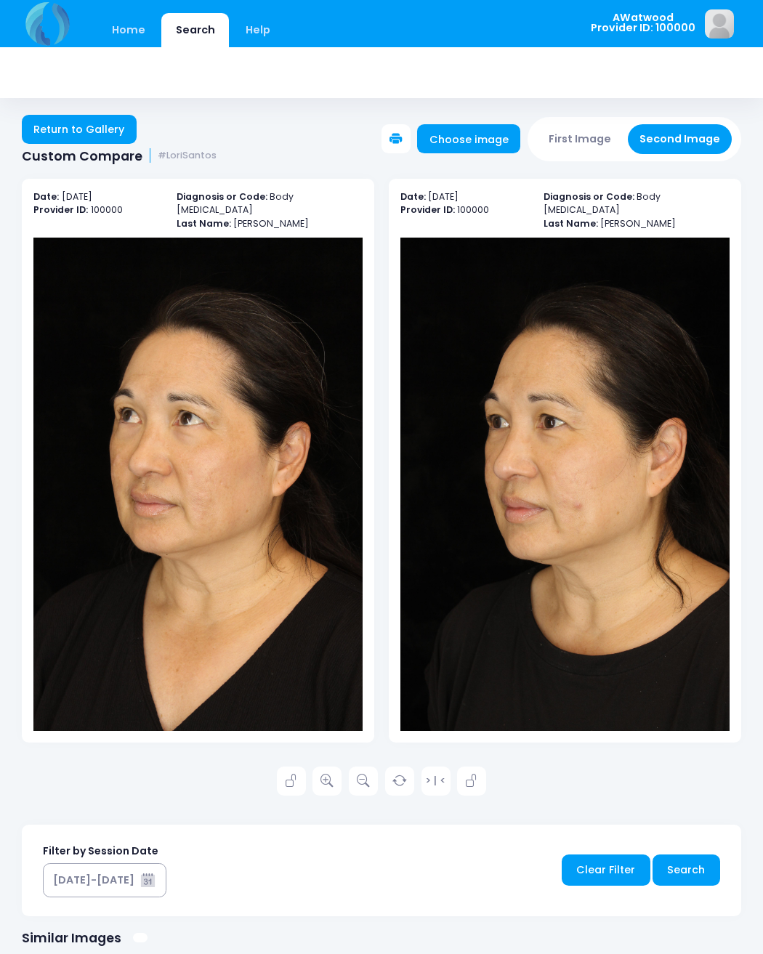
scroll to position [1, 0]
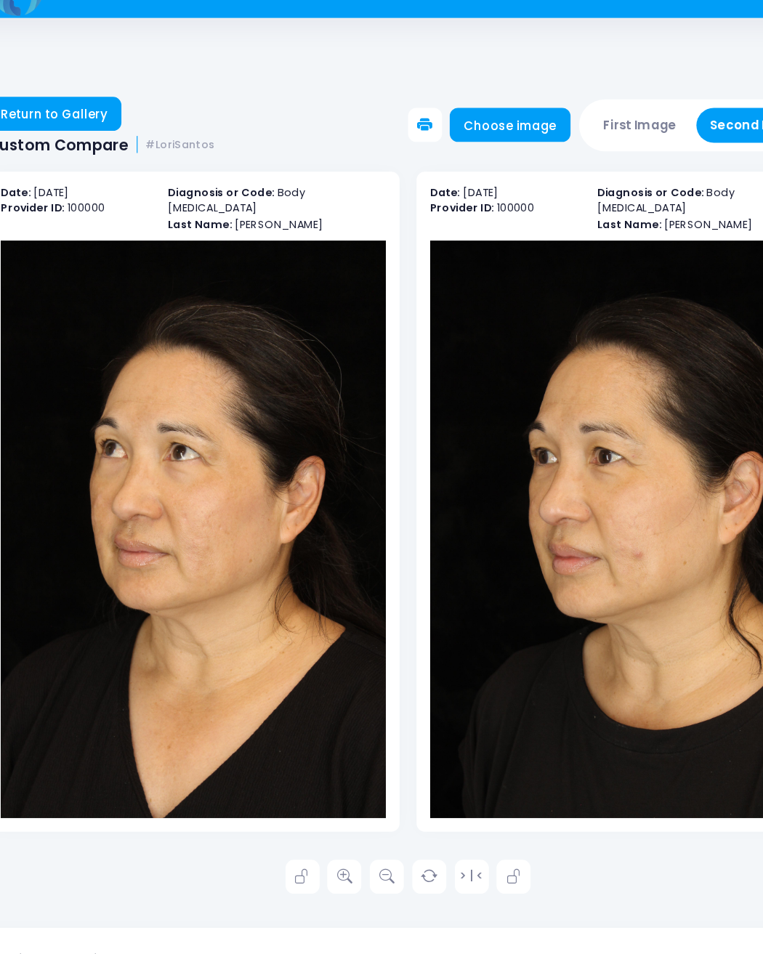
click at [170, 480] on img at bounding box center [197, 484] width 329 height 493
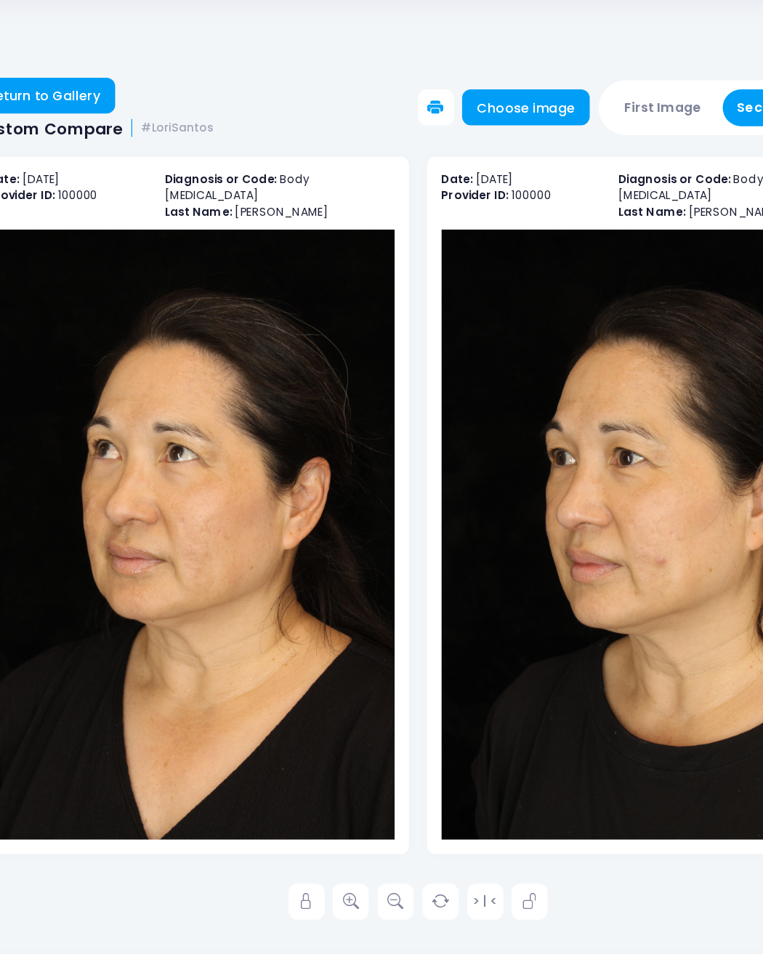
scroll to position [0, 0]
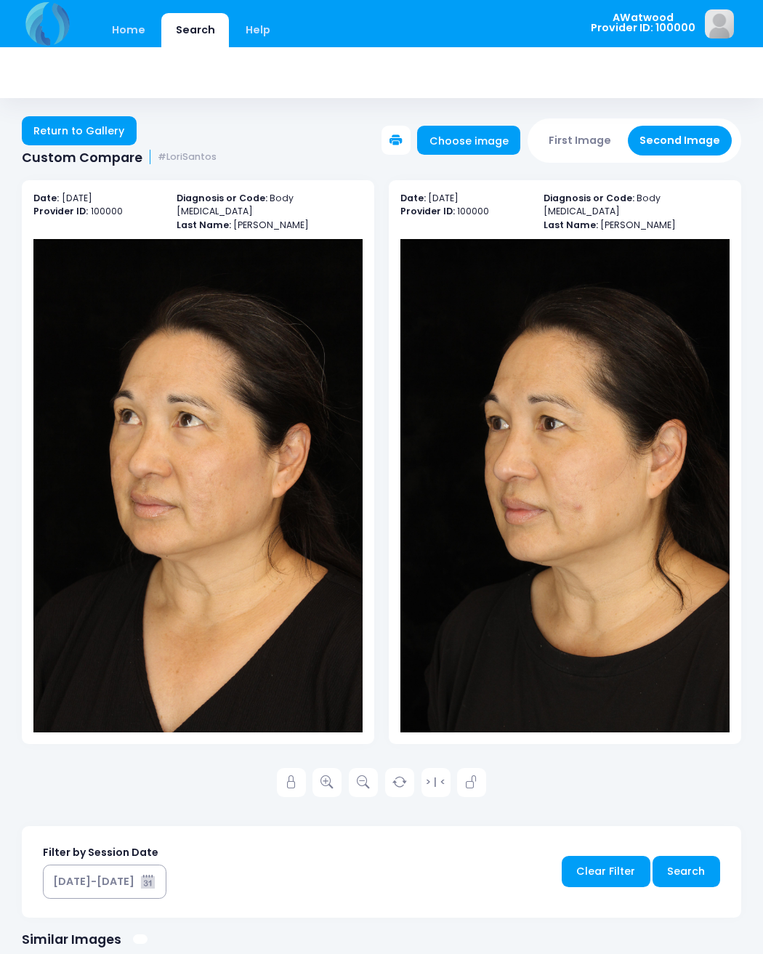
click at [334, 768] on link at bounding box center [326, 782] width 29 height 29
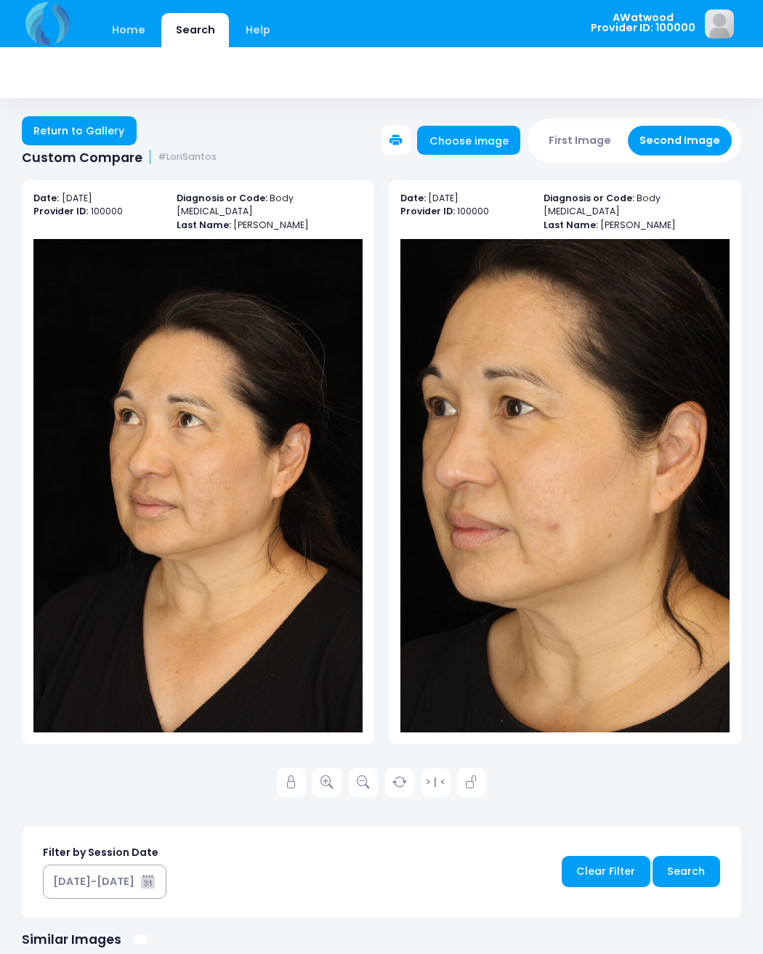
click at [115, 124] on link "Return to Gallery" at bounding box center [79, 130] width 115 height 29
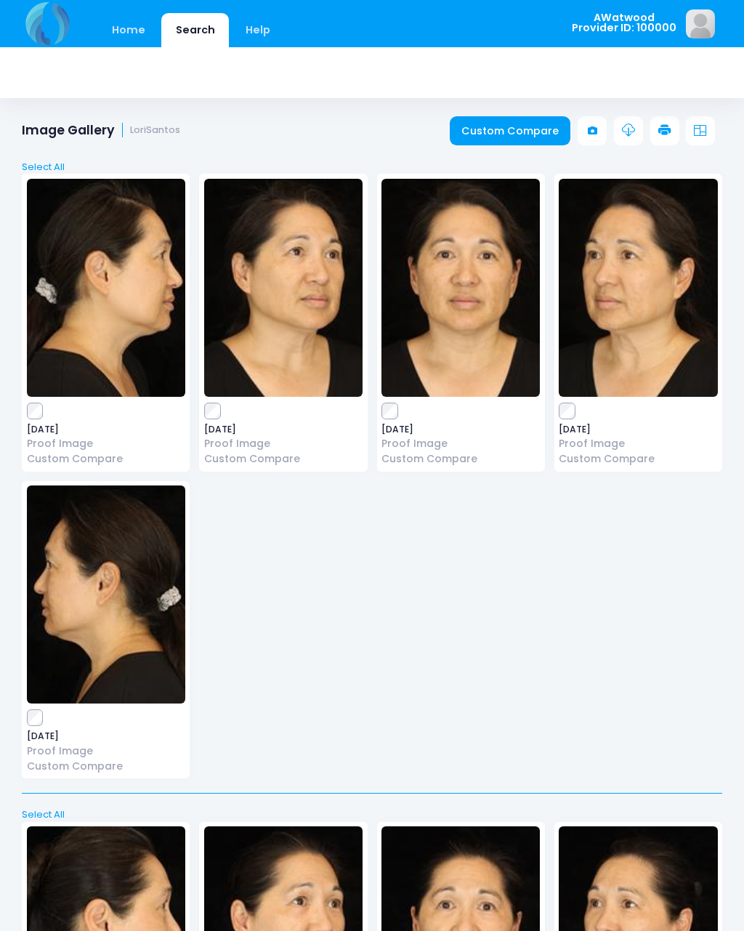
click at [527, 133] on link "Custom Compare" at bounding box center [510, 130] width 121 height 29
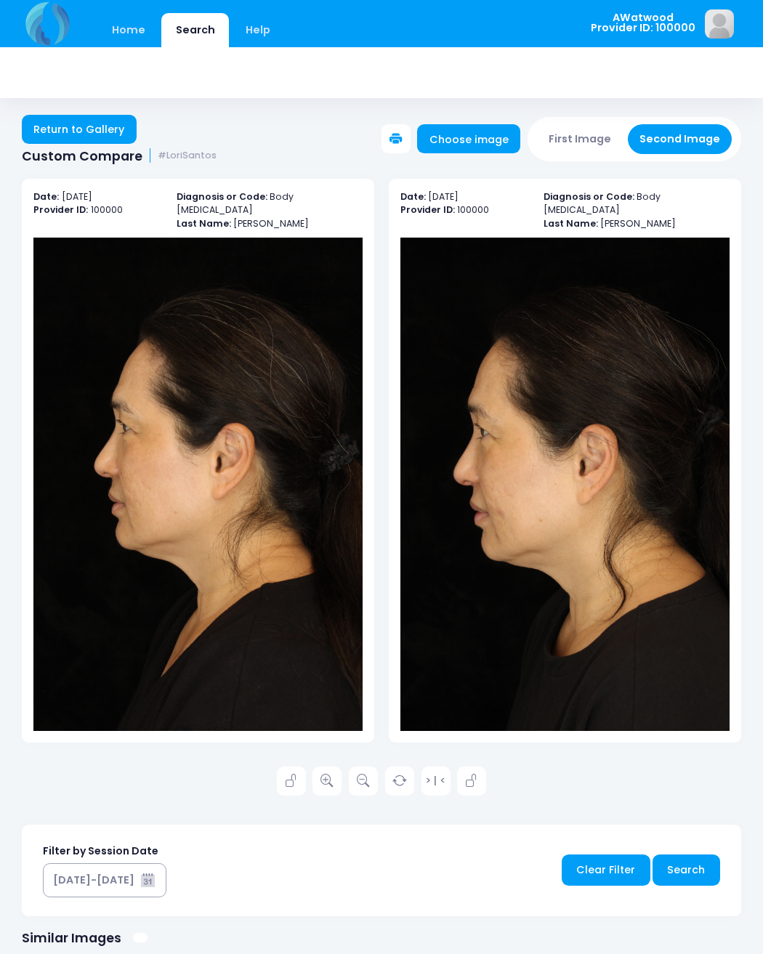
scroll to position [1, 0]
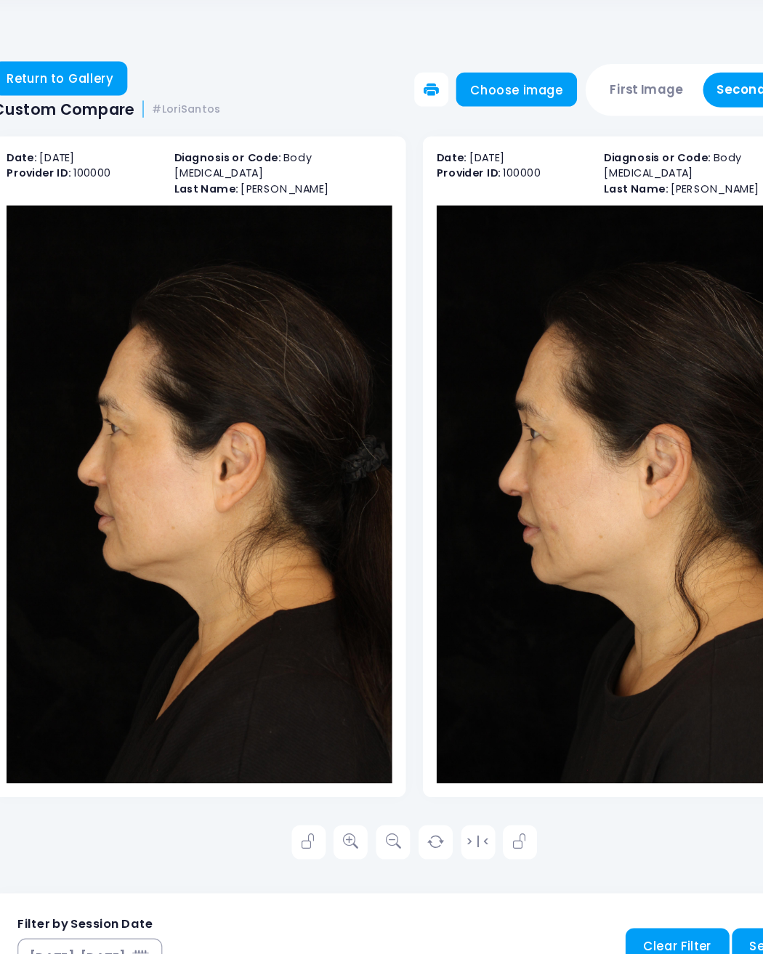
click at [182, 541] on img at bounding box center [197, 484] width 329 height 493
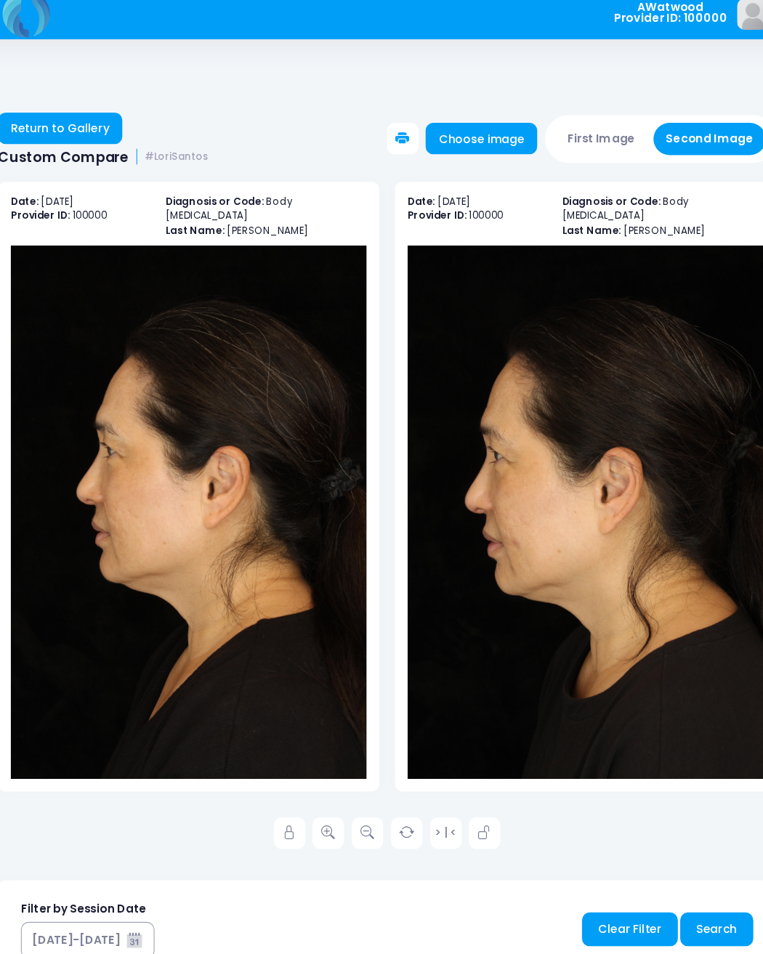
scroll to position [0, 0]
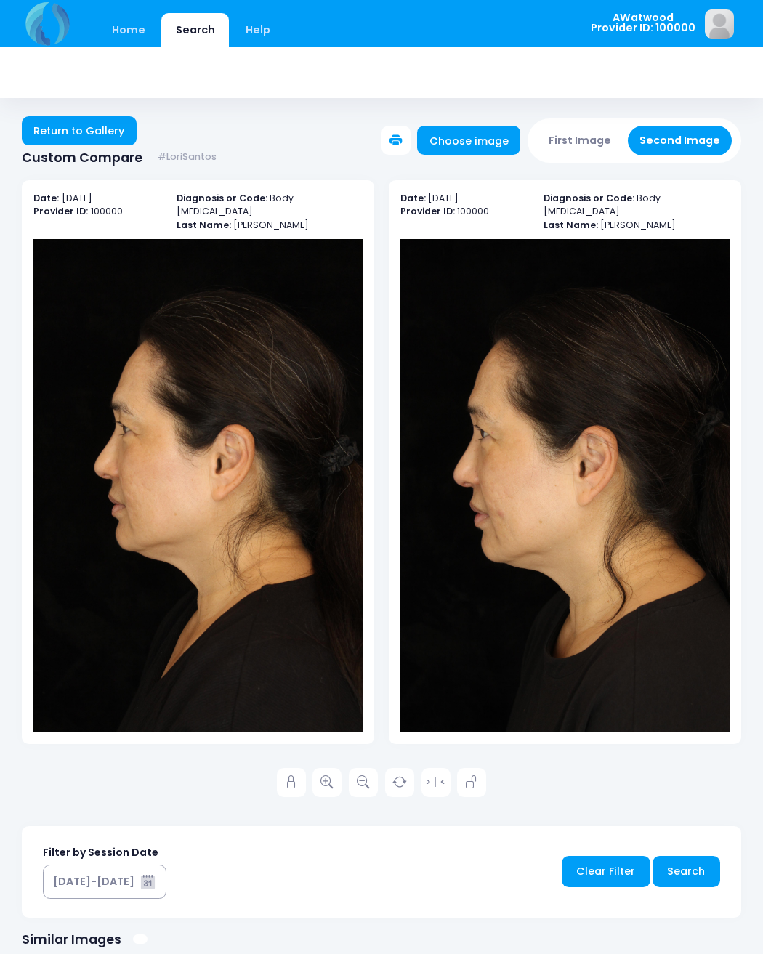
click at [320, 768] on link at bounding box center [326, 782] width 29 height 29
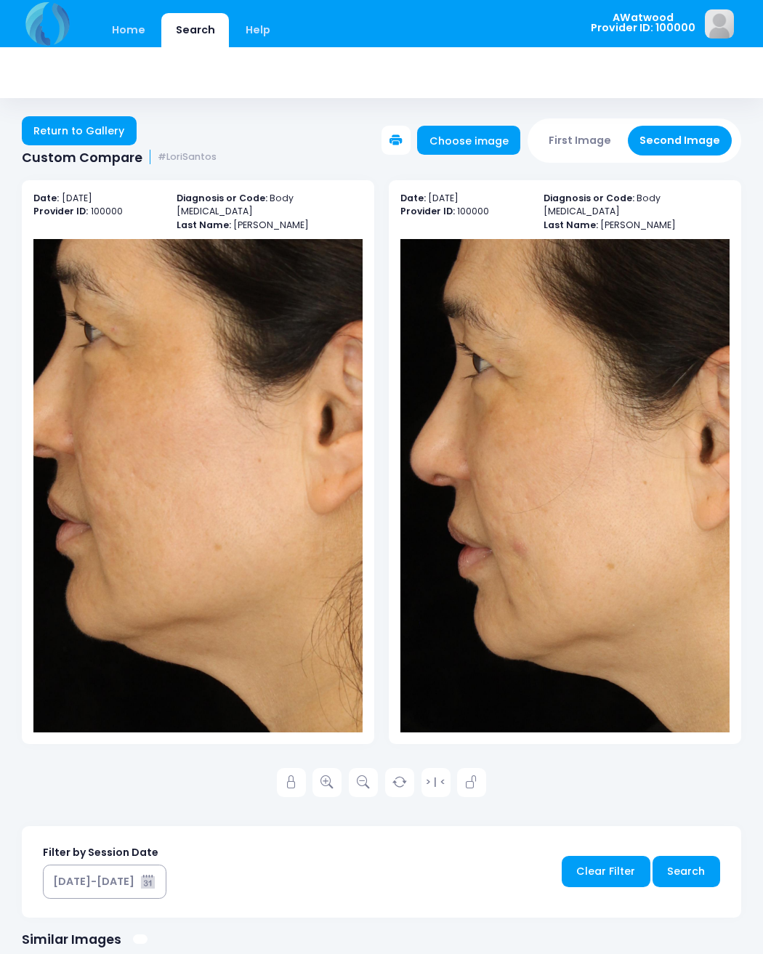
click at [68, 123] on link "Return to Gallery" at bounding box center [79, 130] width 115 height 29
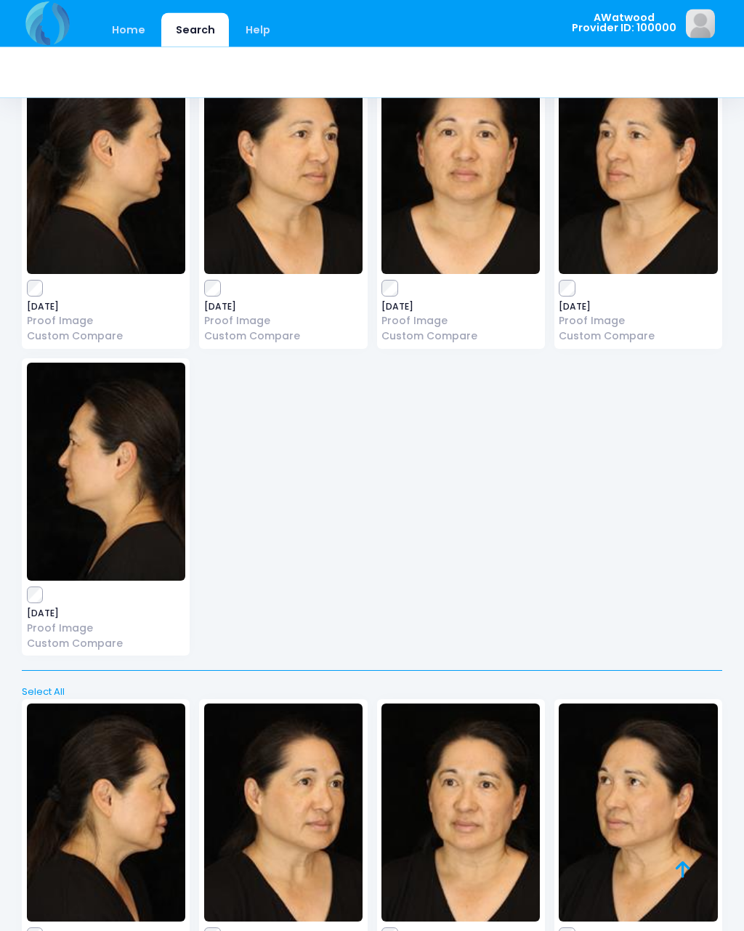
scroll to position [1377, 0]
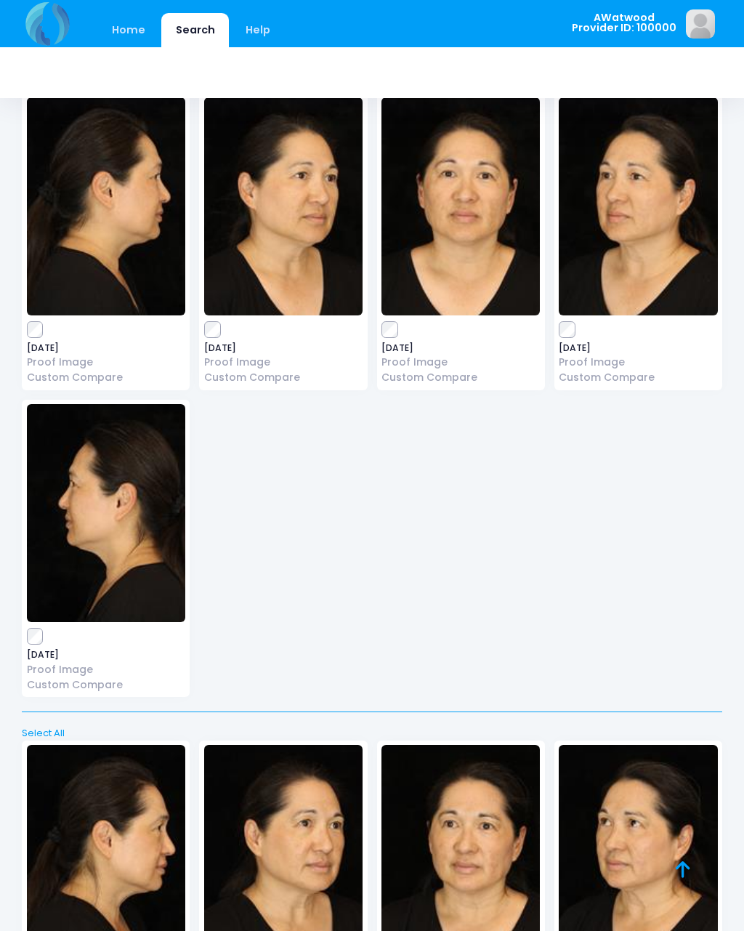
click at [134, 520] on img at bounding box center [106, 513] width 158 height 218
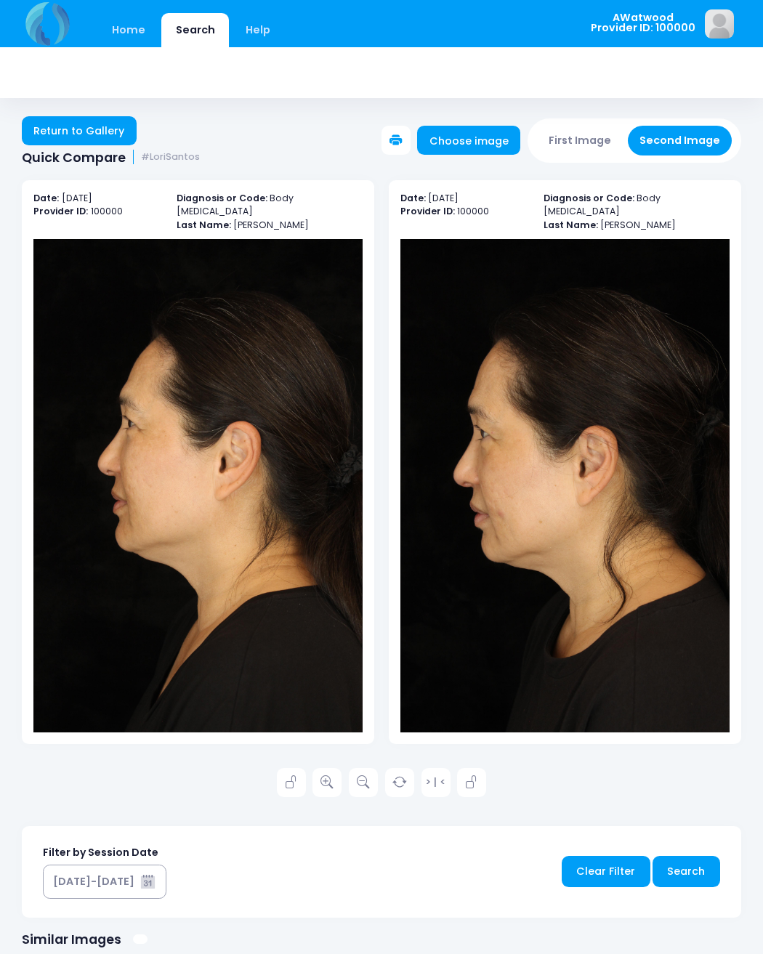
click at [53, 133] on link "Return to Gallery" at bounding box center [79, 130] width 115 height 29
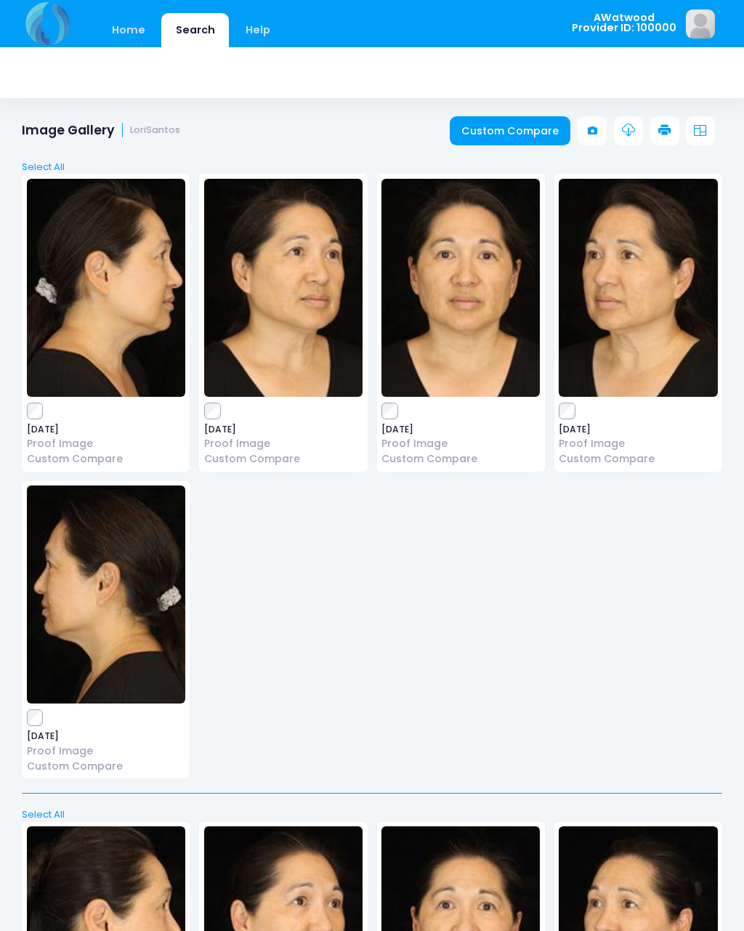
click at [487, 126] on link "Custom Compare" at bounding box center [510, 130] width 121 height 29
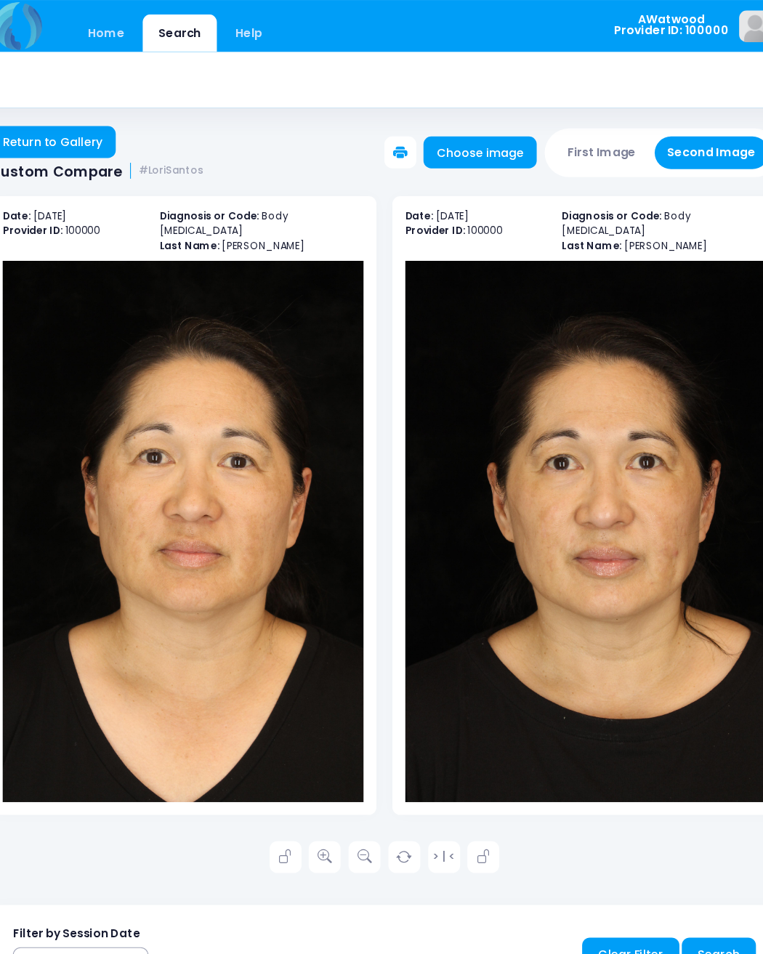
scroll to position [1, 0]
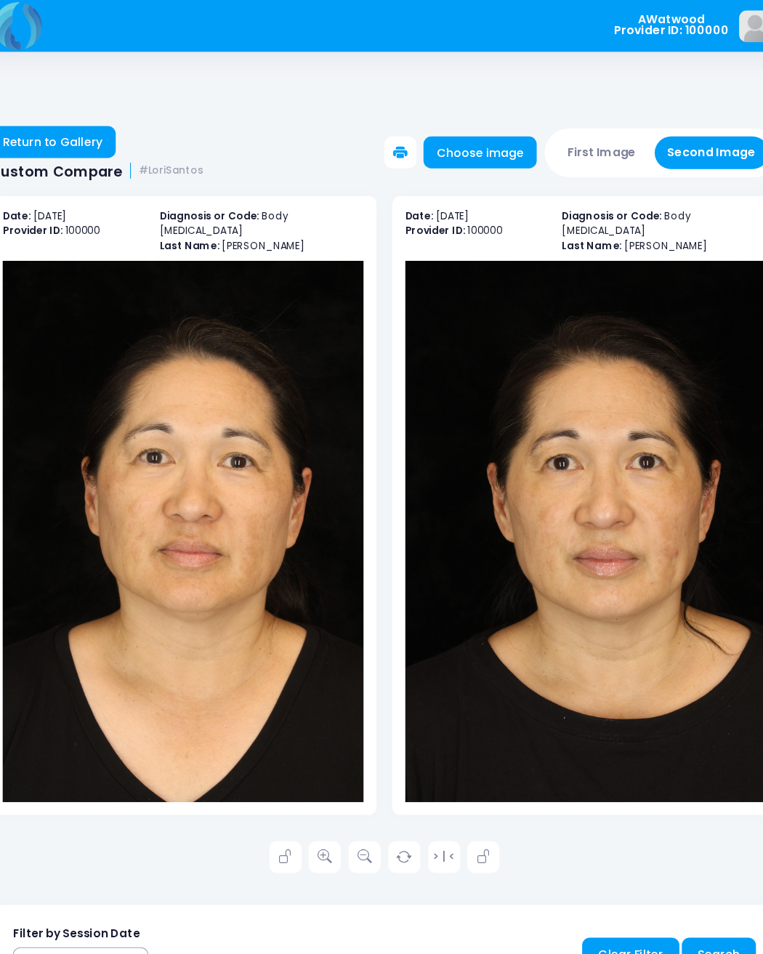
click at [320, 774] on icon at bounding box center [326, 780] width 13 height 13
